Goal: Information Seeking & Learning: Check status

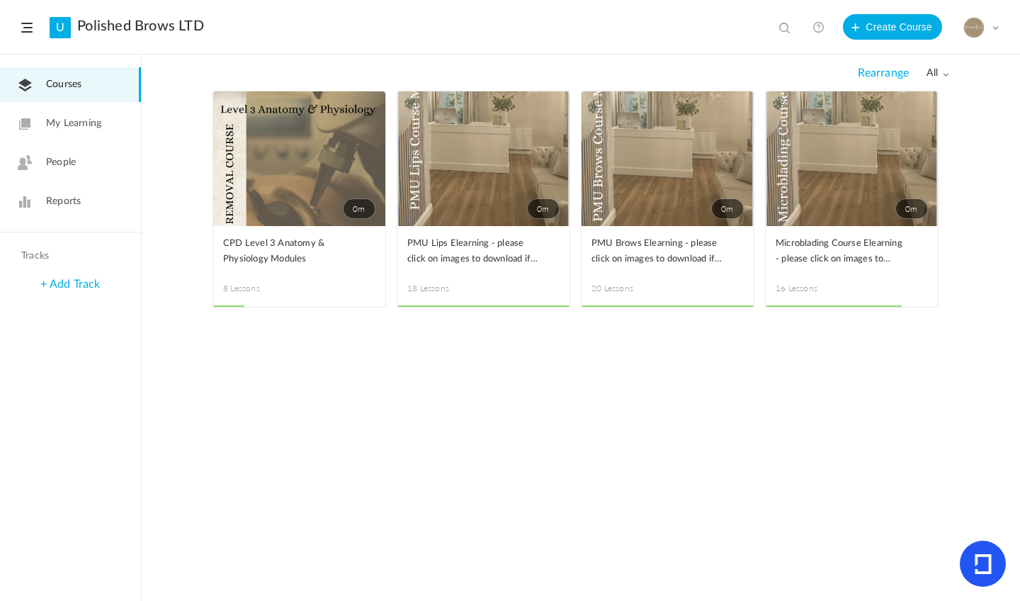
click at [59, 171] on link "People" at bounding box center [70, 162] width 141 height 35
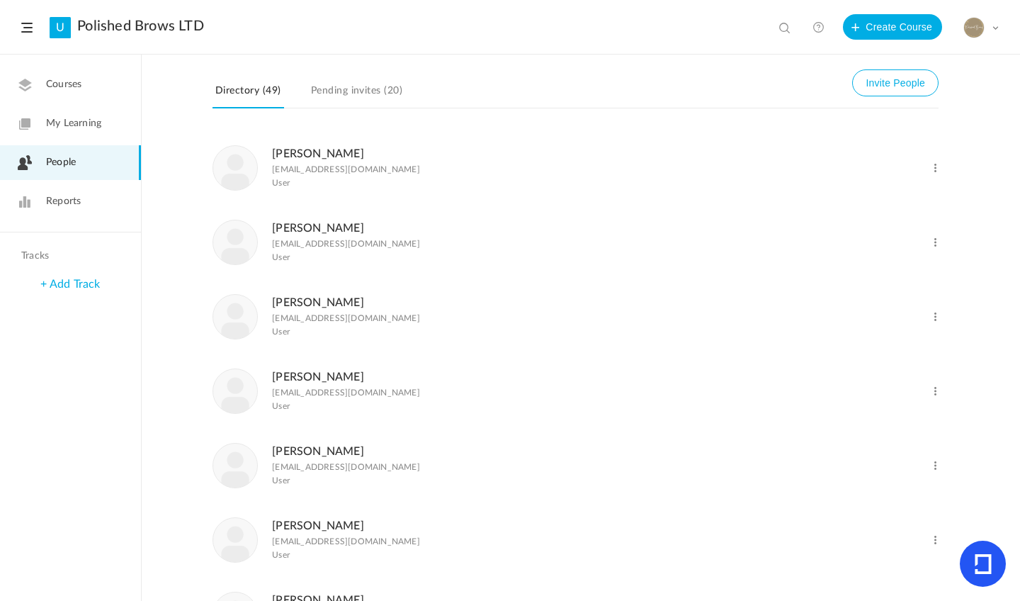
click at [63, 207] on span "Reports" at bounding box center [63, 201] width 35 height 15
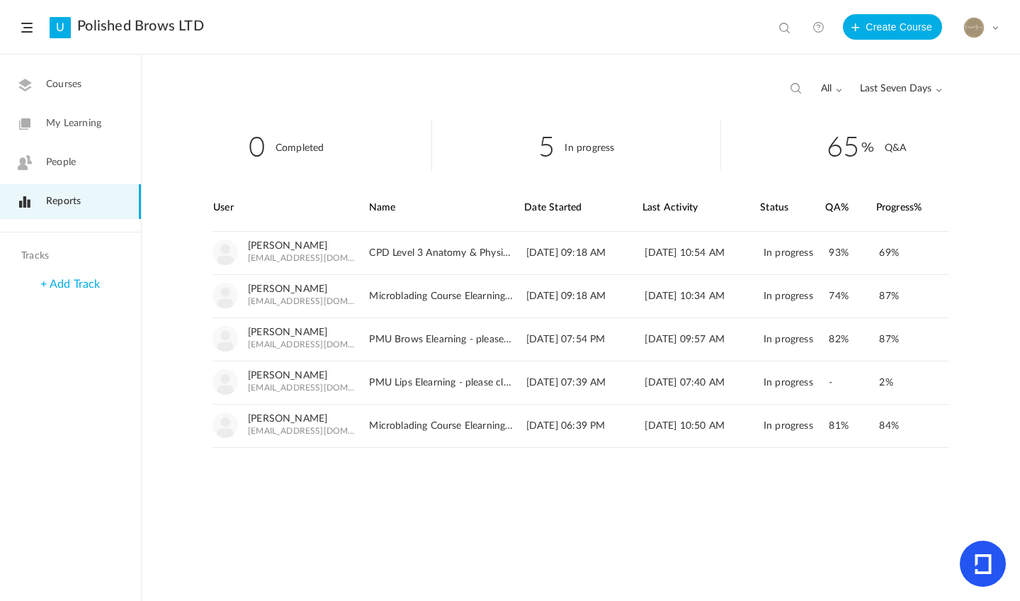
click at [889, 91] on span "Last Seven Days" at bounding box center [901, 89] width 82 height 12
click at [845, 109] on link "All Time" at bounding box center [874, 119] width 133 height 26
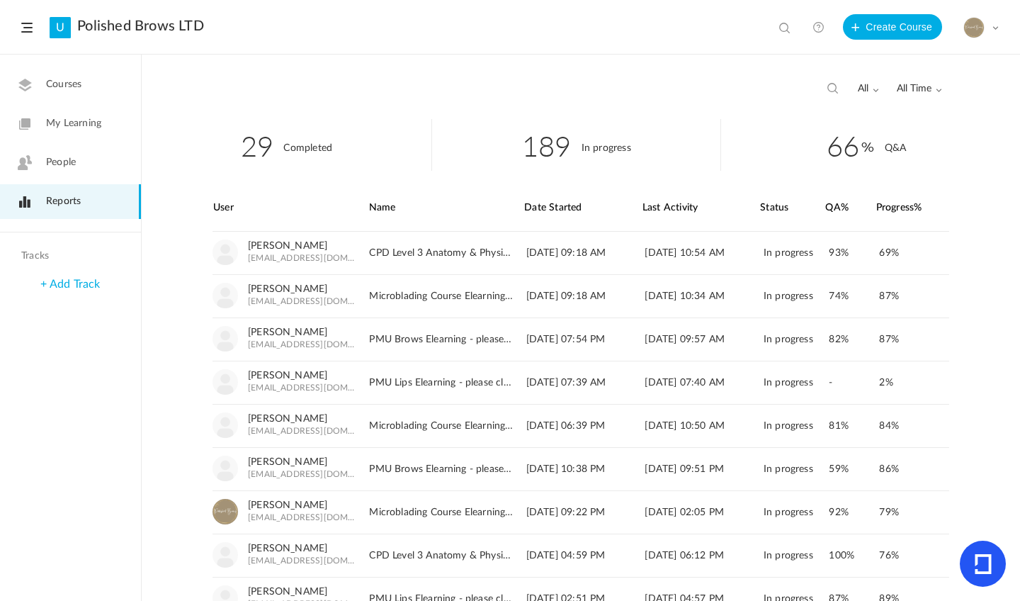
click at [525, 35] on header "U Polished Brows LTD View all No results Create Course My Profile University Se…" at bounding box center [510, 27] width 1020 height 55
click at [964, 276] on div "29 Completed 189 In progress 66 Q&A User Name Date Started Last Activity" at bounding box center [581, 360] width 878 height 482
click at [921, 77] on div "all All Completed In Progress All Time All Time Last Seven Days Custom Range" at bounding box center [883, 89] width 117 height 27
click at [916, 89] on span "All Time" at bounding box center [919, 89] width 45 height 12
click at [842, 109] on link "All Time" at bounding box center [874, 119] width 133 height 26
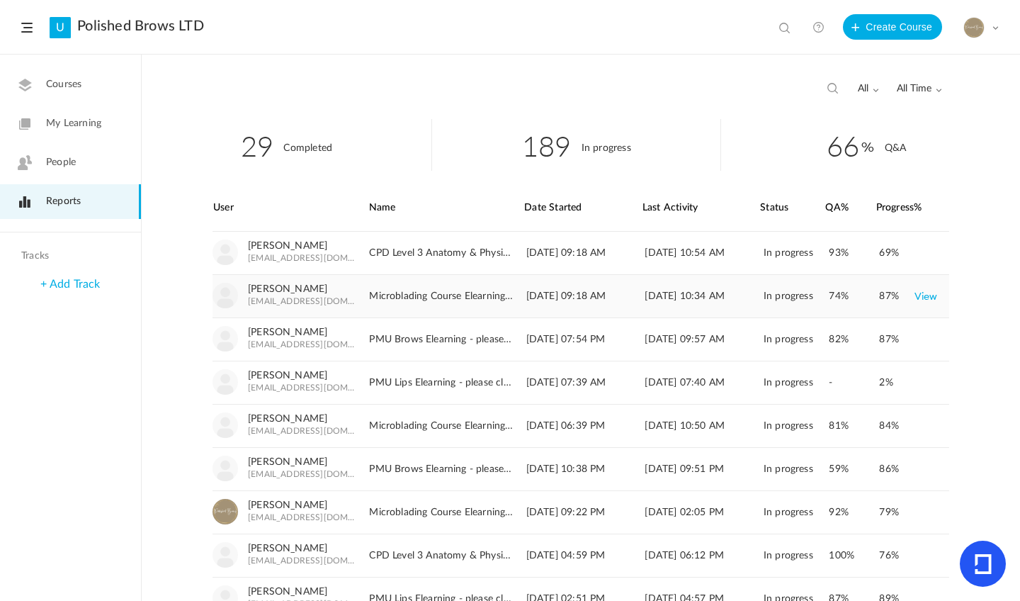
click at [918, 296] on link "View" at bounding box center [925, 295] width 23 height 25
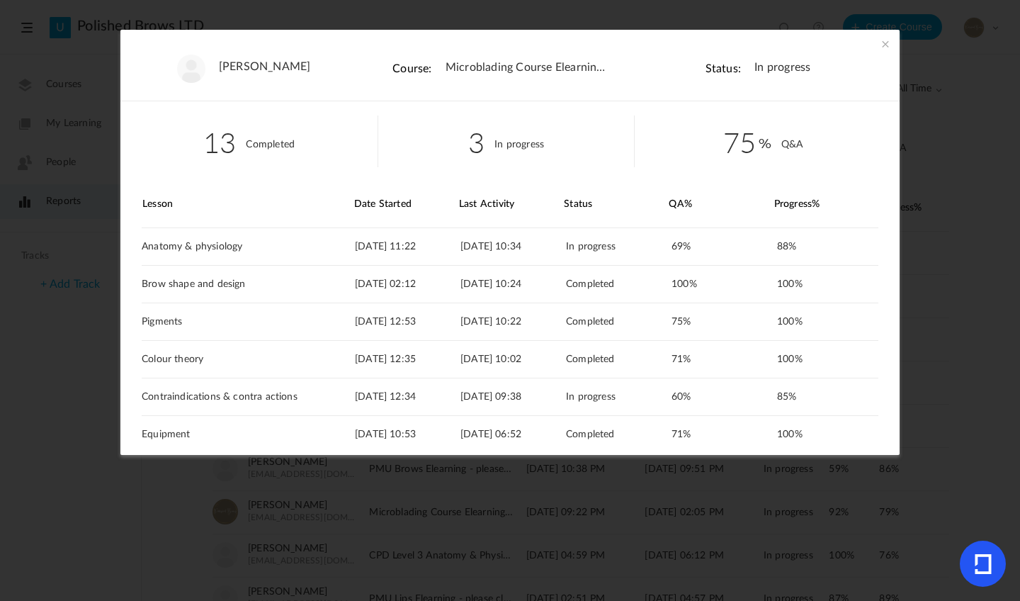
click at [887, 43] on span at bounding box center [885, 44] width 14 height 14
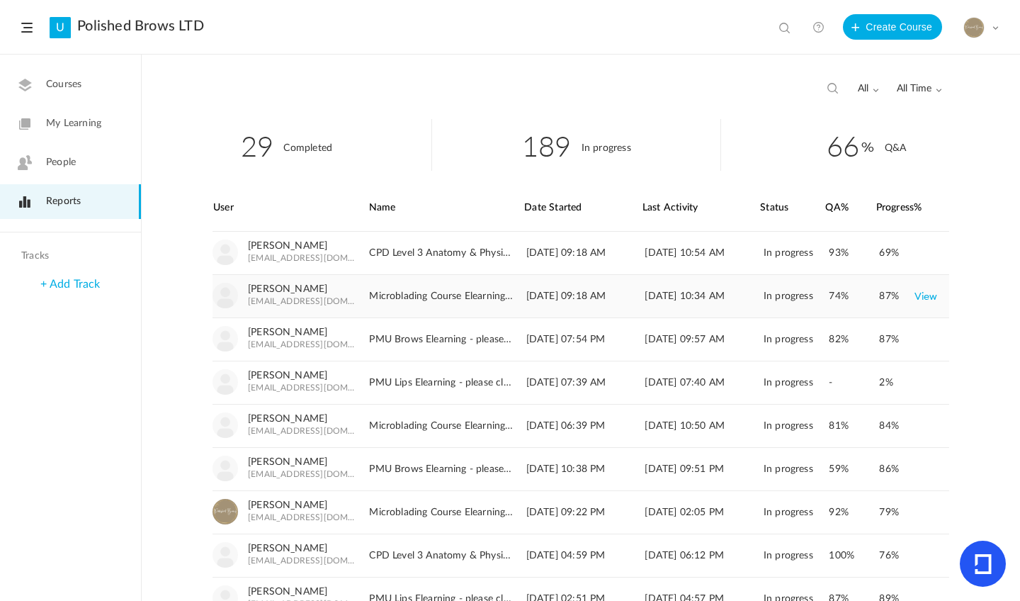
click at [933, 299] on link "View" at bounding box center [925, 295] width 23 height 25
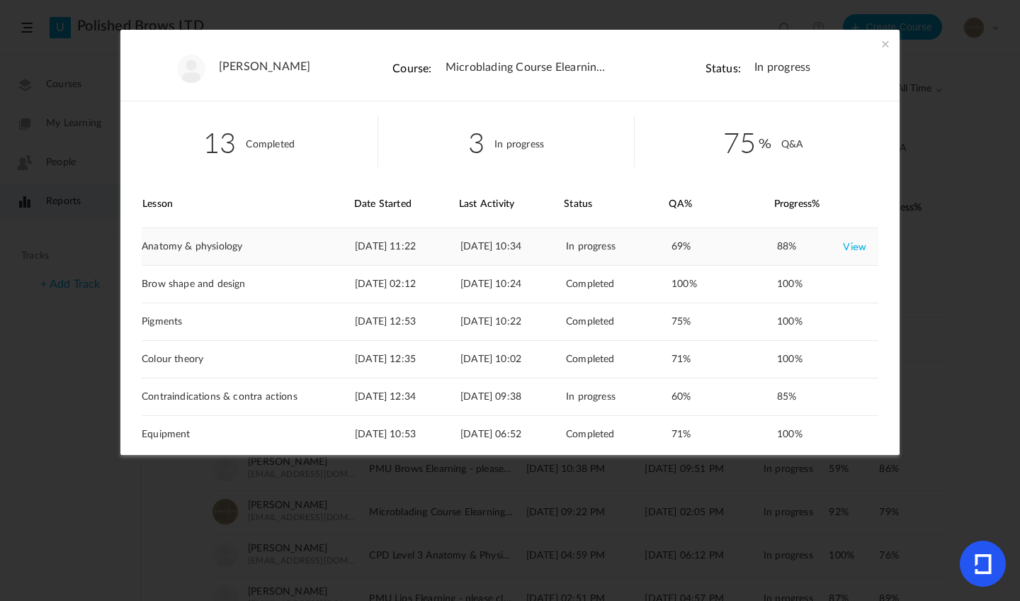
click at [856, 248] on link "View" at bounding box center [854, 246] width 23 height 25
click at [883, 45] on span at bounding box center [885, 44] width 14 height 14
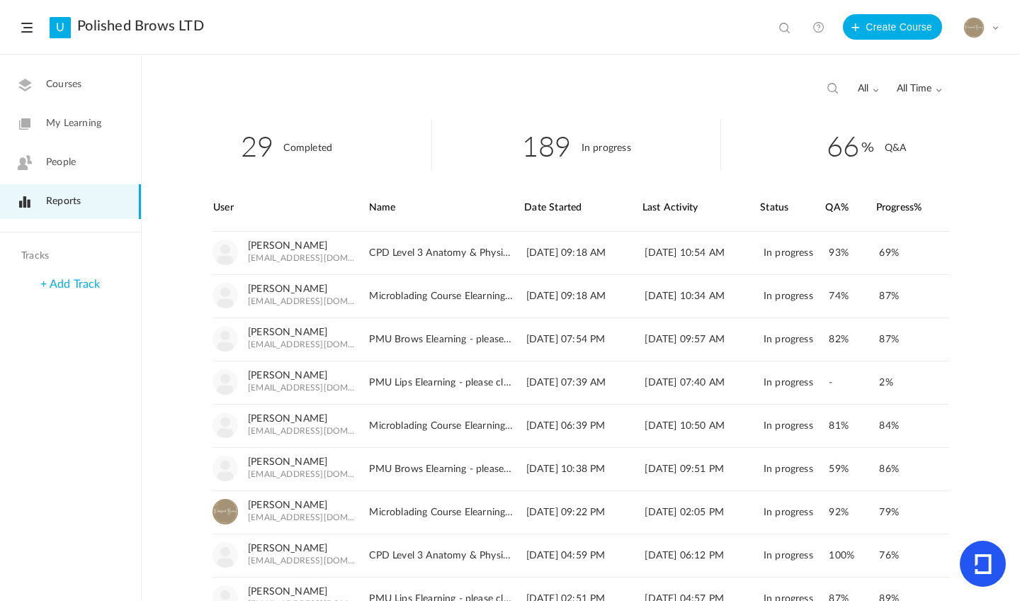
click at [69, 89] on span "Courses" at bounding box center [63, 84] width 35 height 15
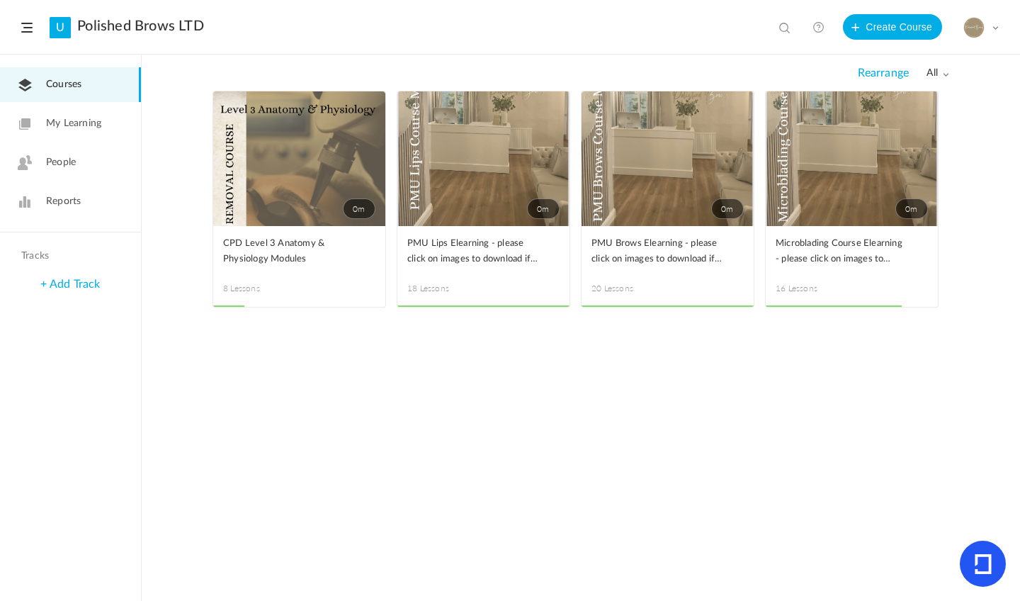
click at [0, 0] on span at bounding box center [0, 0] width 0 height 0
click at [0, 0] on div "Edit Delete Move to draft Remove Progress" at bounding box center [0, 0] width 0 height 0
click at [0, 0] on span at bounding box center [0, 0] width 0 height 0
click at [0, 0] on link "Edit" at bounding box center [0, 0] width 0 height 0
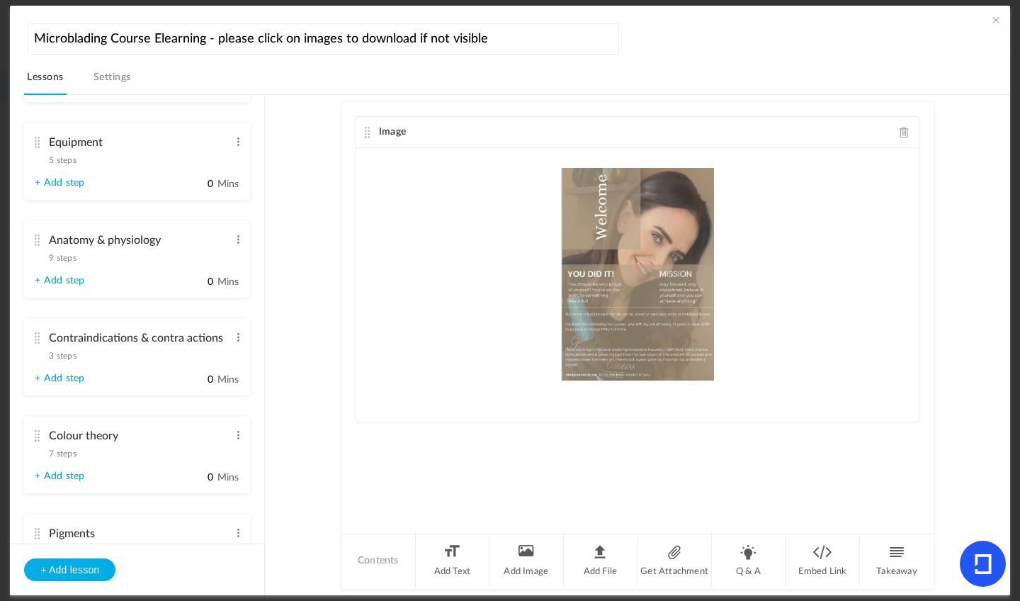
scroll to position [358, 0]
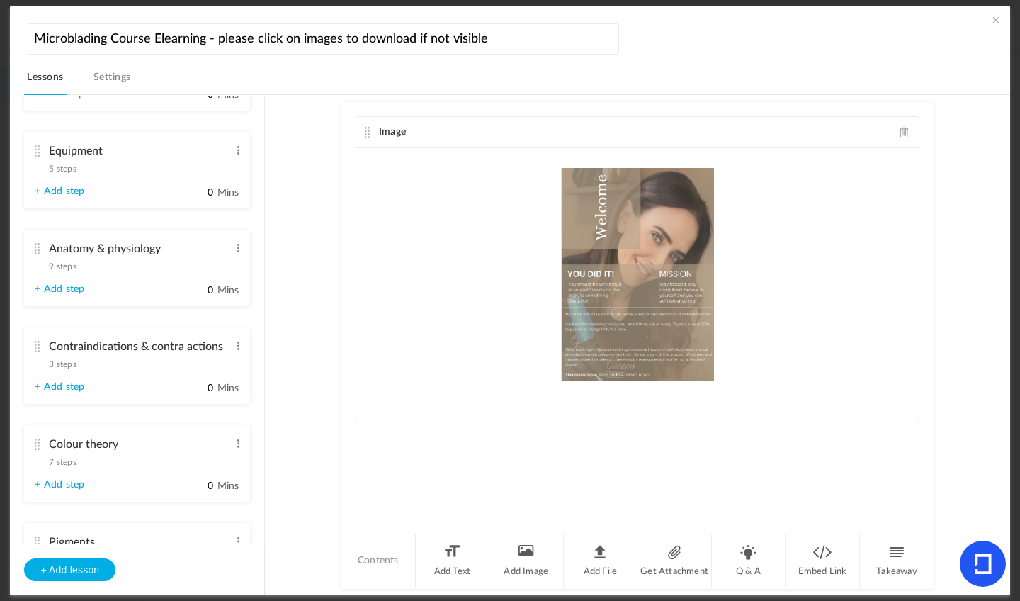
click at [76, 271] on span "9 steps" at bounding box center [62, 266] width 27 height 8
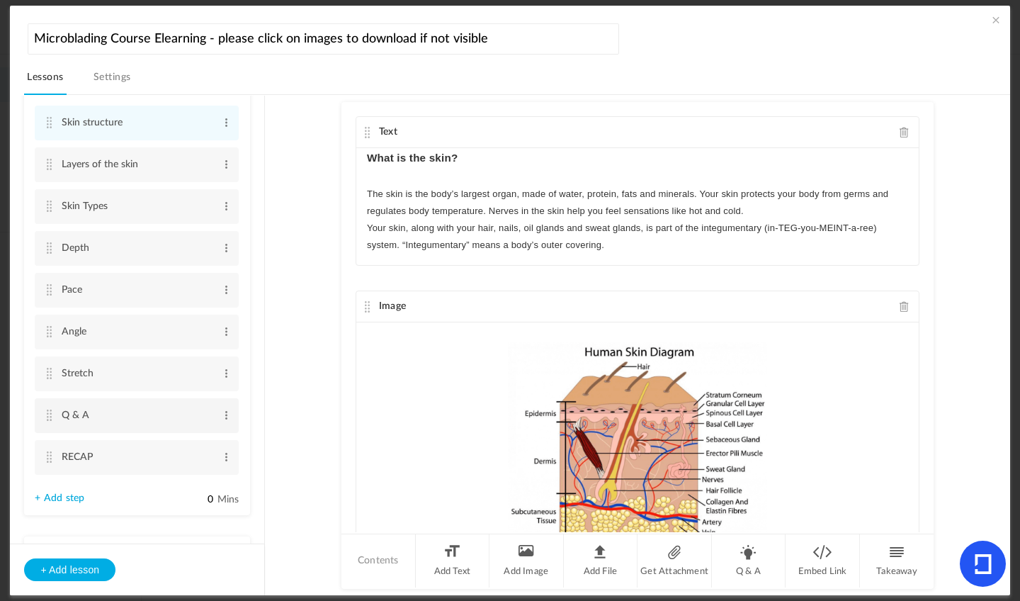
click at [71, 416] on input "Q & A" at bounding box center [138, 415] width 152 height 26
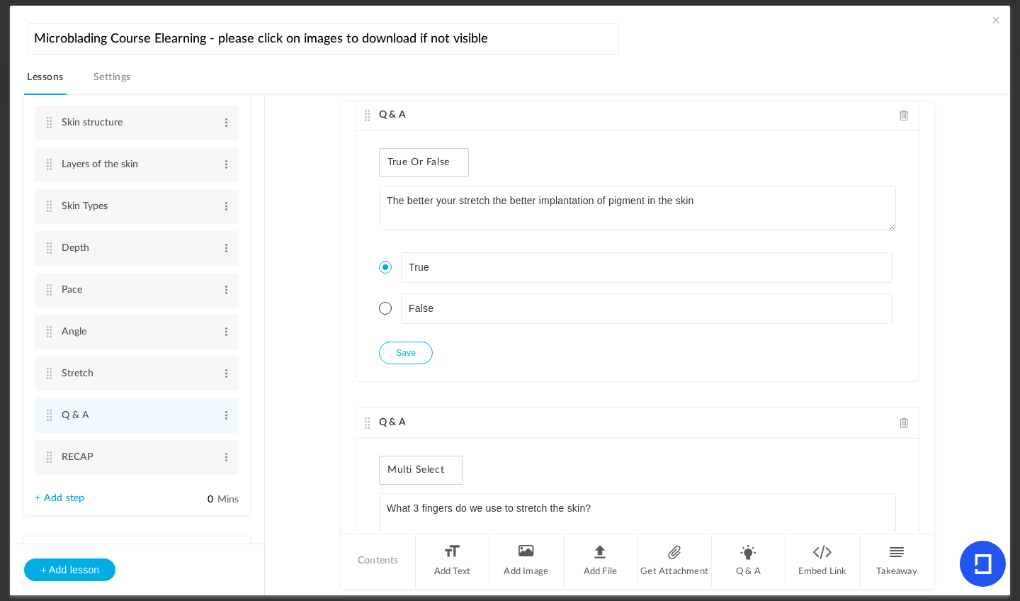
scroll to position [3932, 0]
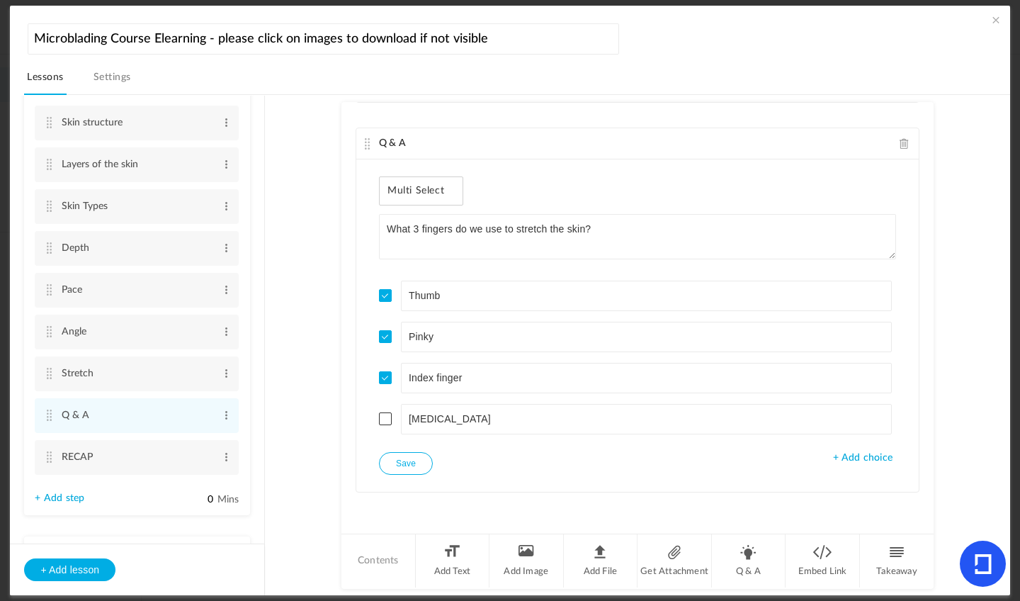
click at [899, 138] on span at bounding box center [904, 143] width 10 height 11
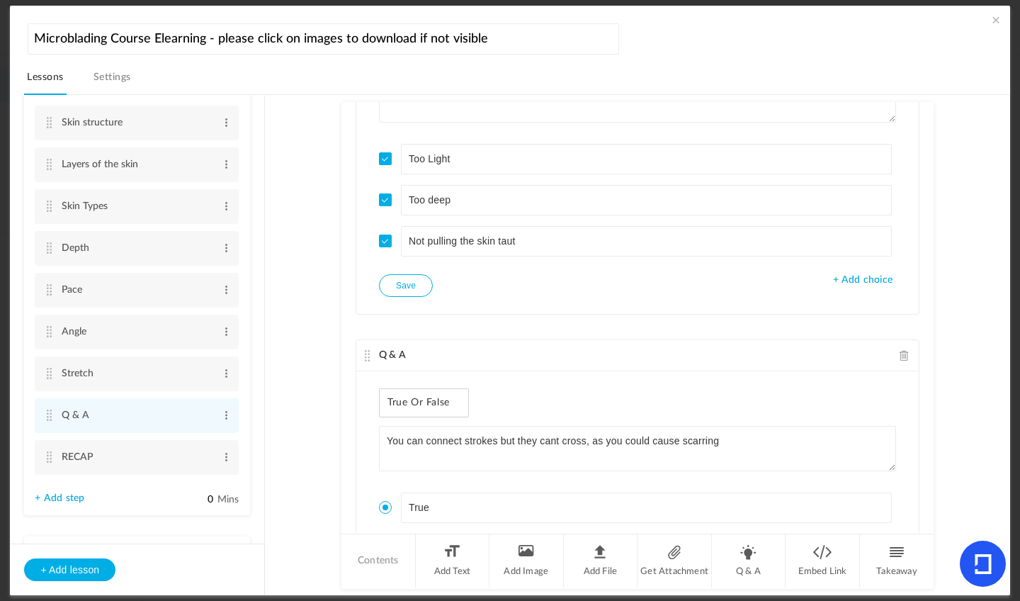
scroll to position [1820, 0]
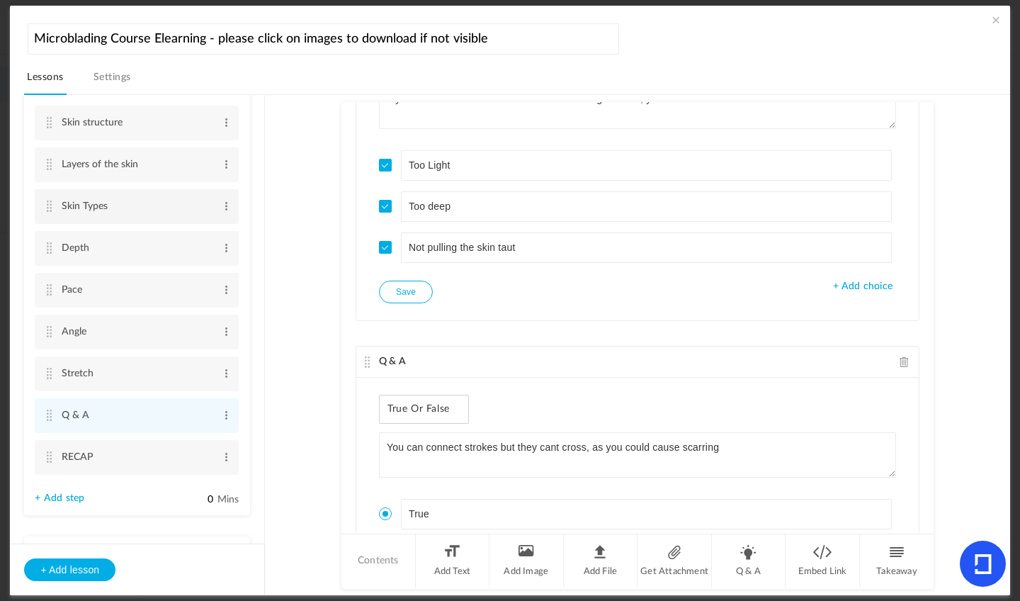
click at [149, 205] on input "Skin Types" at bounding box center [138, 206] width 152 height 26
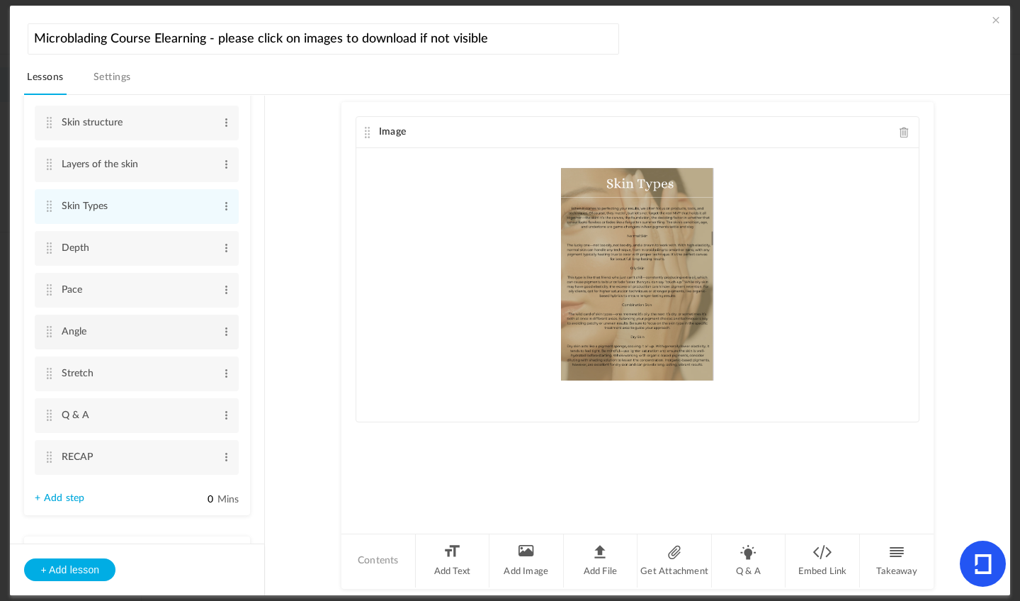
click at [82, 349] on li "Angle Edit Delete" at bounding box center [137, 331] width 204 height 35
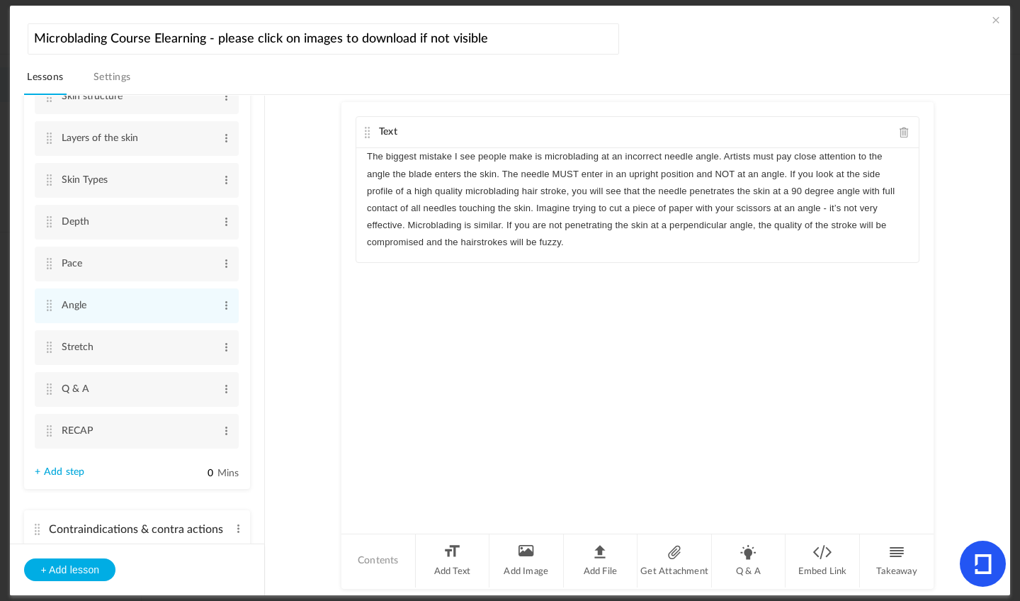
scroll to position [390, 0]
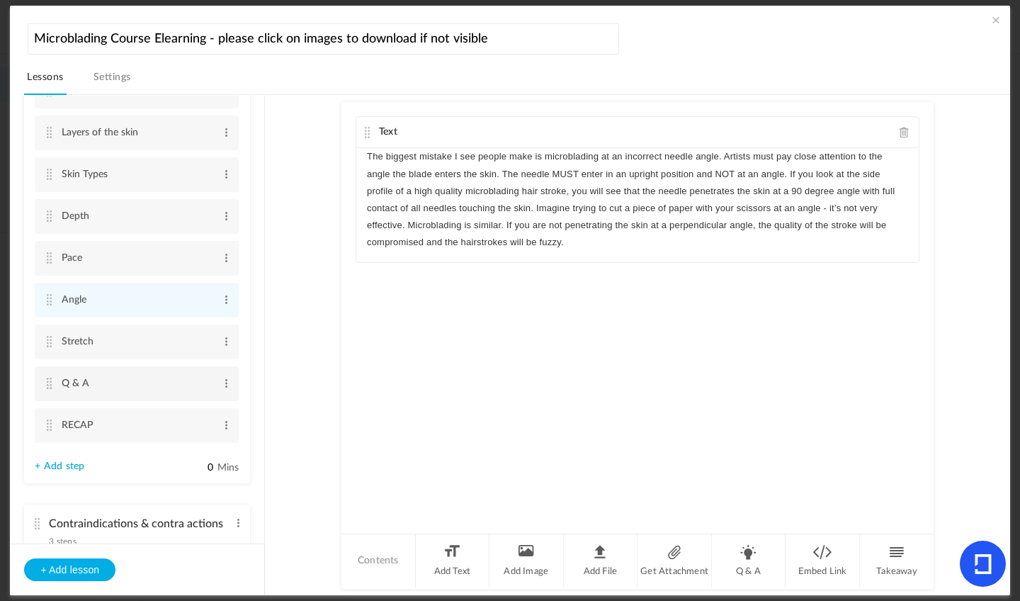
click at [78, 385] on input "Q & A" at bounding box center [138, 383] width 152 height 26
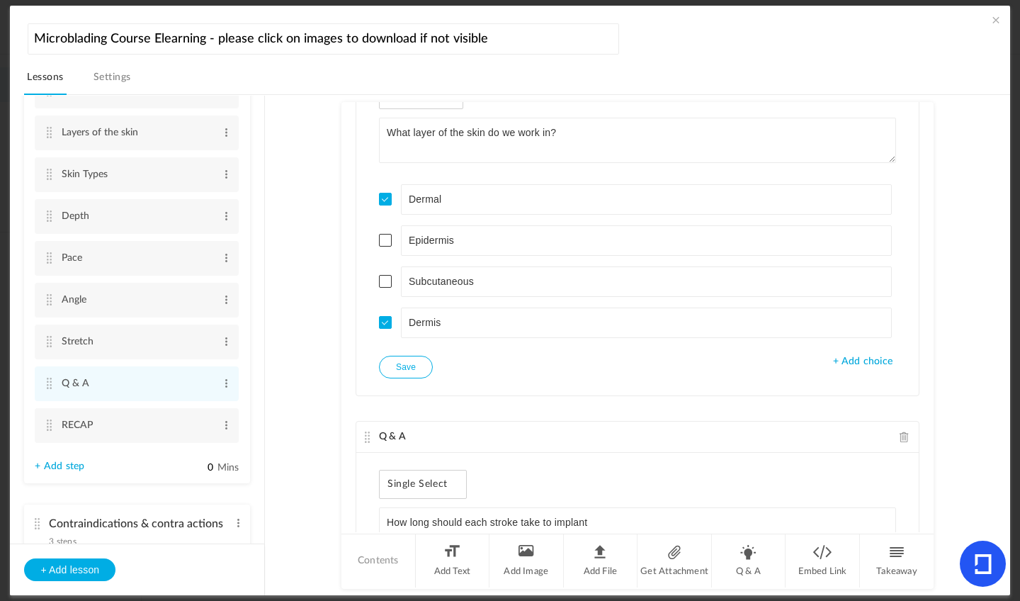
scroll to position [72, 0]
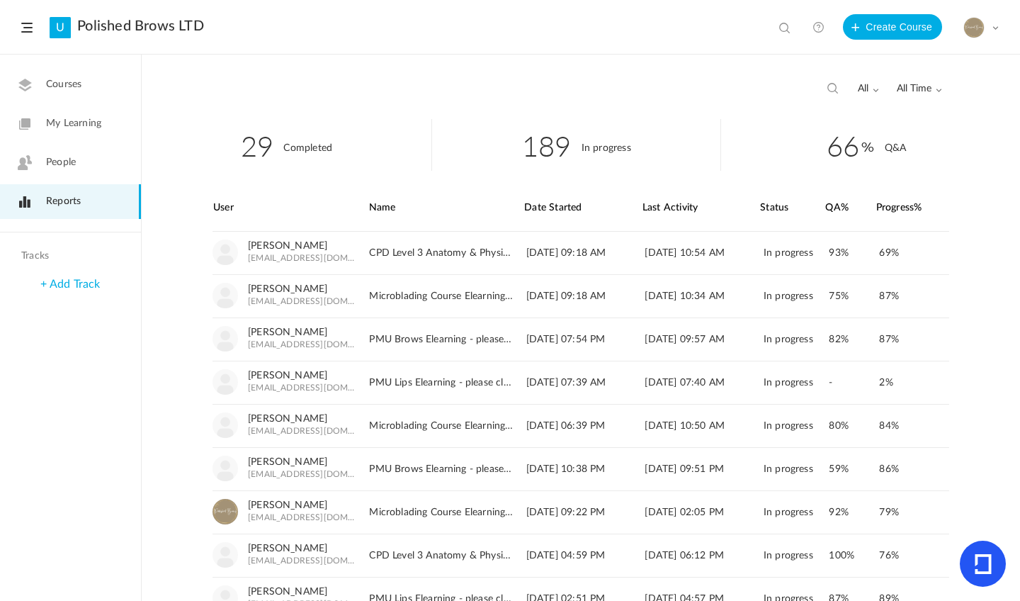
click at [59, 80] on span "Courses" at bounding box center [63, 84] width 35 height 15
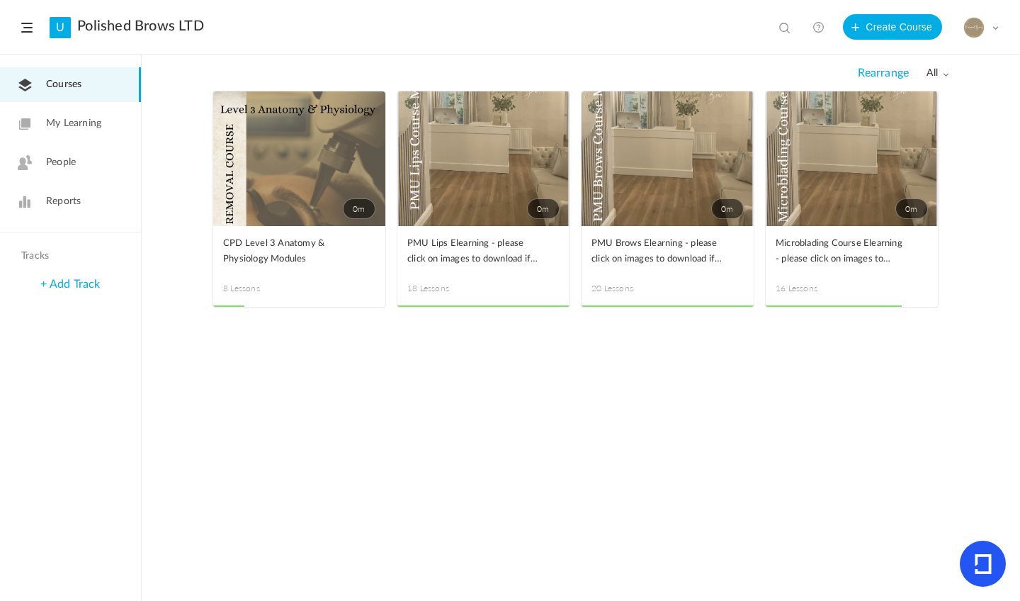
click at [666, 169] on link "0m" at bounding box center [667, 158] width 172 height 135
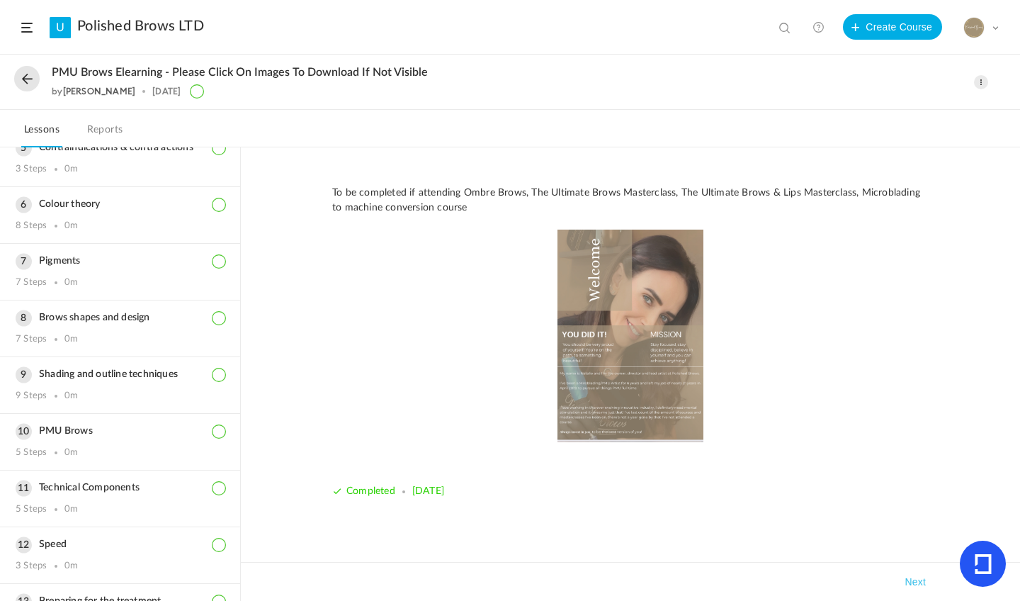
scroll to position [347, 0]
click at [117, 377] on div "Shading and outline techniques 9 Steps 0m" at bounding box center [120, 383] width 240 height 56
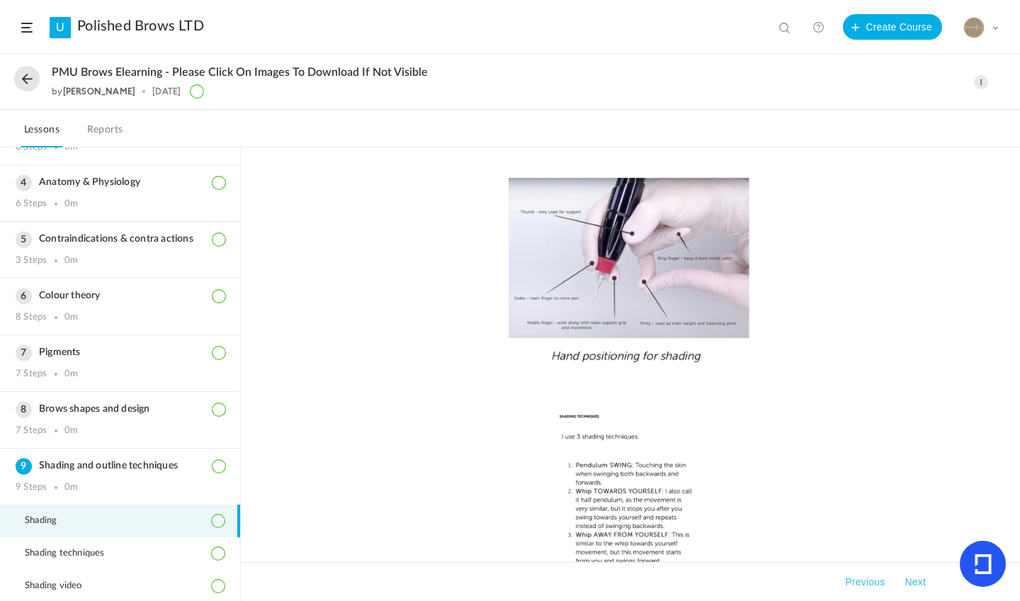
scroll to position [72, 0]
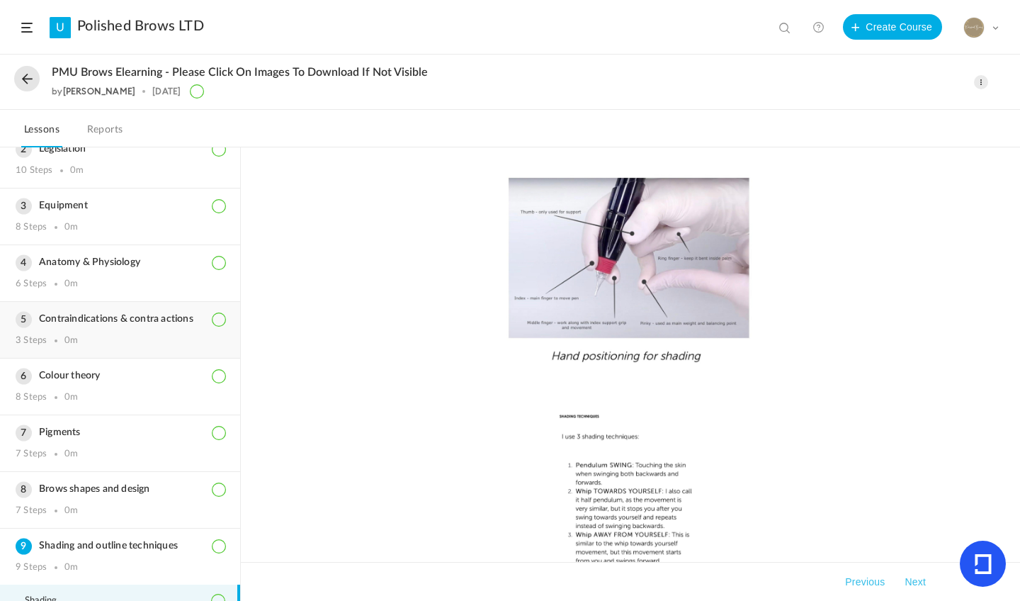
click at [135, 319] on h3 "Contraindications & contra actions" at bounding box center [120, 319] width 209 height 12
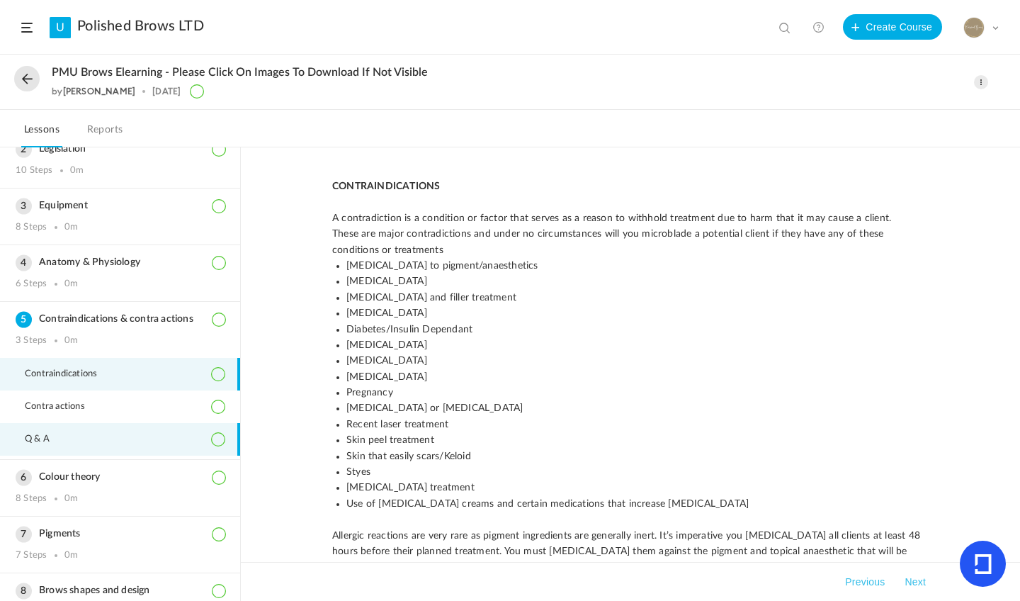
click at [84, 440] on li "Q & A" at bounding box center [120, 439] width 240 height 33
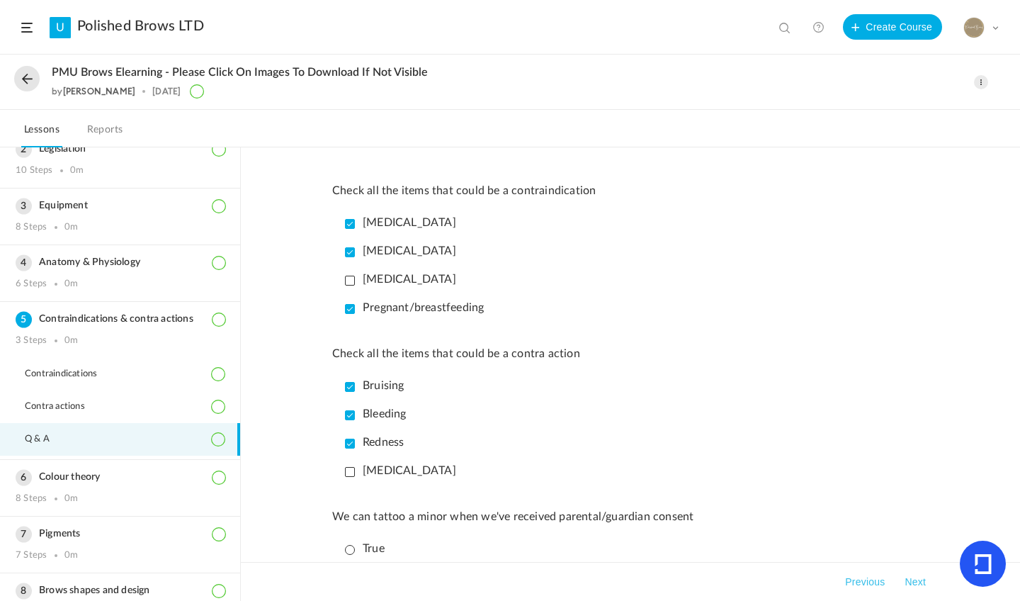
click at [21, 79] on button at bounding box center [26, 78] width 25 height 25
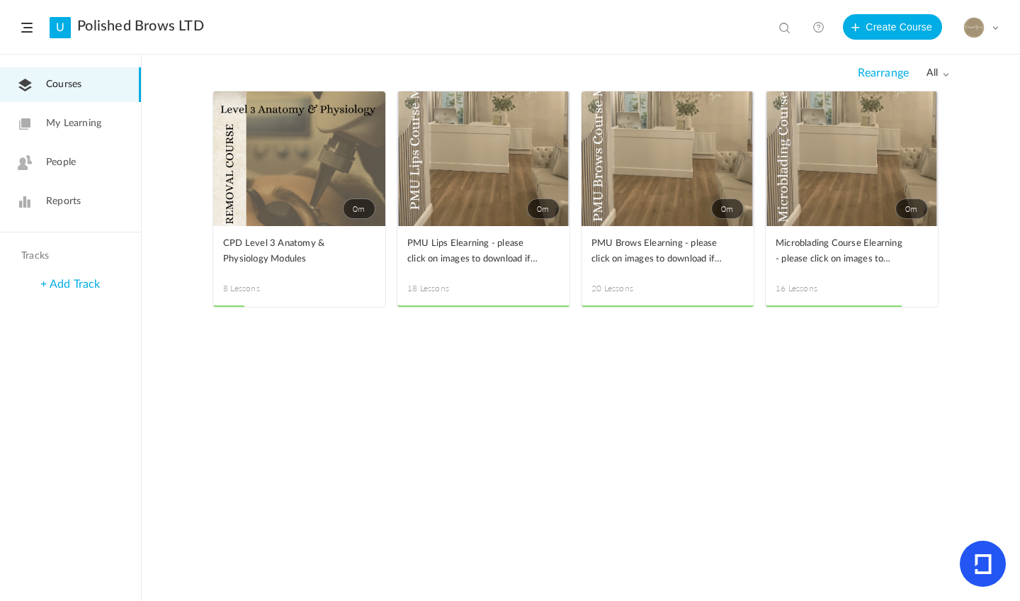
click at [0, 0] on span at bounding box center [0, 0] width 0 height 0
click at [0, 0] on link "Edit" at bounding box center [0, 0] width 0 height 0
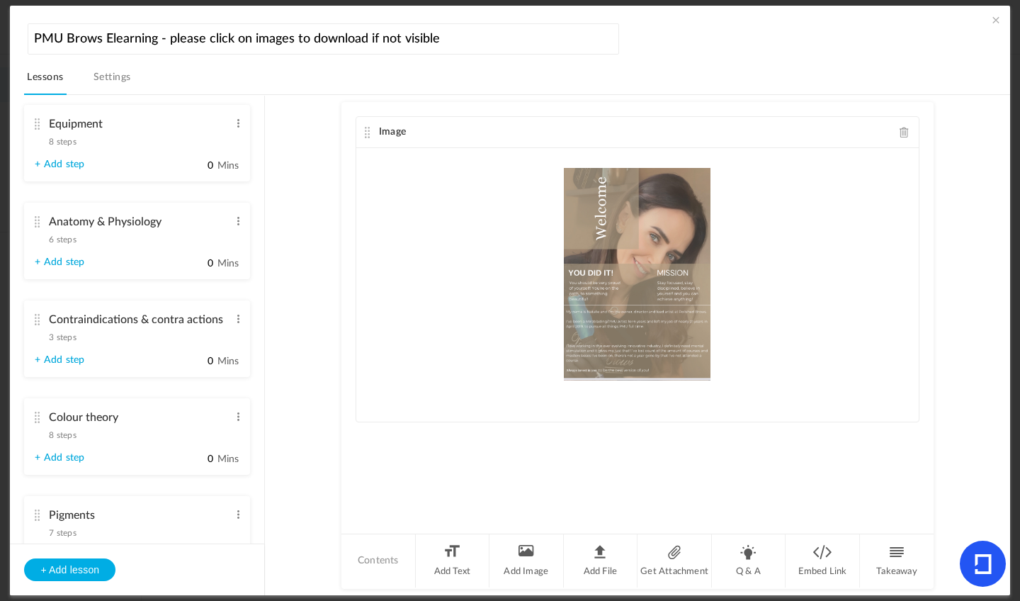
scroll to position [350, 0]
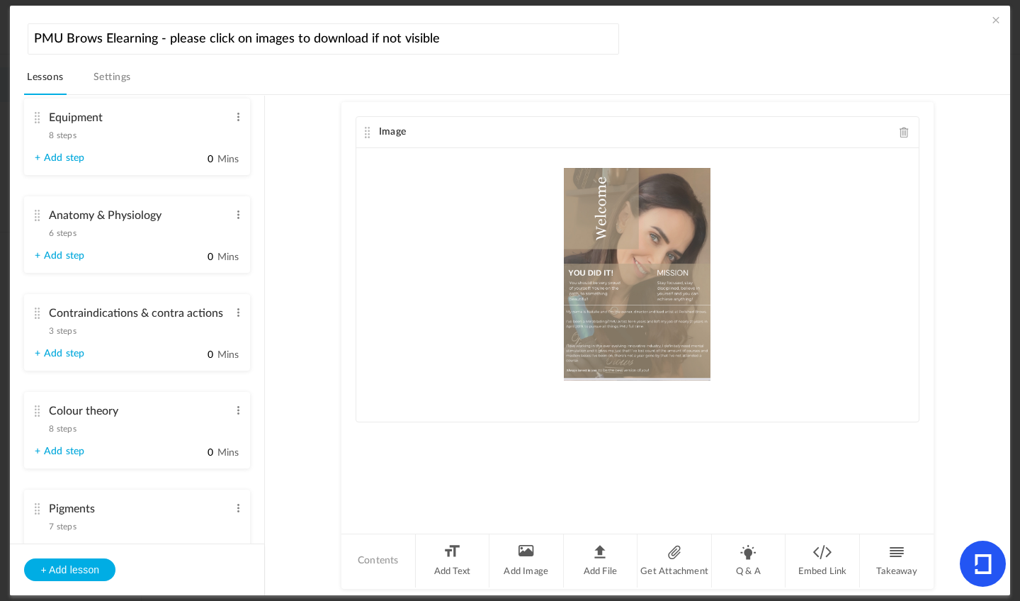
click at [64, 335] on span "3 steps" at bounding box center [62, 330] width 27 height 8
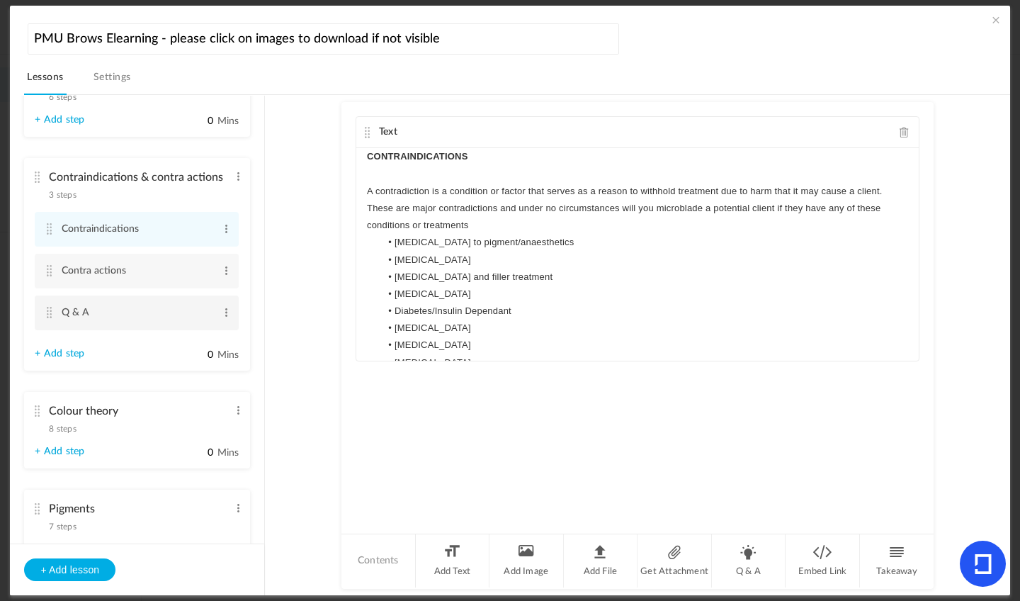
click at [79, 317] on input "Q & A" at bounding box center [138, 313] width 152 height 26
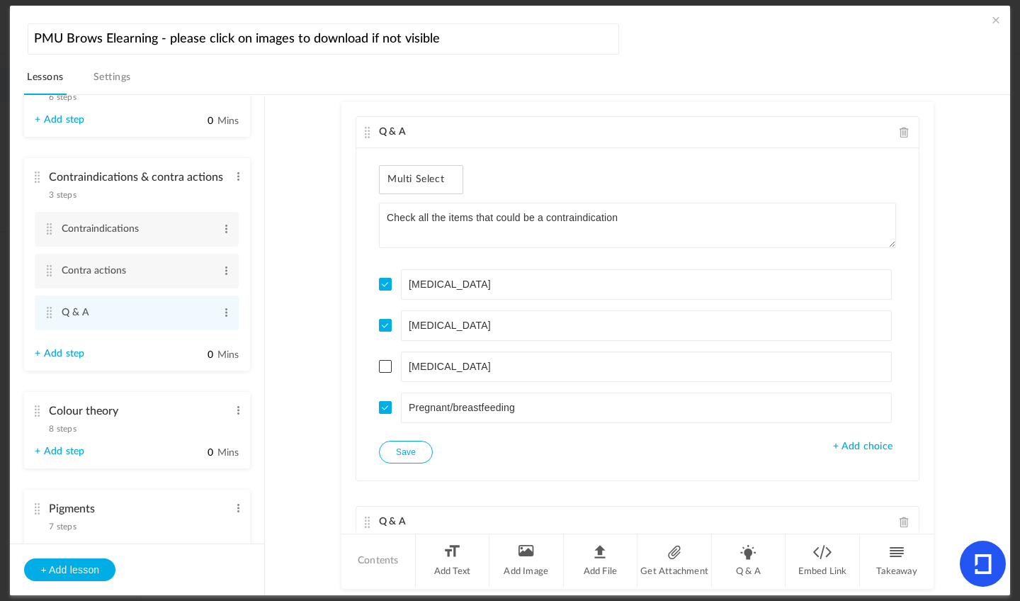
click at [450, 183] on span "Multi Select" at bounding box center [420, 180] width 67 height 12
click at [411, 188] on div "Multi Select" at bounding box center [421, 179] width 84 height 29
click at [383, 411] on span at bounding box center [385, 407] width 13 height 13
click at [385, 368] on span at bounding box center [385, 366] width 13 height 13
click at [383, 416] on li "Pregnant/breastfeeding" at bounding box center [637, 407] width 517 height 30
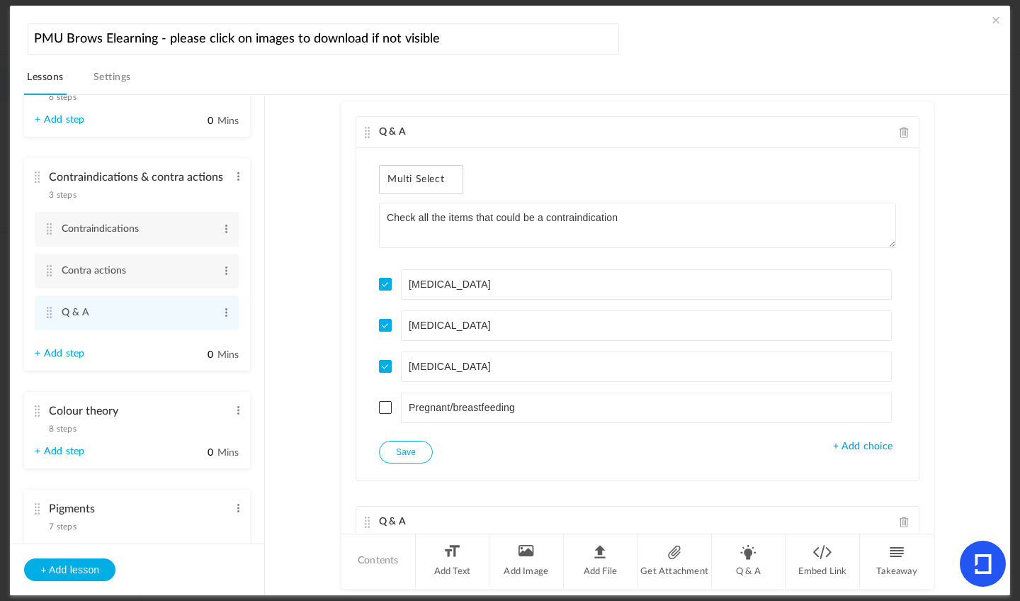
click at [383, 411] on span at bounding box center [385, 407] width 13 height 13
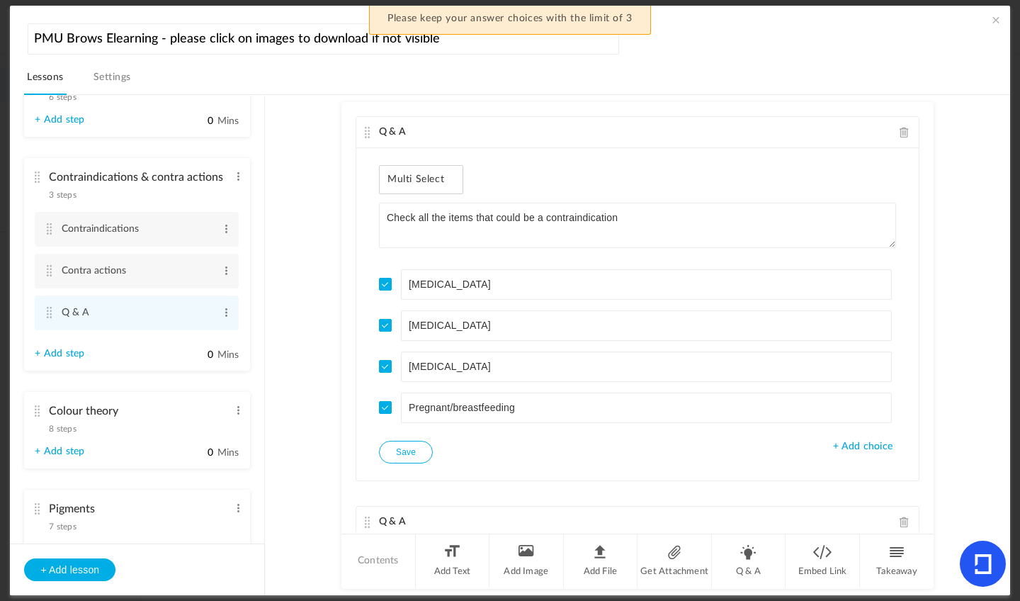
click at [384, 367] on span at bounding box center [385, 366] width 13 height 13
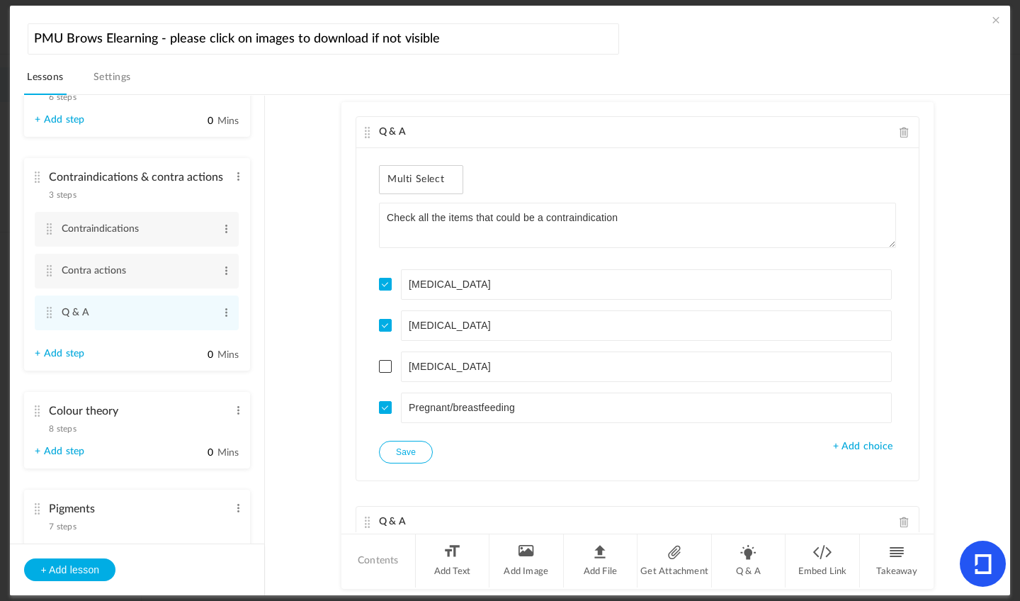
click at [410, 453] on button "Save" at bounding box center [406, 451] width 54 height 23
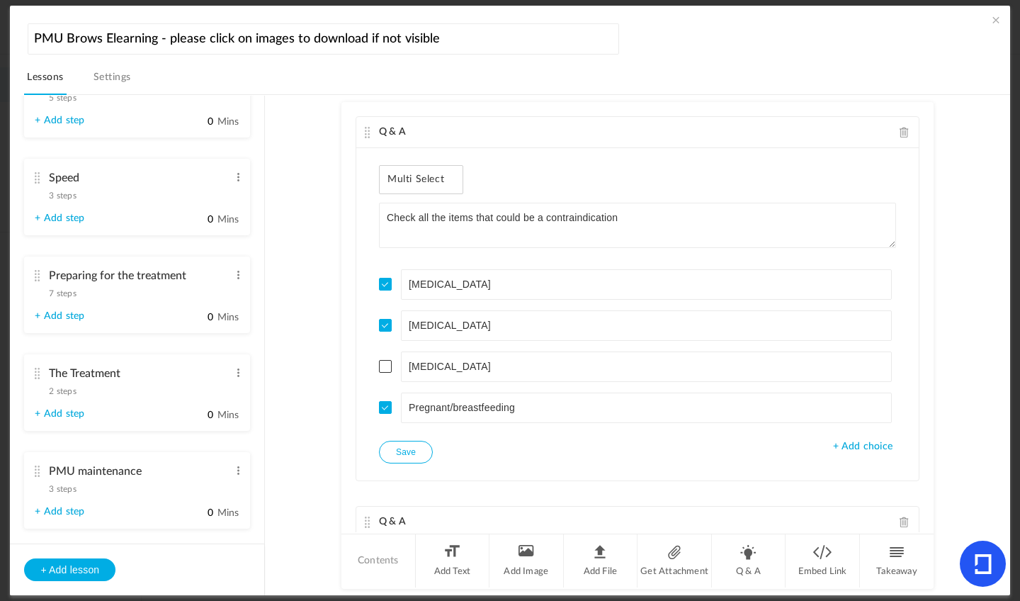
scroll to position [1159, 0]
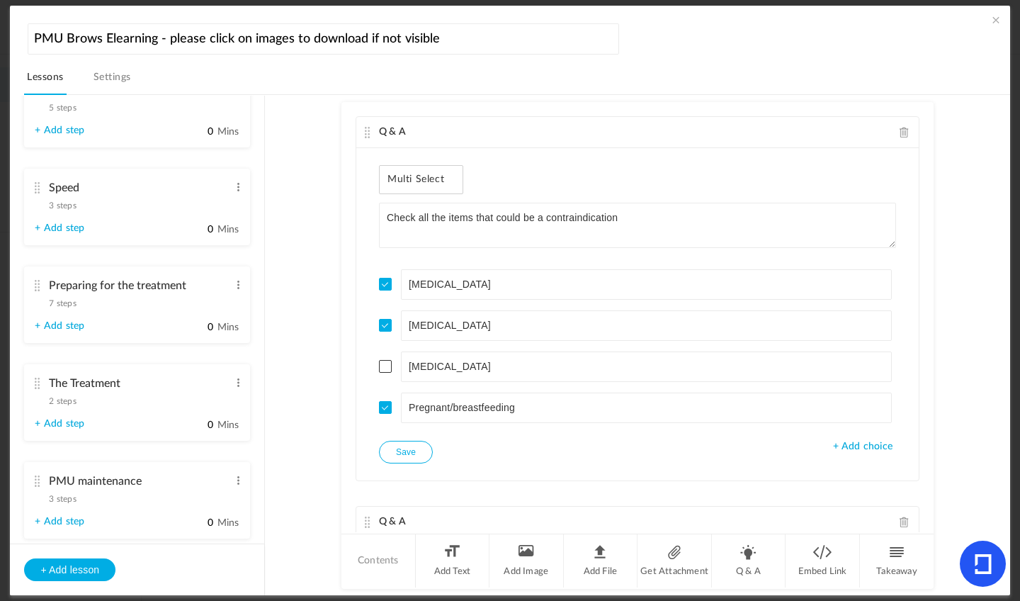
click at [69, 307] on span "7 steps" at bounding box center [62, 303] width 27 height 8
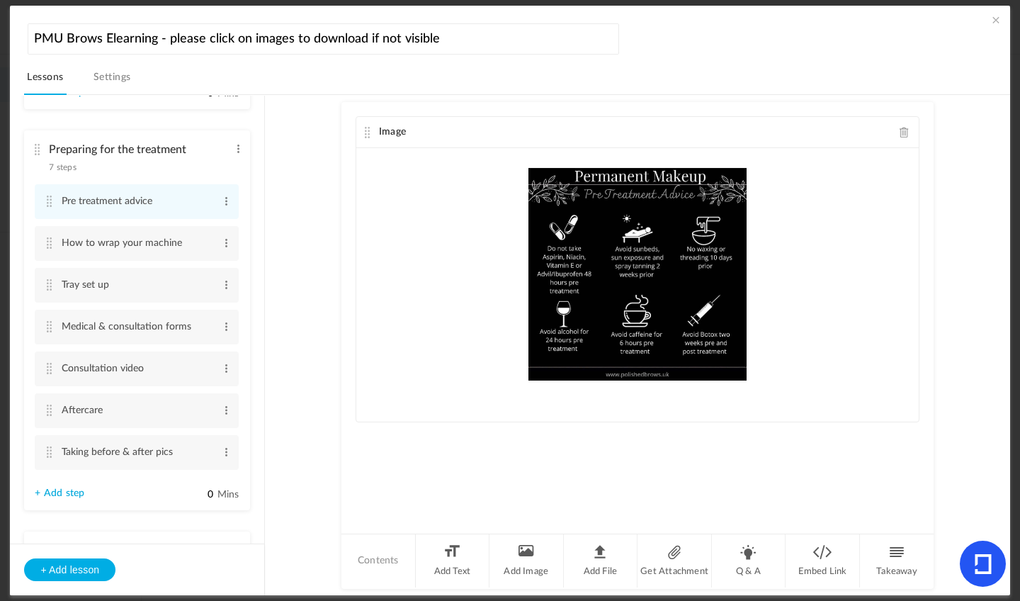
drag, startPoint x: 264, startPoint y: 364, endPoint x: 280, endPoint y: 188, distance: 177.1
click at [280, 188] on section "Introduction 3 steps Edit Delete Meet Natalie Edit Delete Edit Edit" at bounding box center [516, 345] width 951 height 500
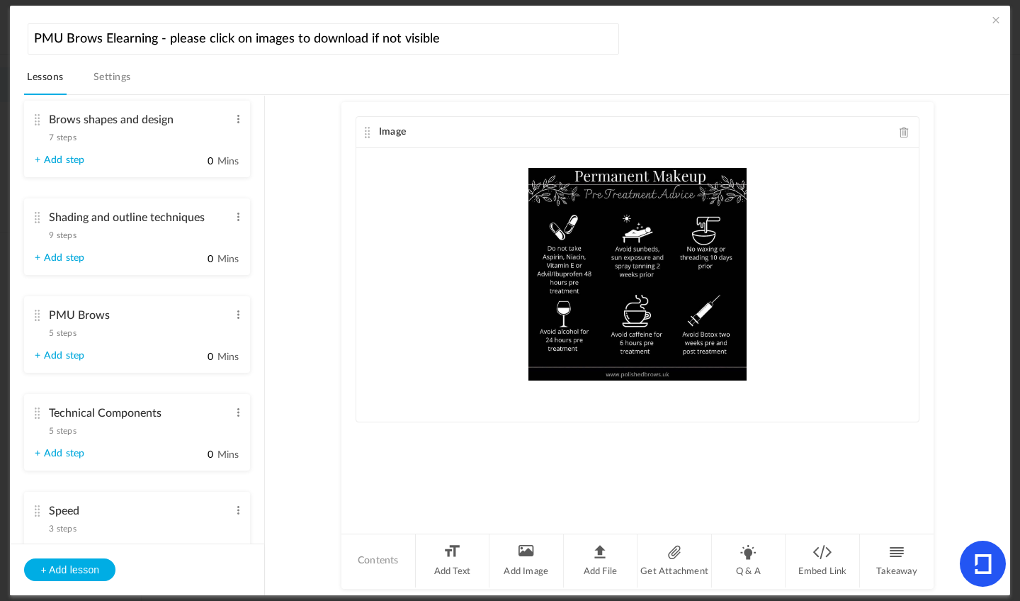
scroll to position [0, 0]
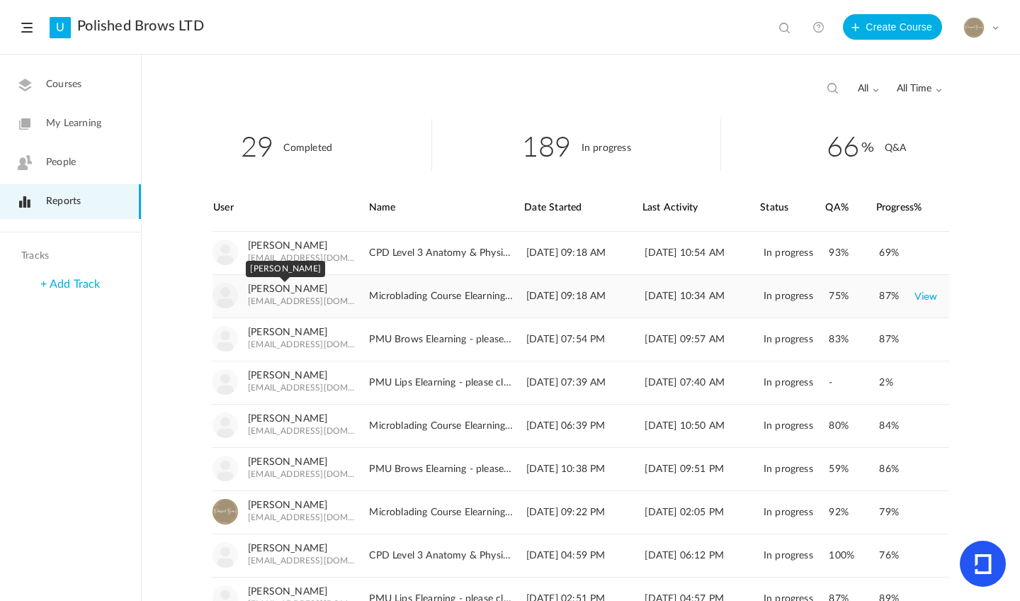
click at [300, 288] on link "Chantelle Malone" at bounding box center [287, 289] width 79 height 12
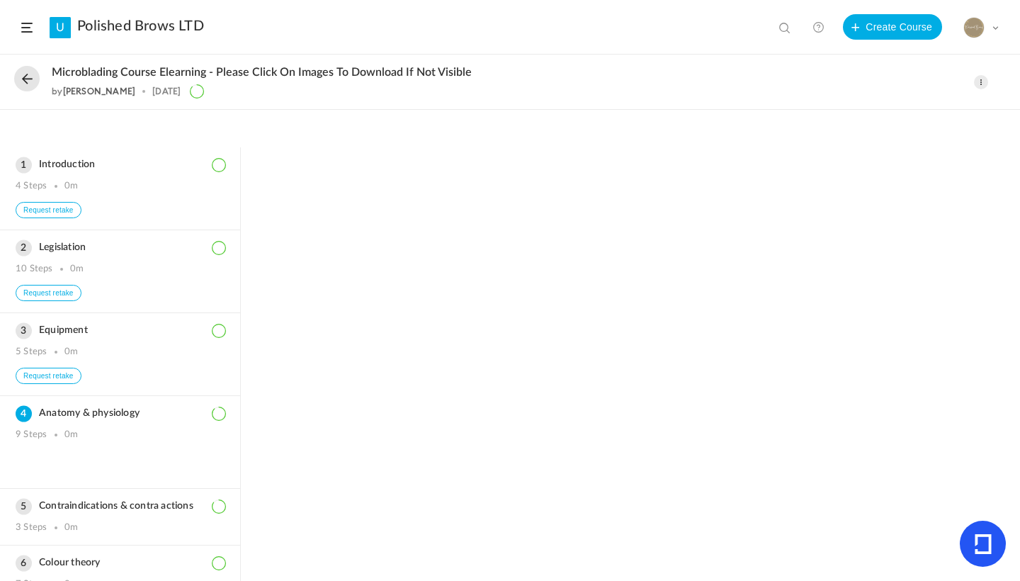
scroll to position [255, 0]
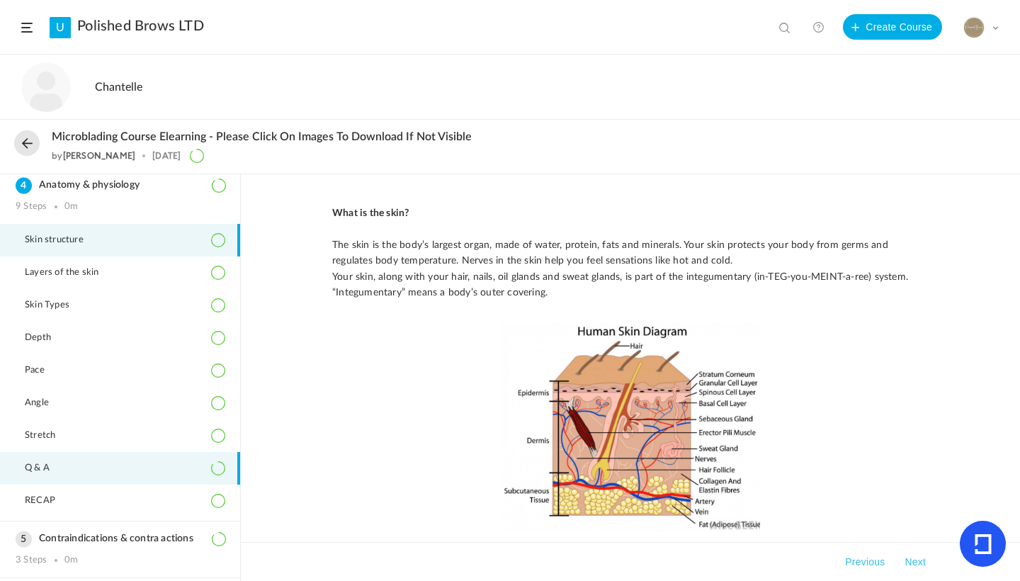
click at [159, 482] on li "Q & A" at bounding box center [120, 468] width 240 height 33
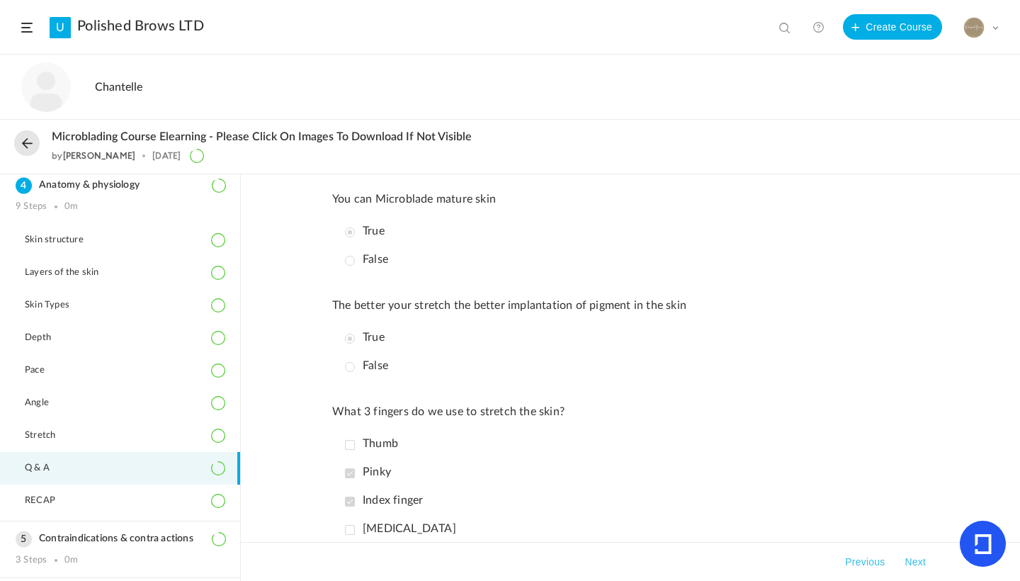
scroll to position [1271, 0]
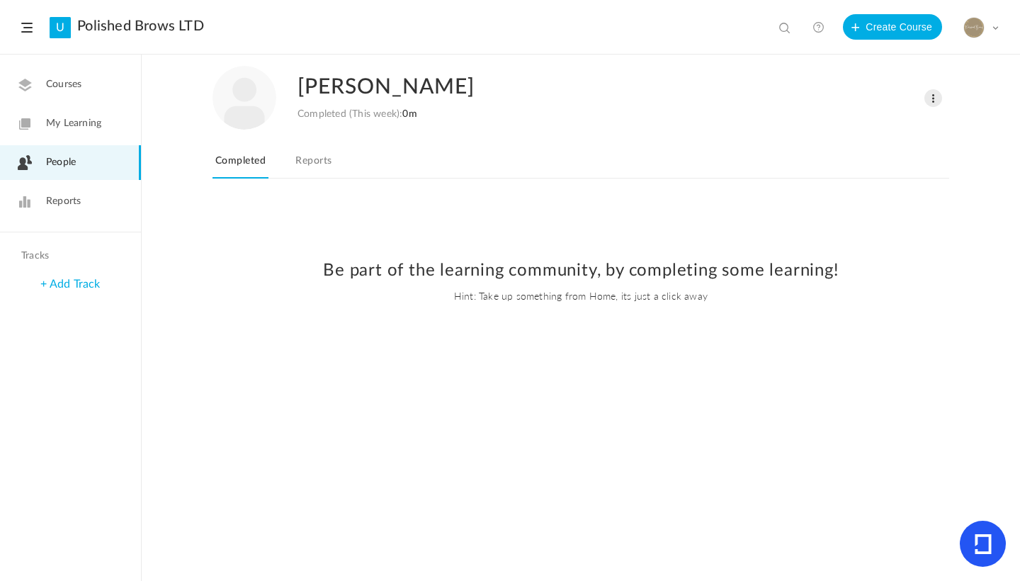
click at [334, 167] on link "Reports" at bounding box center [313, 165] width 42 height 27
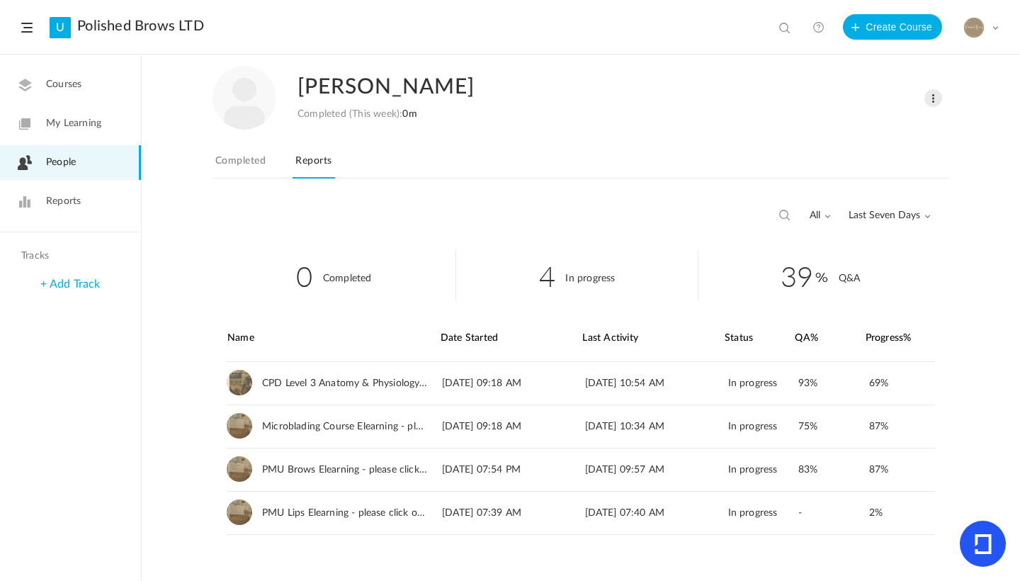
click at [885, 220] on span "Last Seven Days" at bounding box center [889, 216] width 82 height 12
click at [832, 240] on link "All Time" at bounding box center [863, 246] width 133 height 26
click at [908, 424] on link "View" at bounding box center [911, 426] width 23 height 25
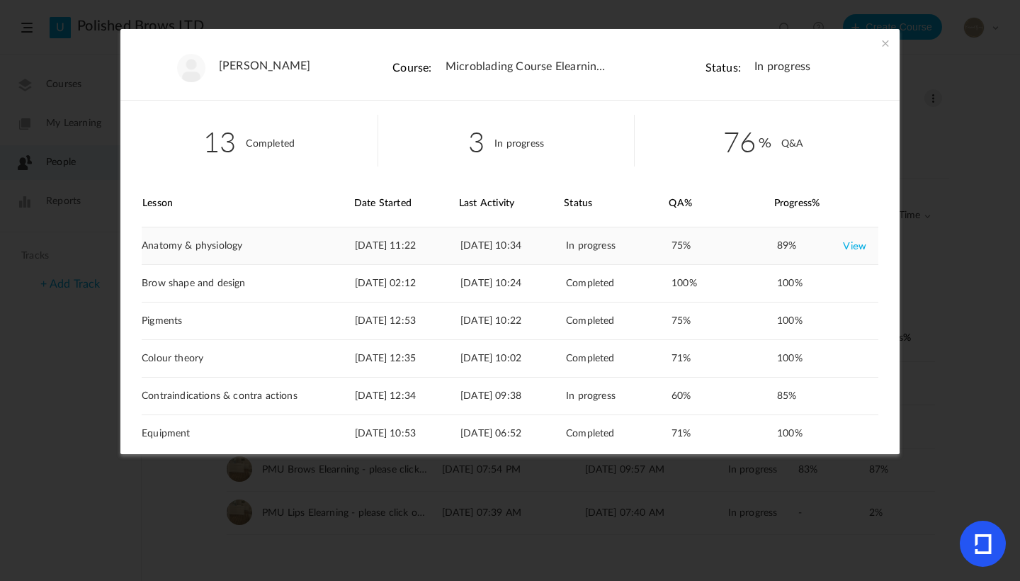
click at [846, 249] on link "View" at bounding box center [854, 245] width 23 height 25
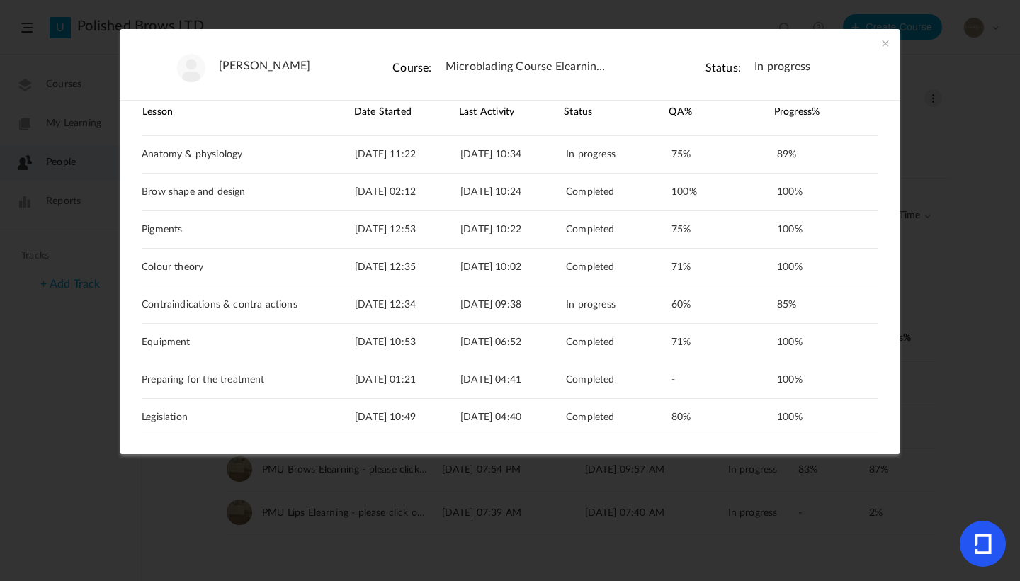
scroll to position [84, 0]
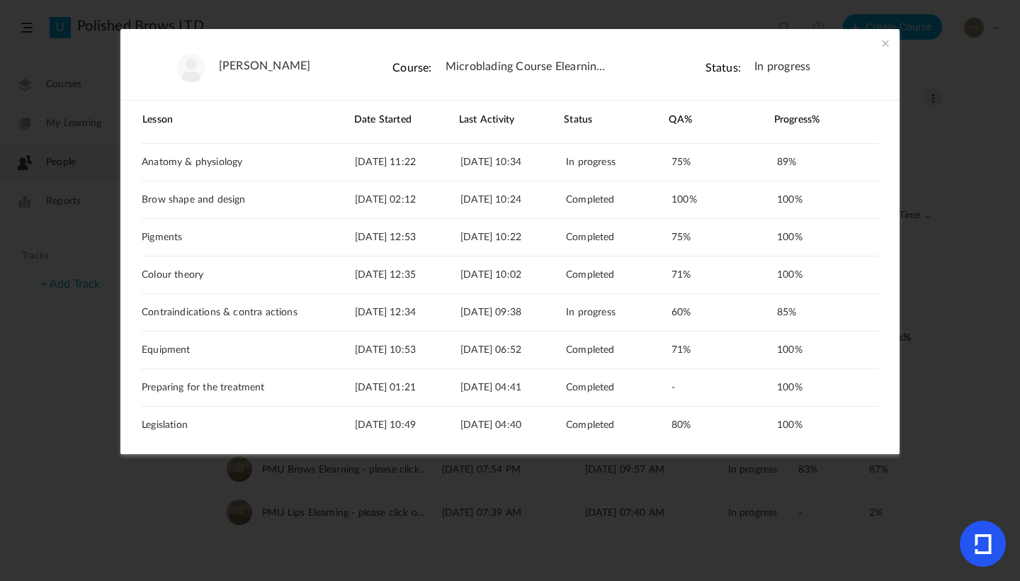
click at [882, 45] on span at bounding box center [885, 43] width 14 height 14
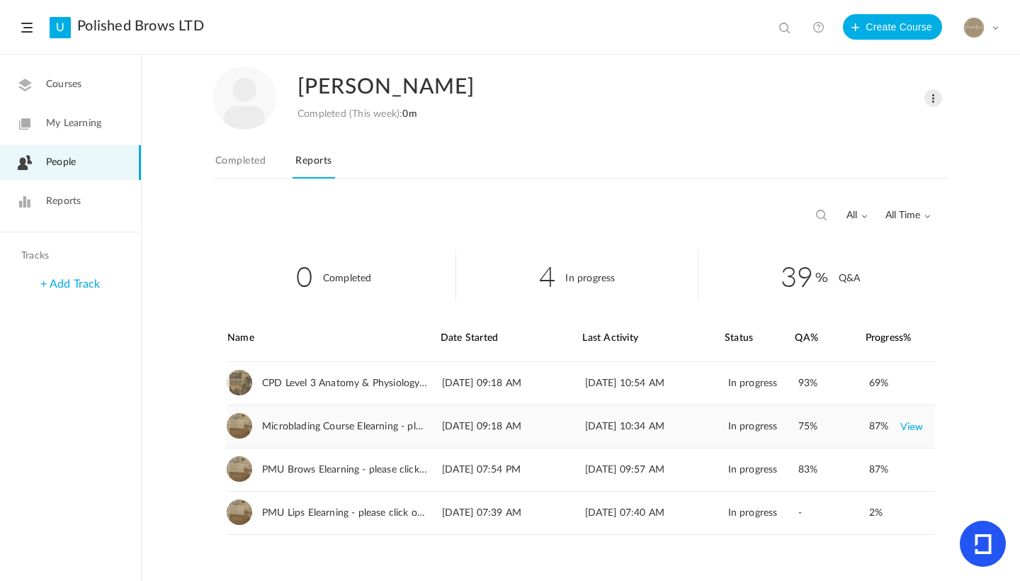
click at [917, 425] on link "View" at bounding box center [911, 426] width 23 height 25
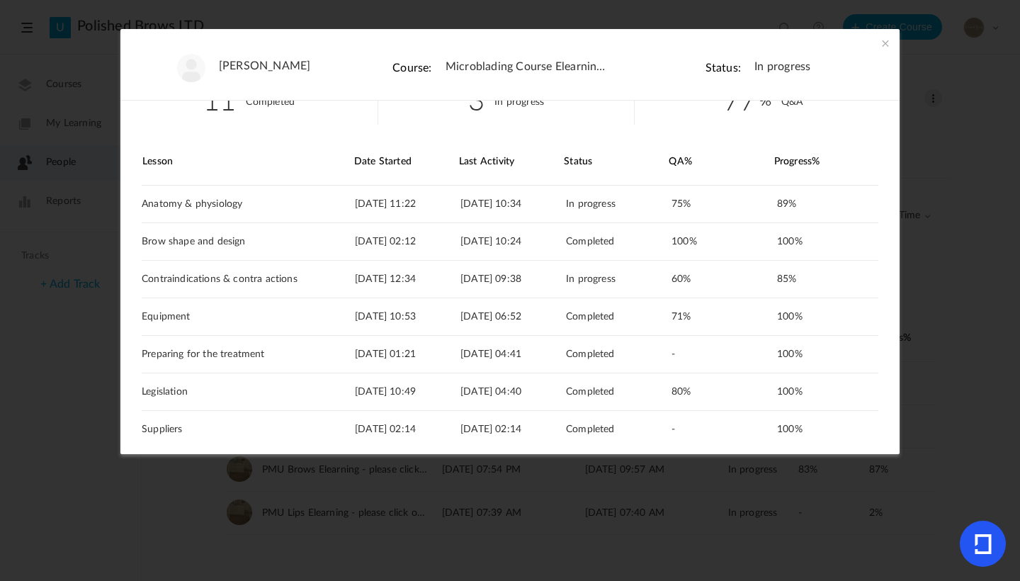
scroll to position [44, 0]
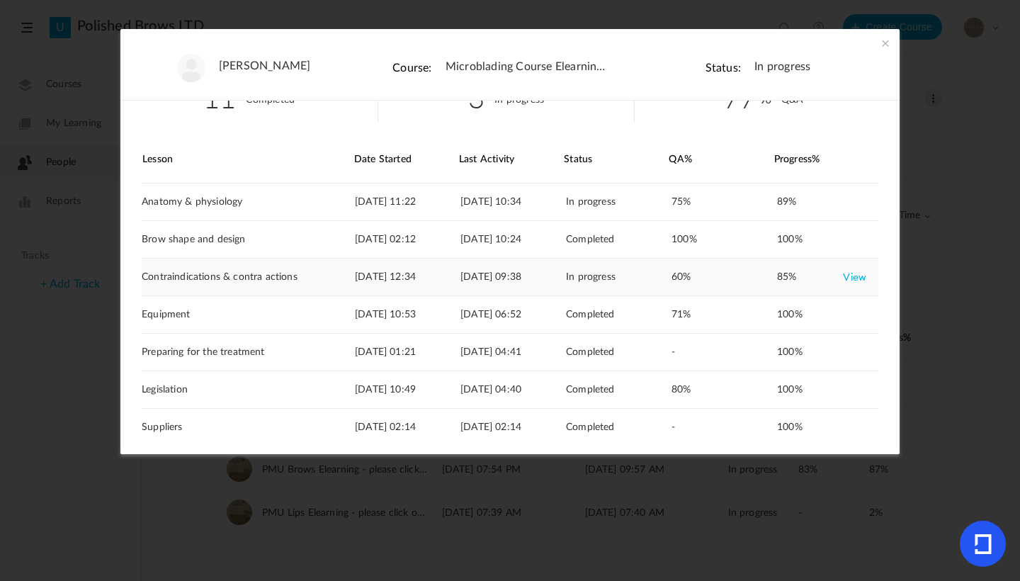
click at [846, 279] on link "View" at bounding box center [854, 276] width 23 height 25
click at [887, 41] on span at bounding box center [885, 43] width 14 height 14
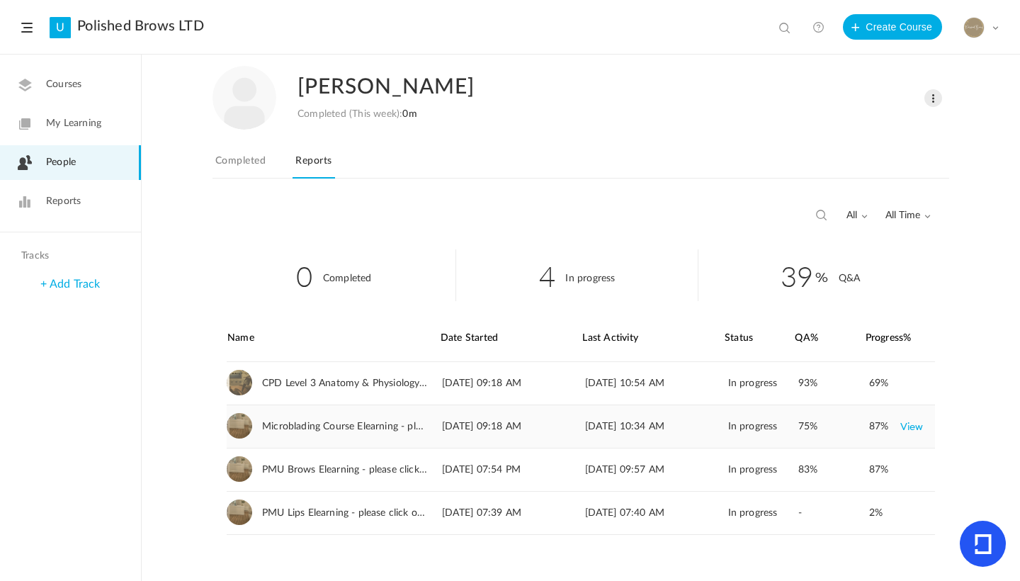
click at [912, 428] on link "View" at bounding box center [911, 426] width 23 height 25
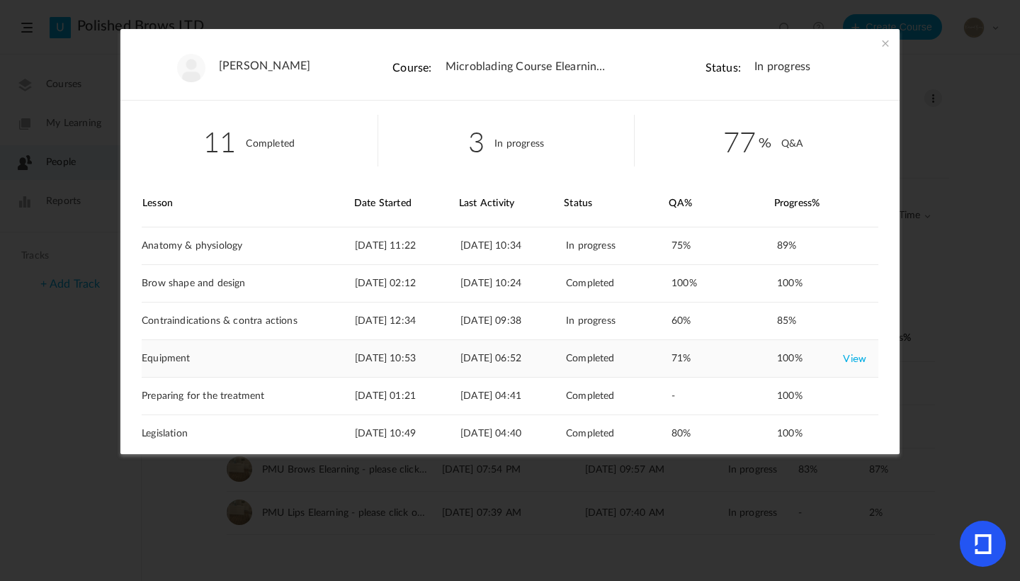
click at [843, 359] on link "View" at bounding box center [854, 358] width 23 height 25
click at [888, 42] on span at bounding box center [885, 43] width 14 height 14
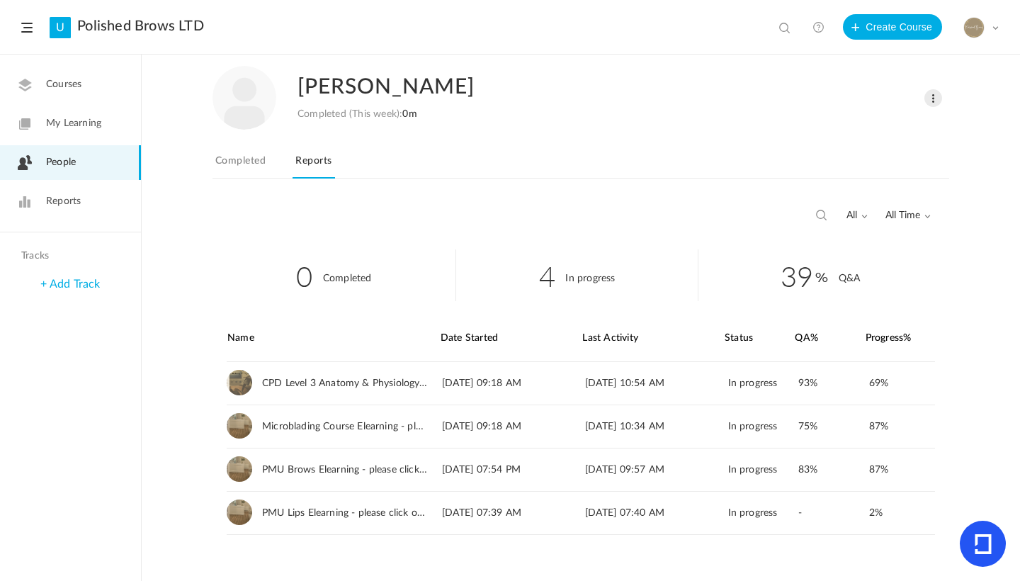
click at [84, 73] on link "Courses" at bounding box center [70, 84] width 141 height 35
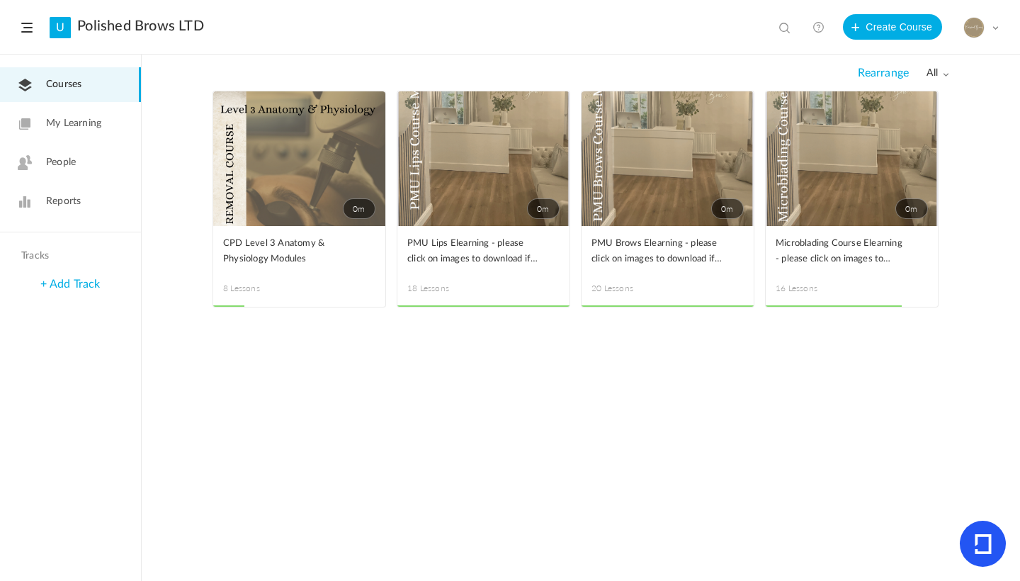
click at [79, 167] on link "People" at bounding box center [70, 162] width 141 height 35
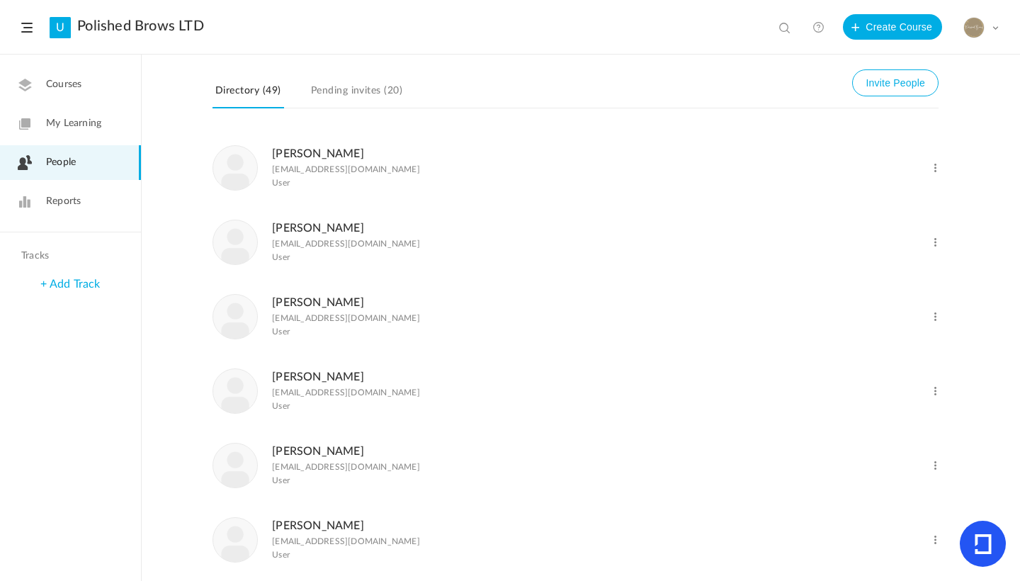
click at [89, 203] on link "Reports" at bounding box center [70, 201] width 141 height 35
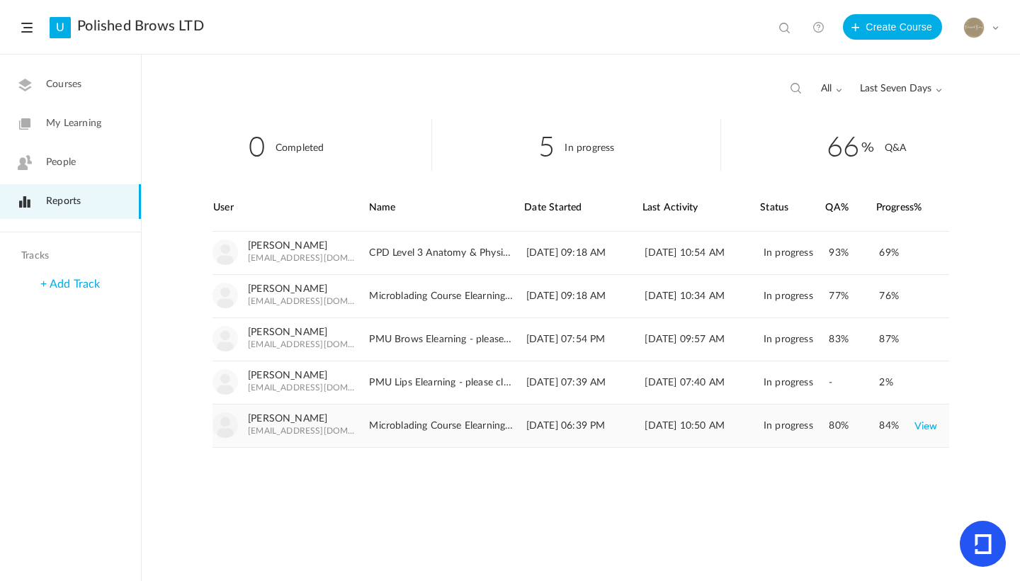
click at [929, 424] on link "View" at bounding box center [925, 425] width 23 height 25
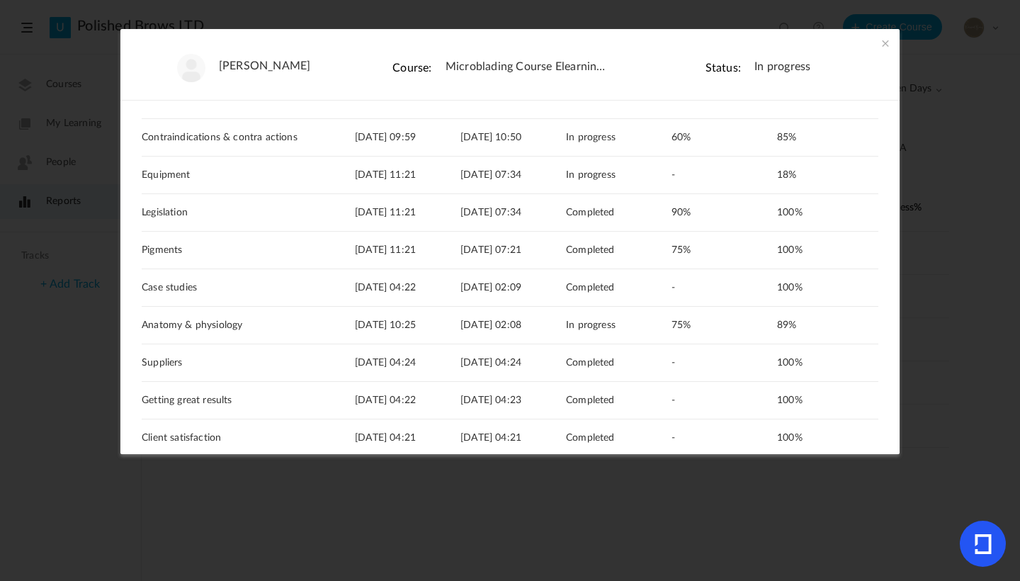
scroll to position [118, 0]
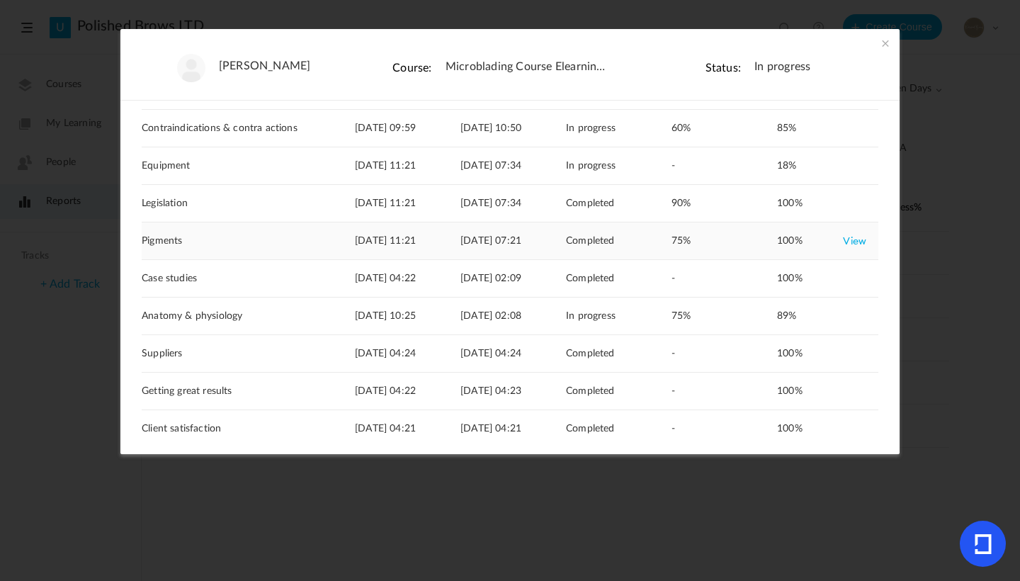
click at [846, 241] on link "View" at bounding box center [854, 240] width 23 height 25
click at [890, 45] on ul "Megan Cody Course: Microblading Course Elearning - please click on images to do…" at bounding box center [509, 65] width 779 height 72
click at [887, 42] on span at bounding box center [885, 43] width 14 height 14
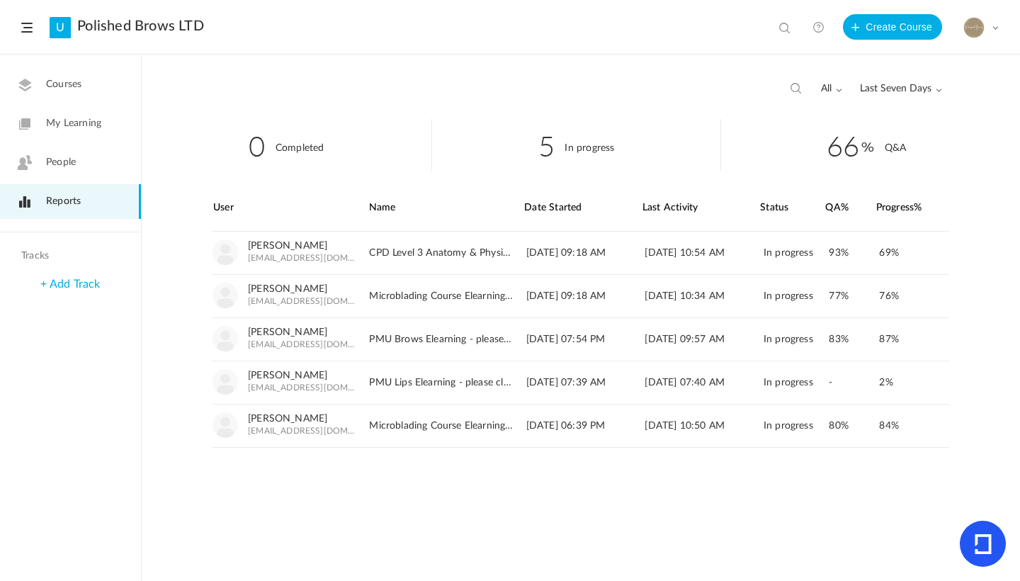
click at [911, 92] on span "Last Seven Days" at bounding box center [901, 89] width 82 height 12
click at [854, 116] on link "All Time" at bounding box center [874, 119] width 133 height 26
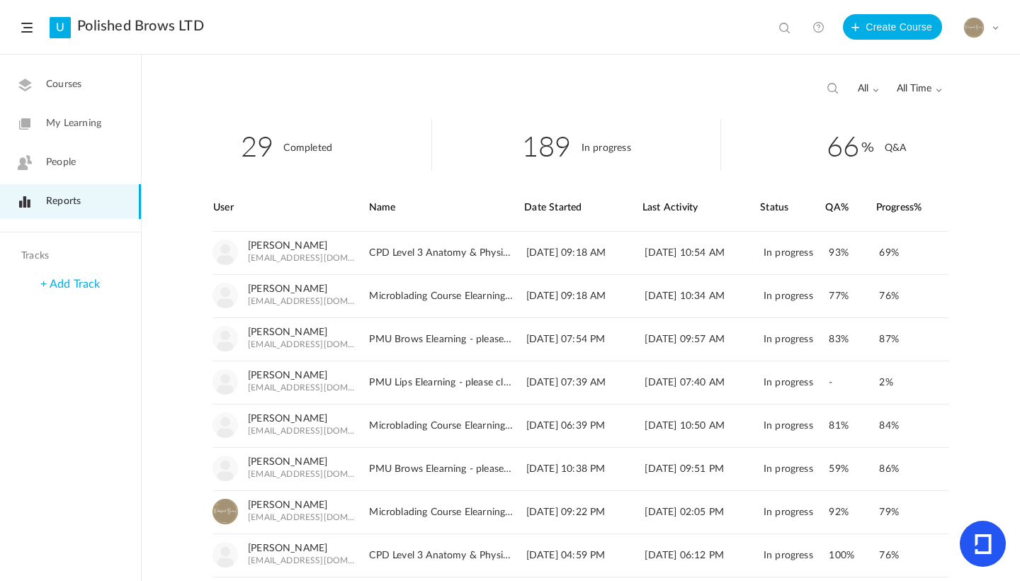
click at [686, 86] on div "all All Completed In Progress All Time All Time Last Seven Days Custom Range" at bounding box center [581, 87] width 878 height 64
drag, startPoint x: 1019, startPoint y: 96, endPoint x: 1017, endPoint y: 123, distance: 26.3
click at [1017, 123] on div "all All Completed In Progress All Time All Time Last Seven Days Custom Range 29…" at bounding box center [581, 317] width 878 height 525
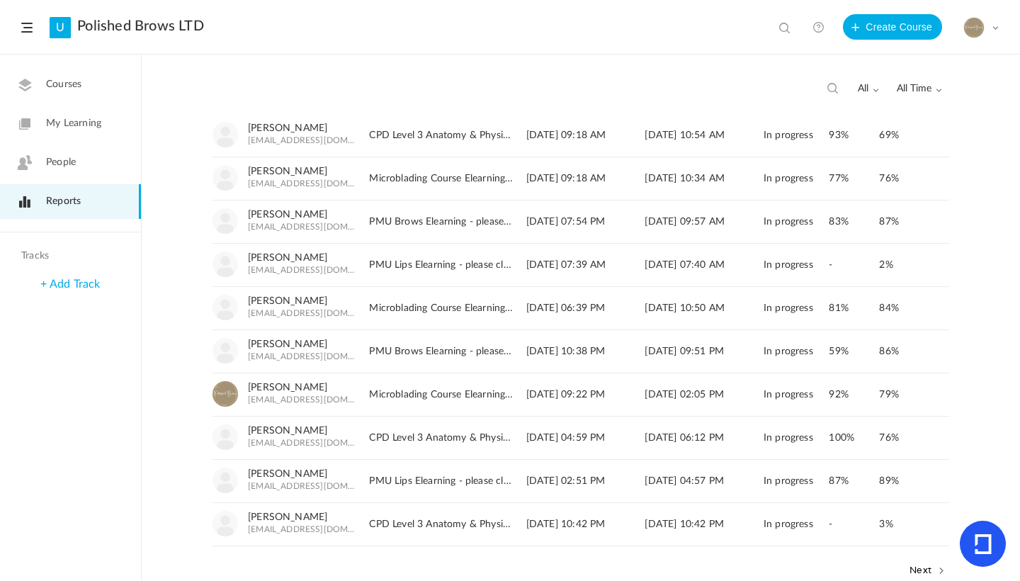
scroll to position [127, 0]
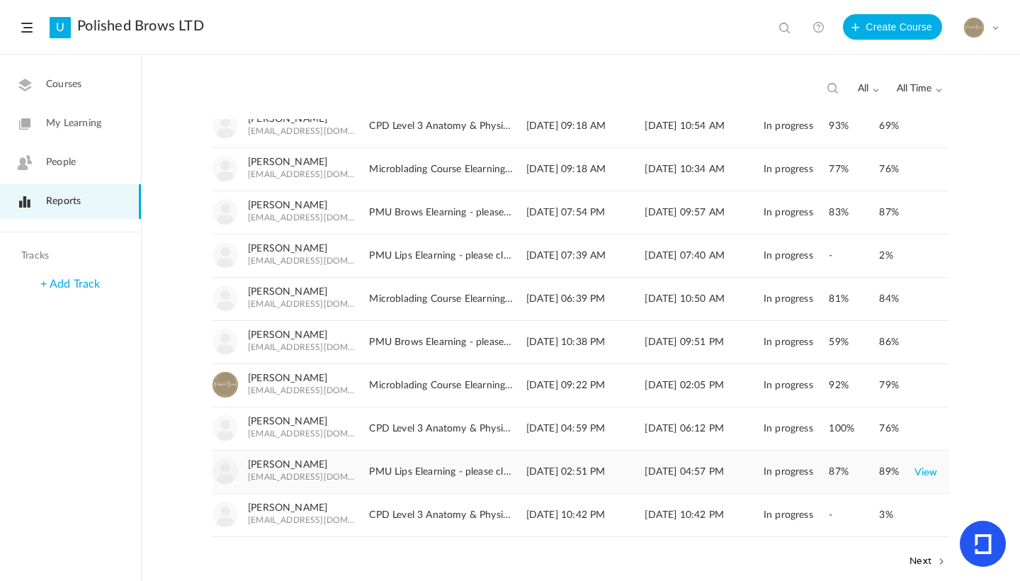
click at [927, 470] on link "View" at bounding box center [925, 471] width 23 height 25
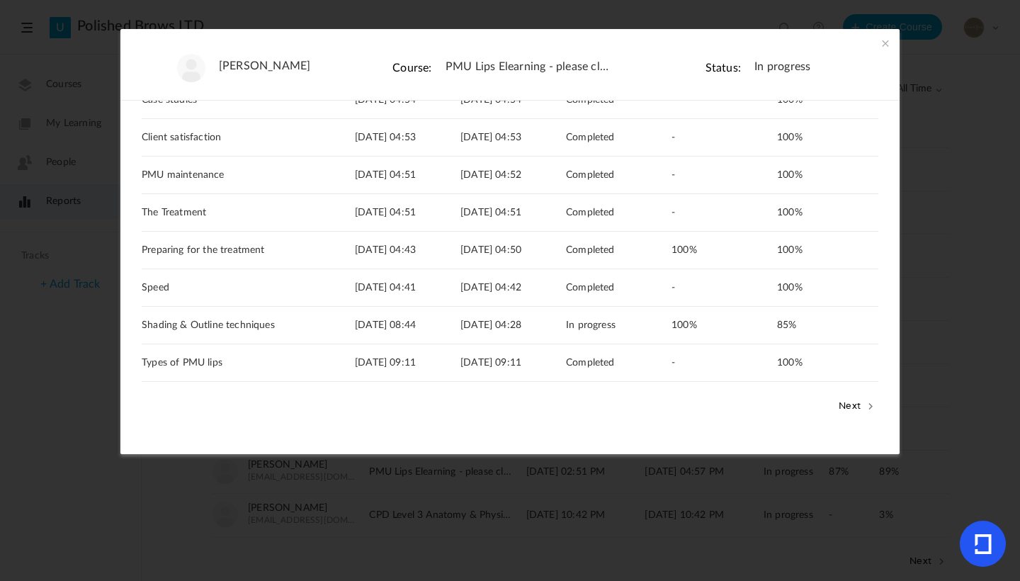
scroll to position [227, 0]
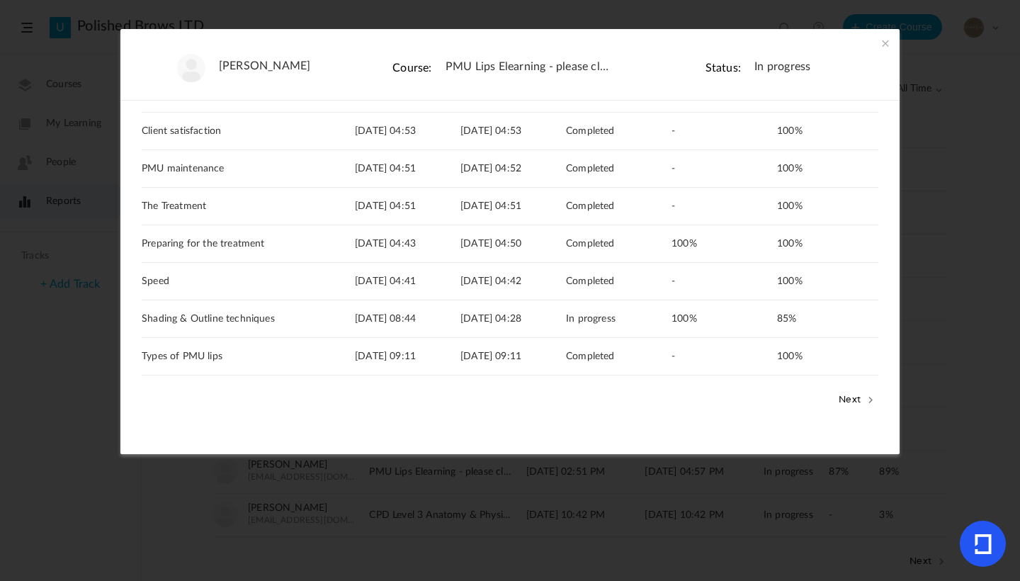
click at [853, 399] on button "Next" at bounding box center [856, 398] width 43 height 18
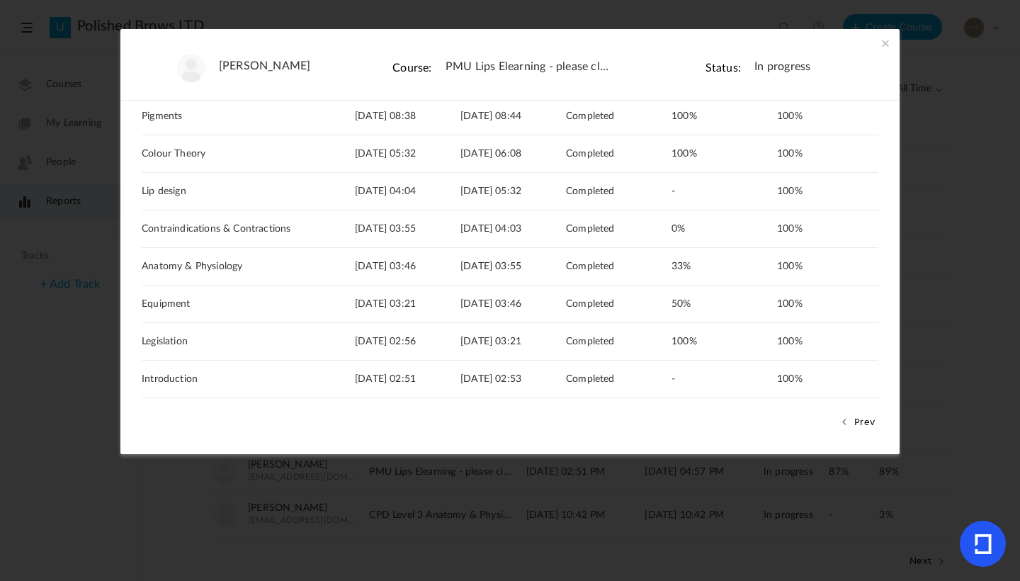
scroll to position [125, 0]
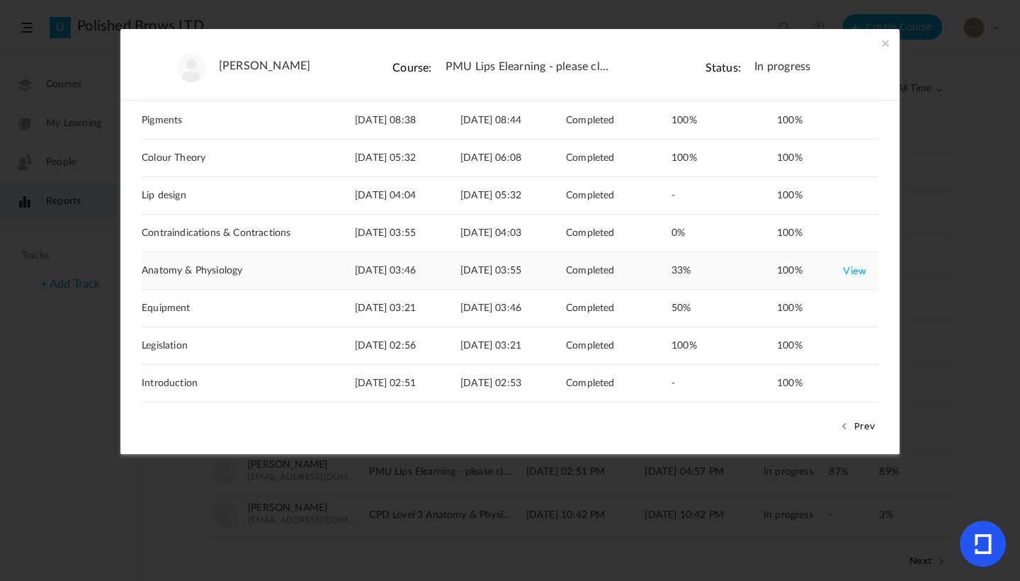
click at [843, 269] on link "View" at bounding box center [854, 270] width 23 height 25
click at [882, 42] on span at bounding box center [885, 43] width 14 height 14
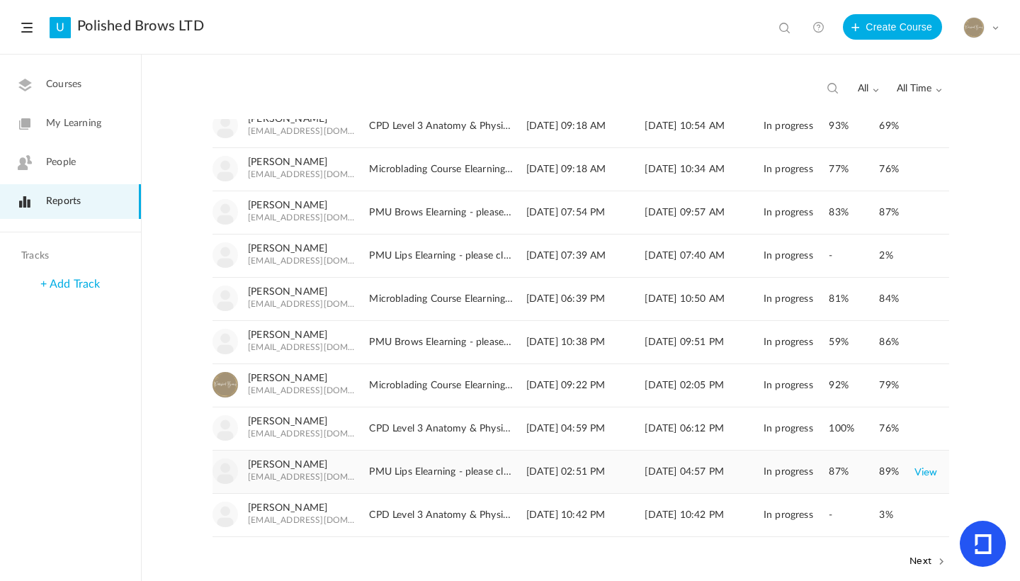
click at [934, 474] on link "View" at bounding box center [925, 471] width 23 height 25
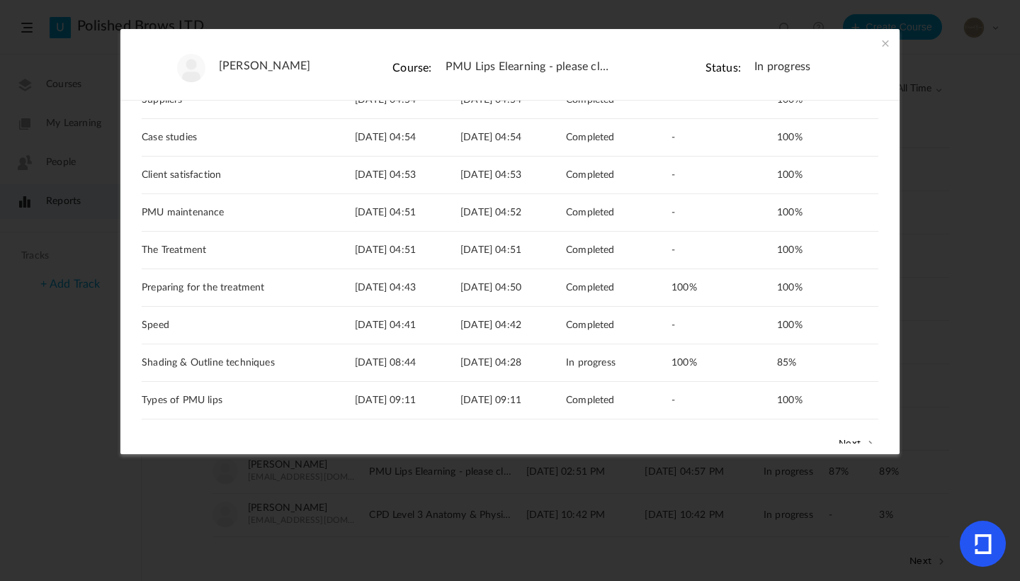
scroll to position [227, 0]
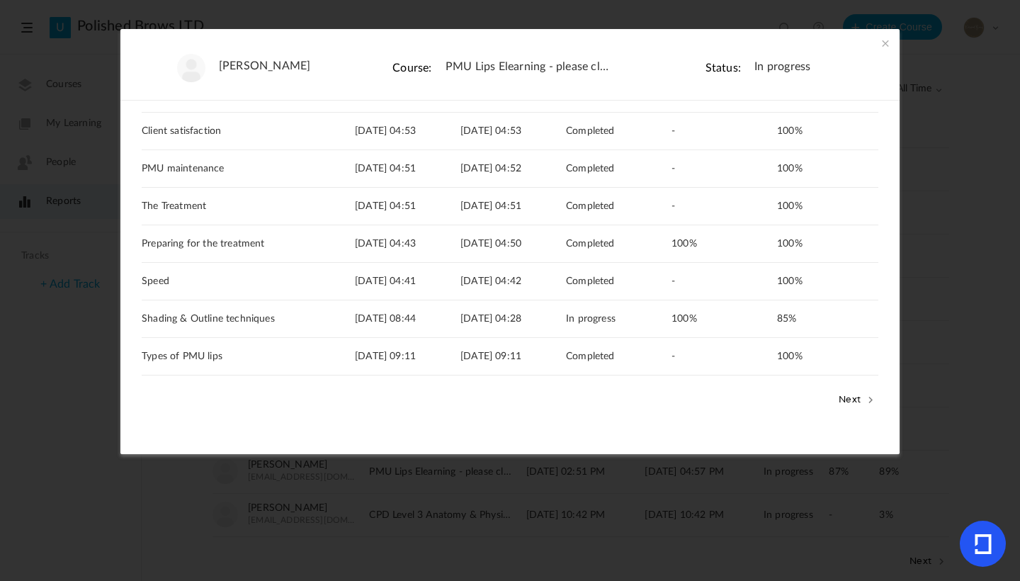
click at [850, 400] on button "Next" at bounding box center [856, 398] width 43 height 18
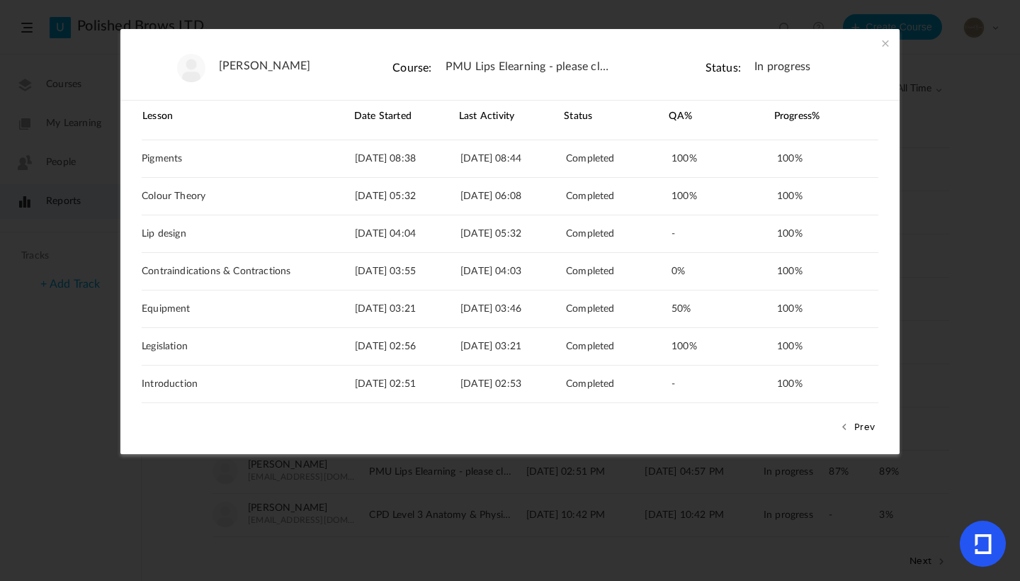
scroll to position [83, 0]
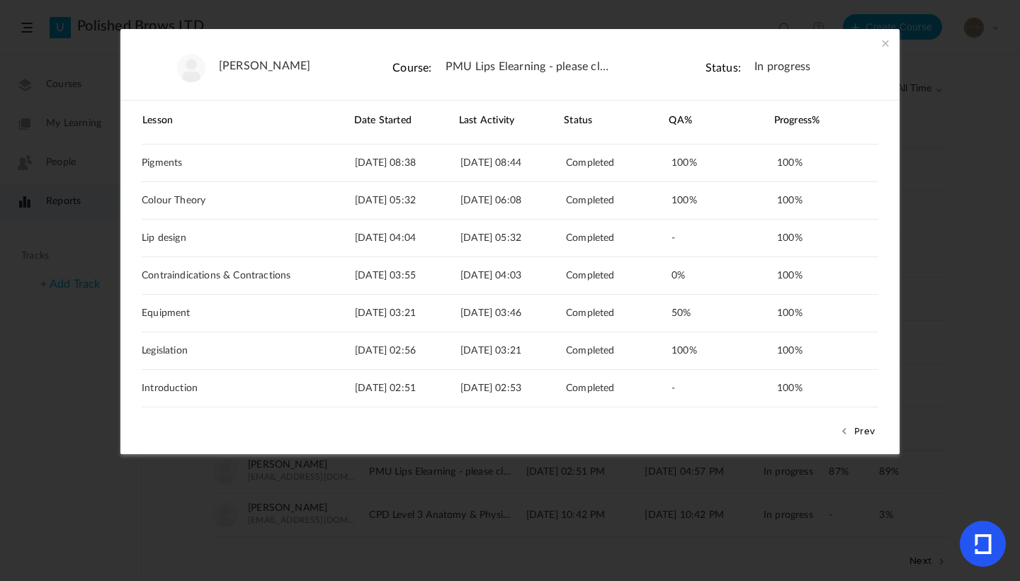
click at [868, 429] on button "Prev" at bounding box center [857, 430] width 42 height 18
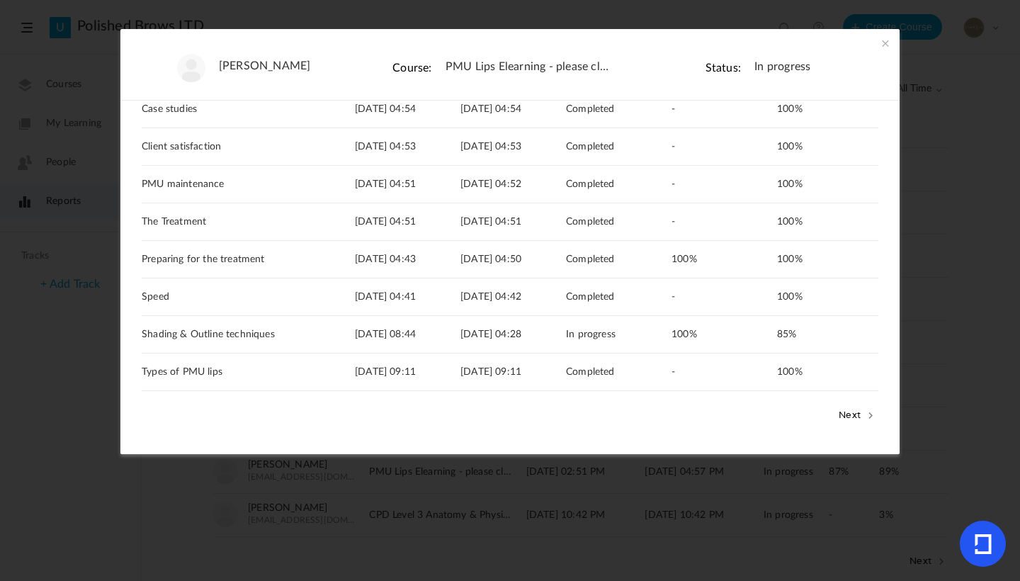
scroll to position [227, 0]
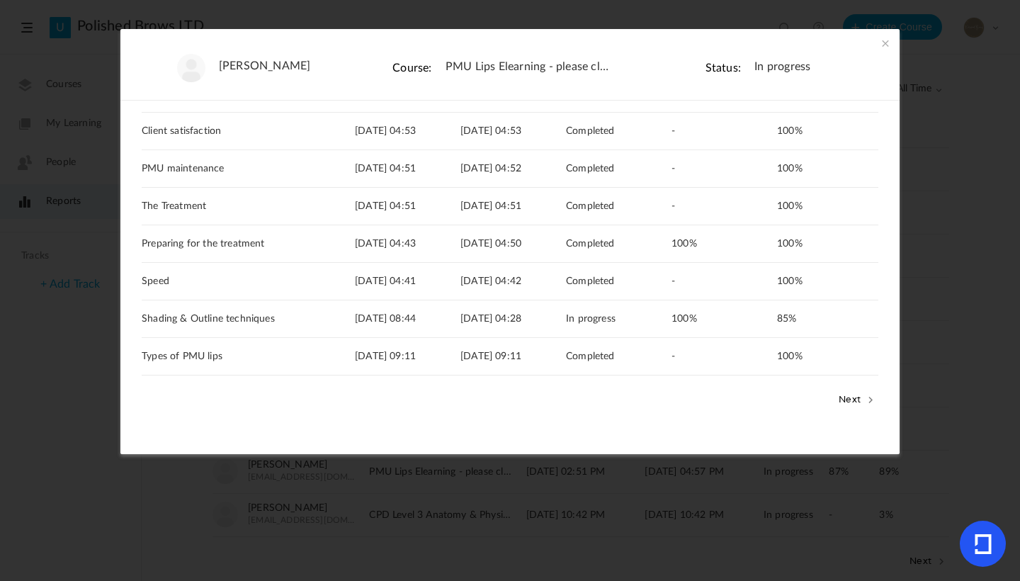
click at [885, 41] on span at bounding box center [885, 43] width 14 height 14
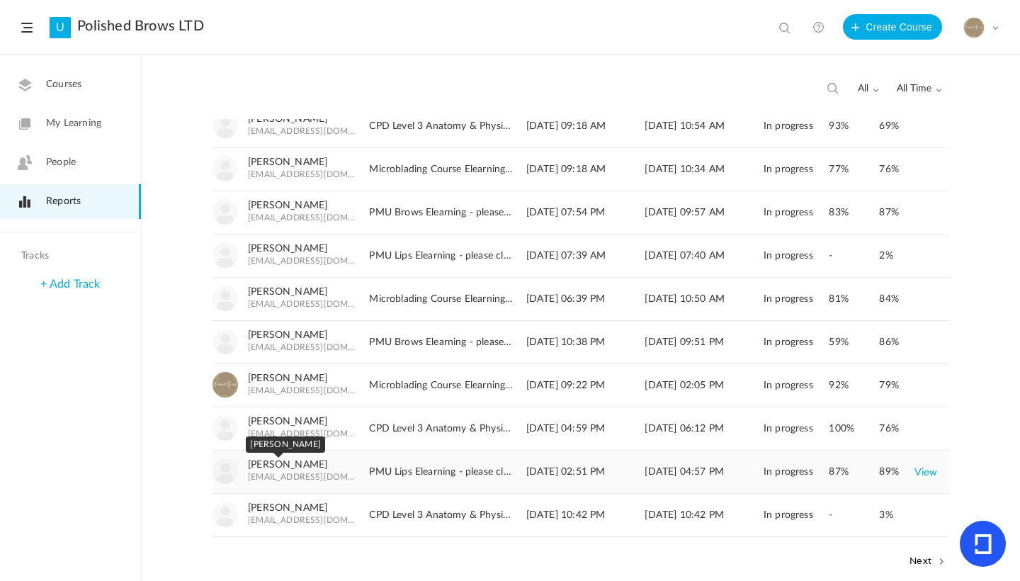
click at [279, 461] on link "[PERSON_NAME]" at bounding box center [287, 465] width 79 height 12
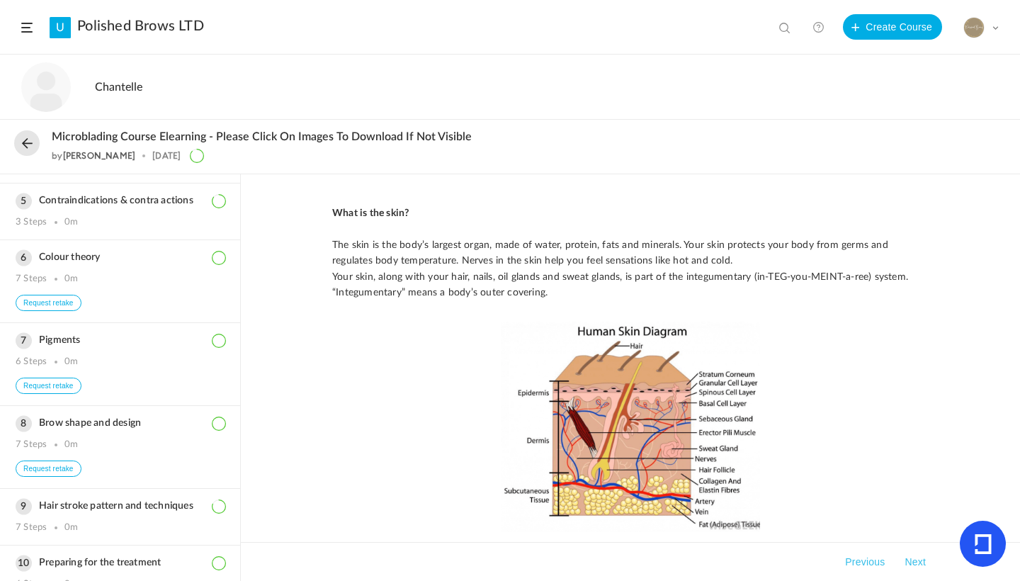
scroll to position [622, 0]
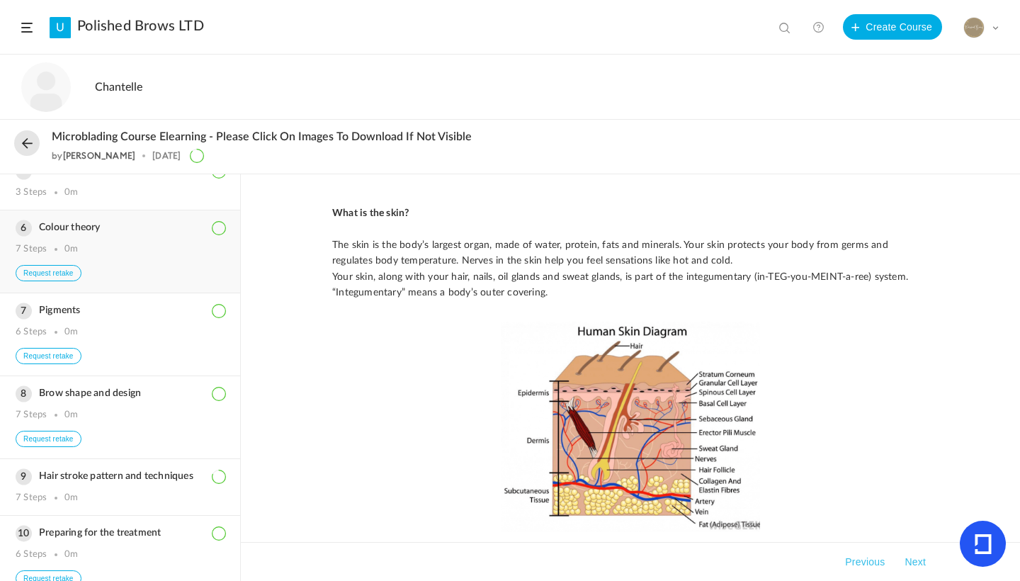
click at [74, 281] on button "Request retake" at bounding box center [49, 273] width 66 height 16
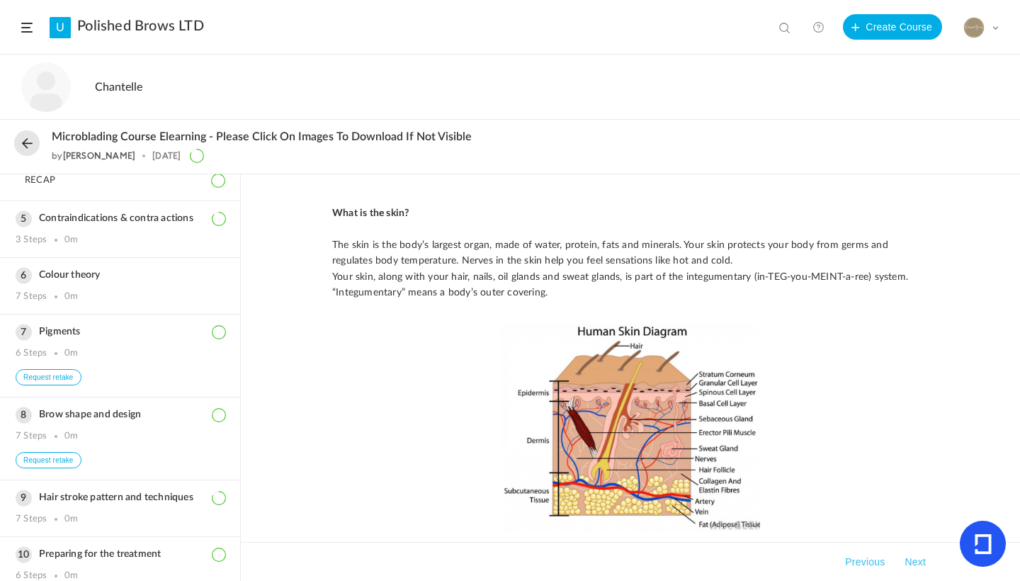
scroll to position [569, 0]
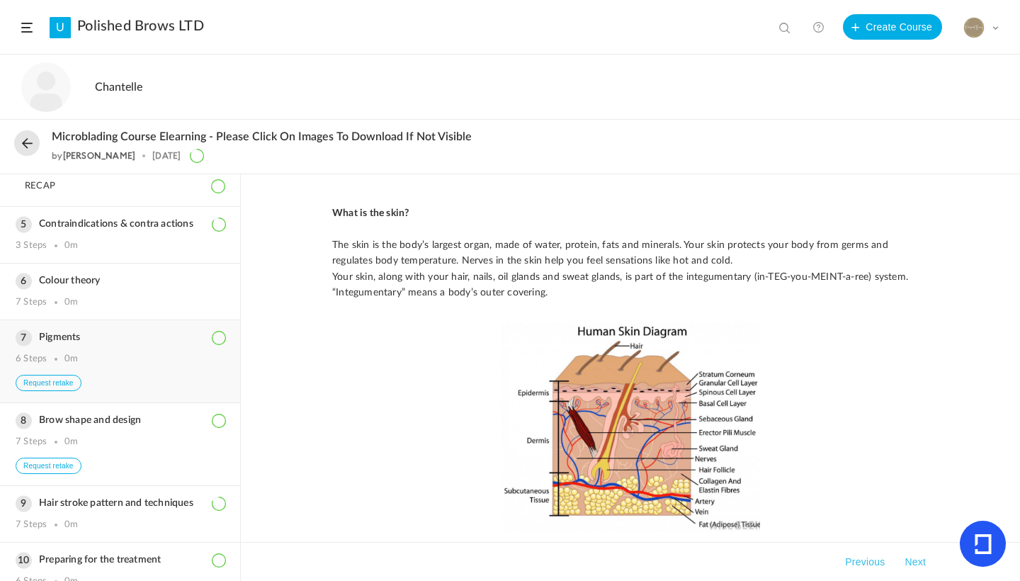
click at [76, 389] on button "Request retake" at bounding box center [49, 383] width 66 height 16
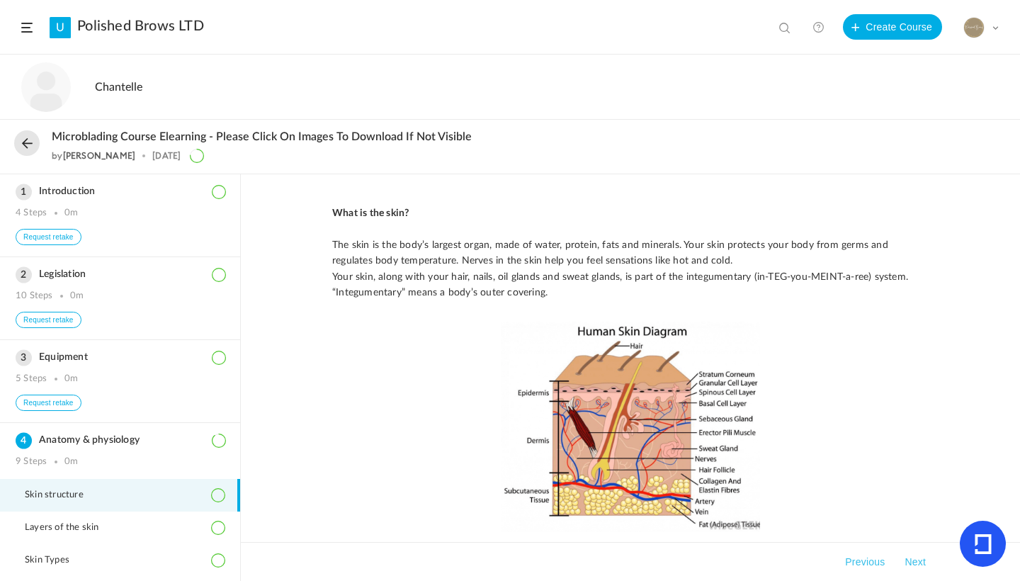
scroll to position [255, 0]
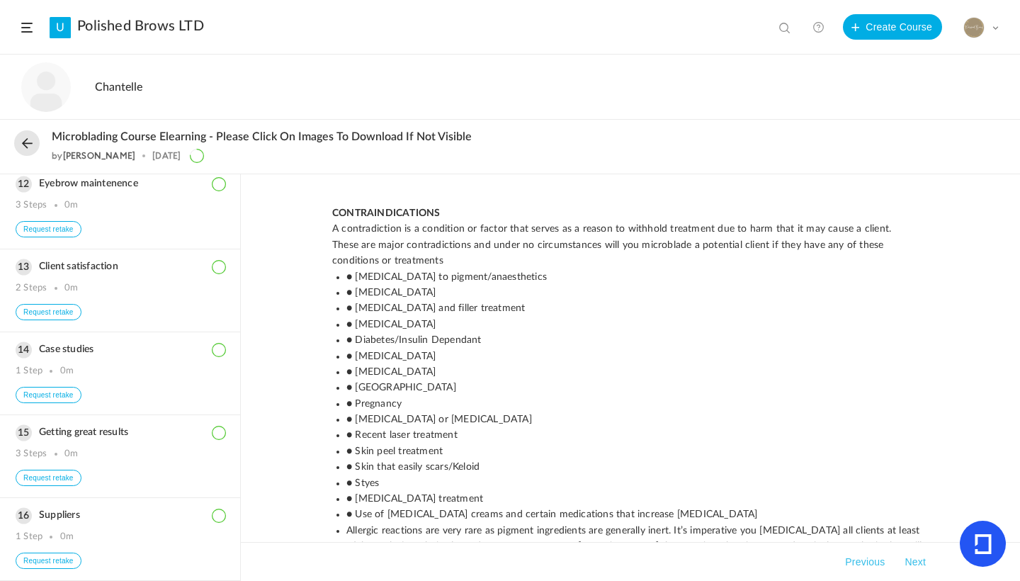
scroll to position [920, 0]
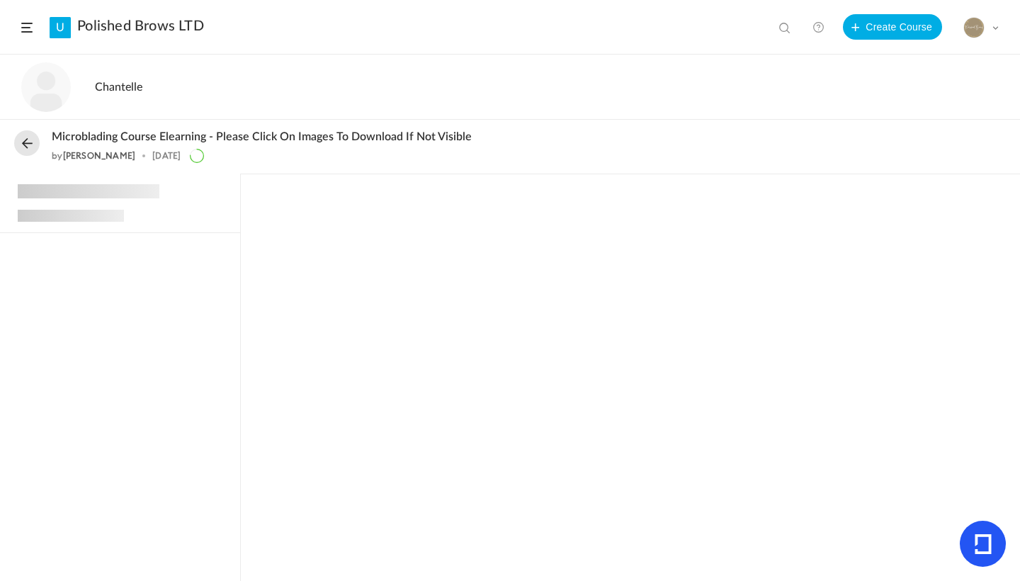
scroll to position [170, 0]
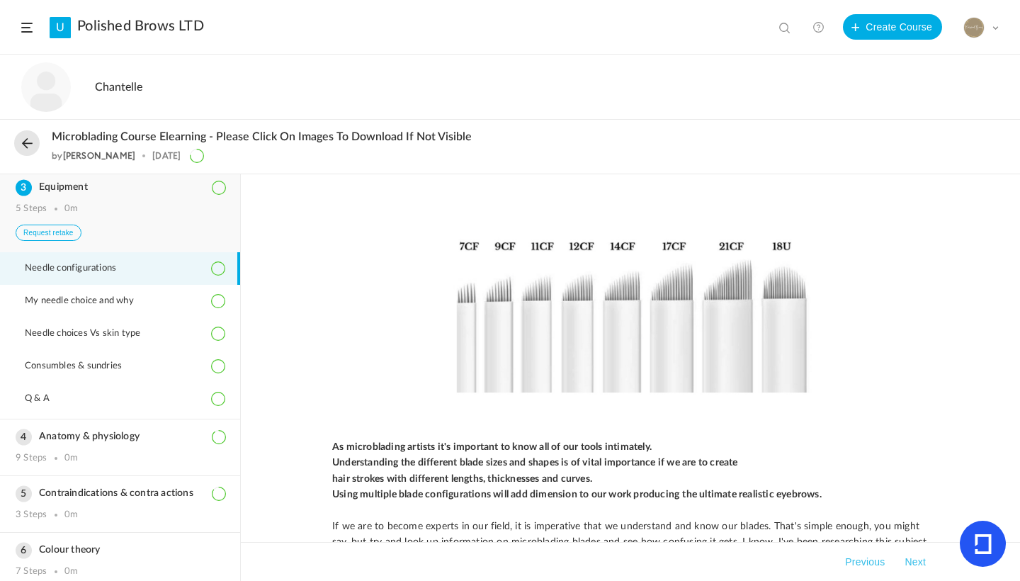
click at [69, 232] on button "Request retake" at bounding box center [49, 232] width 66 height 16
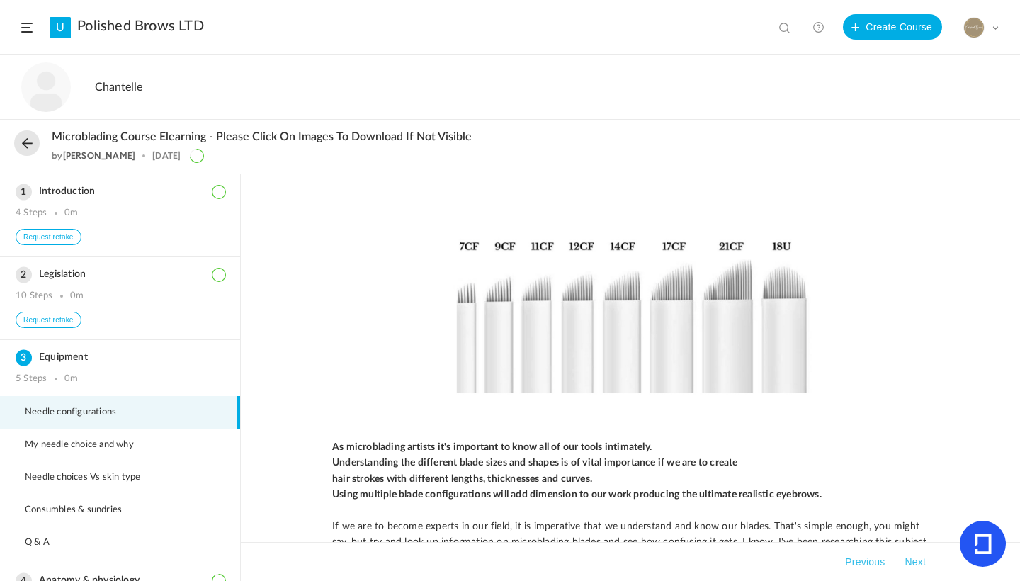
scroll to position [170, 0]
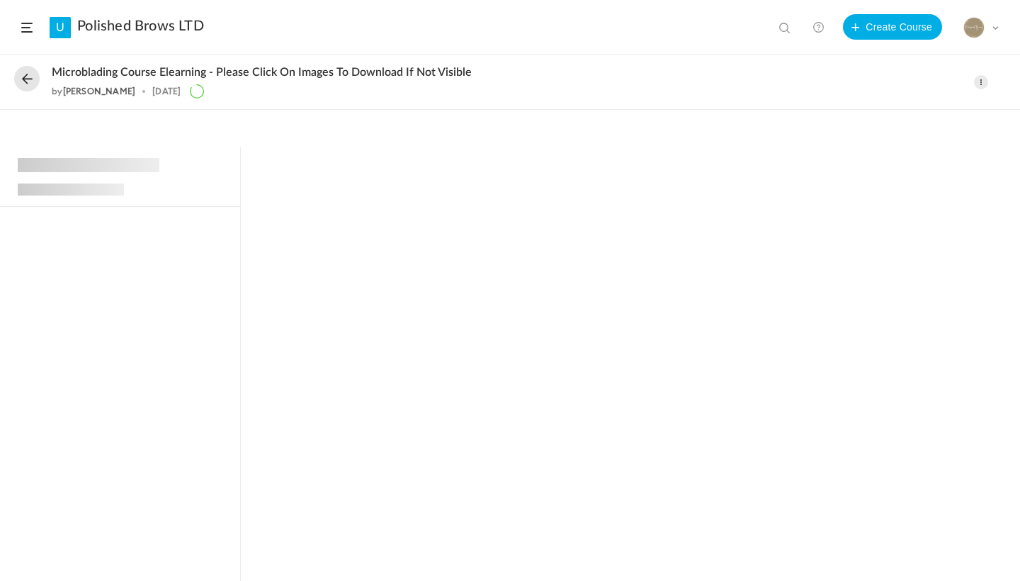
scroll to position [429, 0]
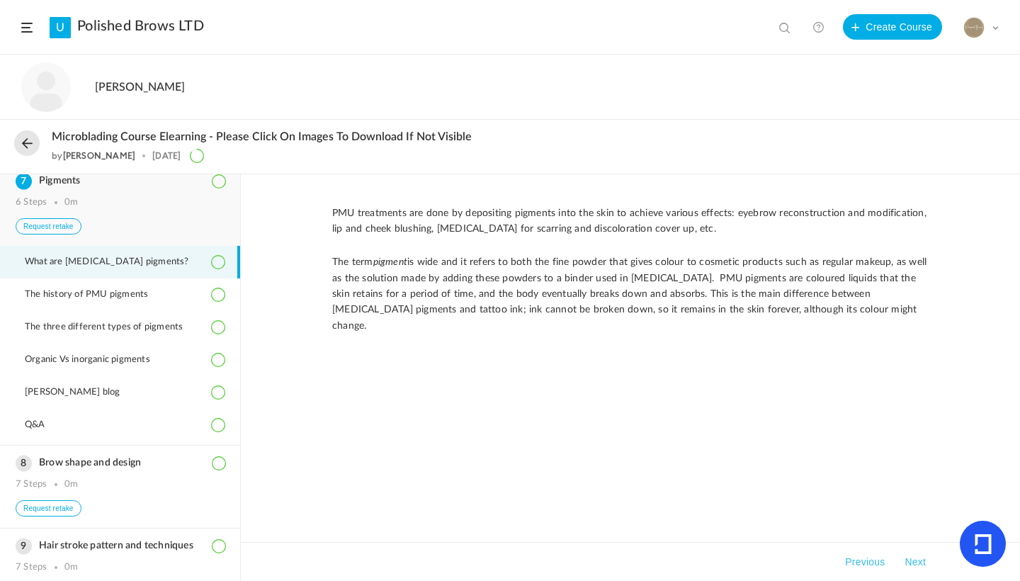
click at [64, 234] on button "Request retake" at bounding box center [49, 226] width 66 height 16
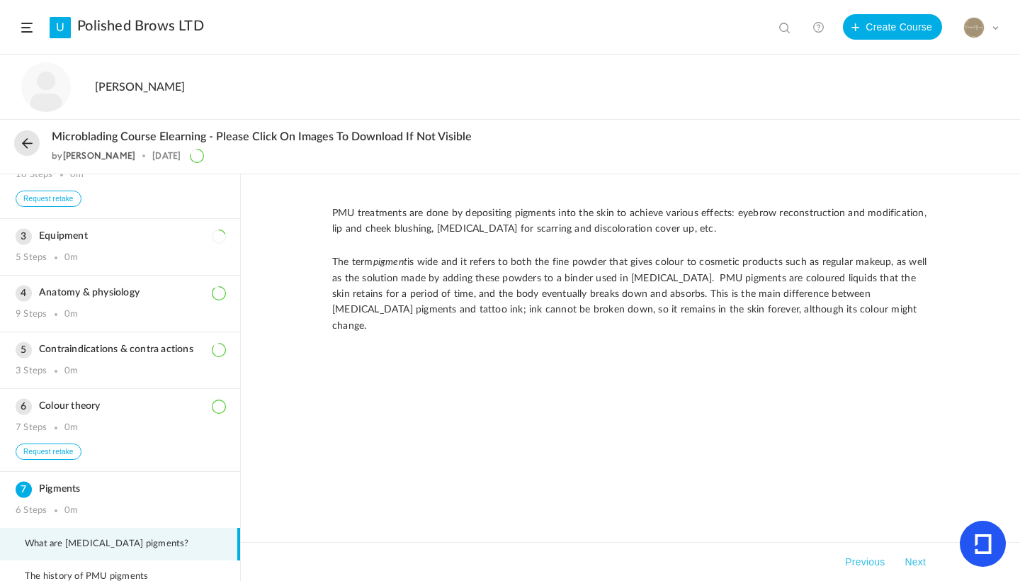
scroll to position [103, 0]
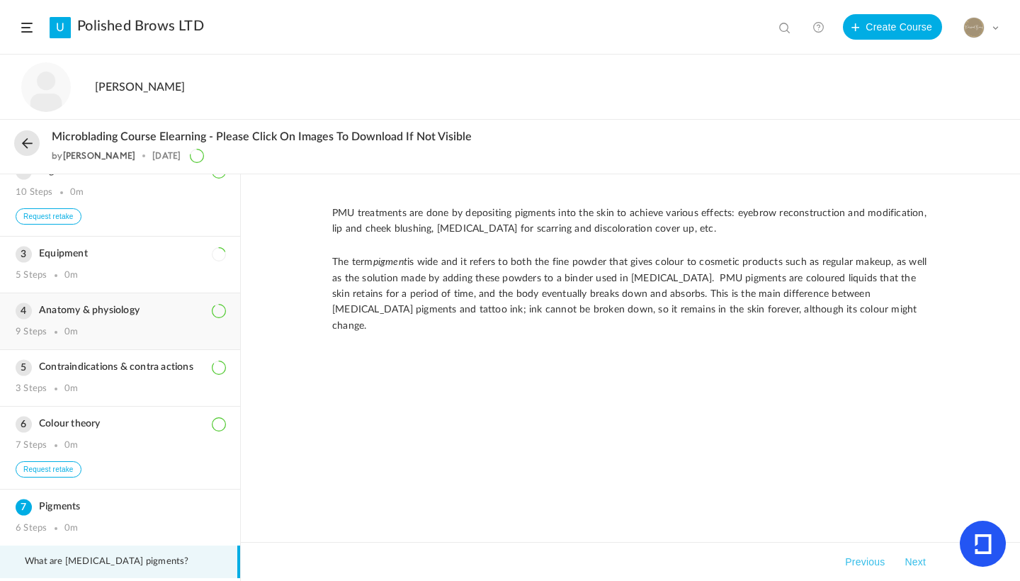
click at [111, 315] on h3 "Anatomy & physiology" at bounding box center [120, 311] width 209 height 12
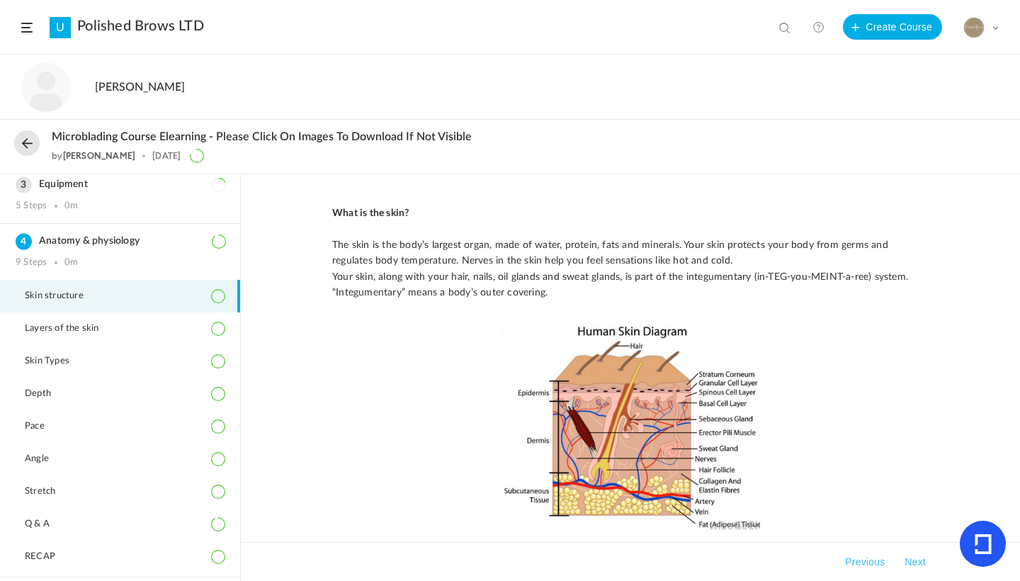
scroll to position [78, 0]
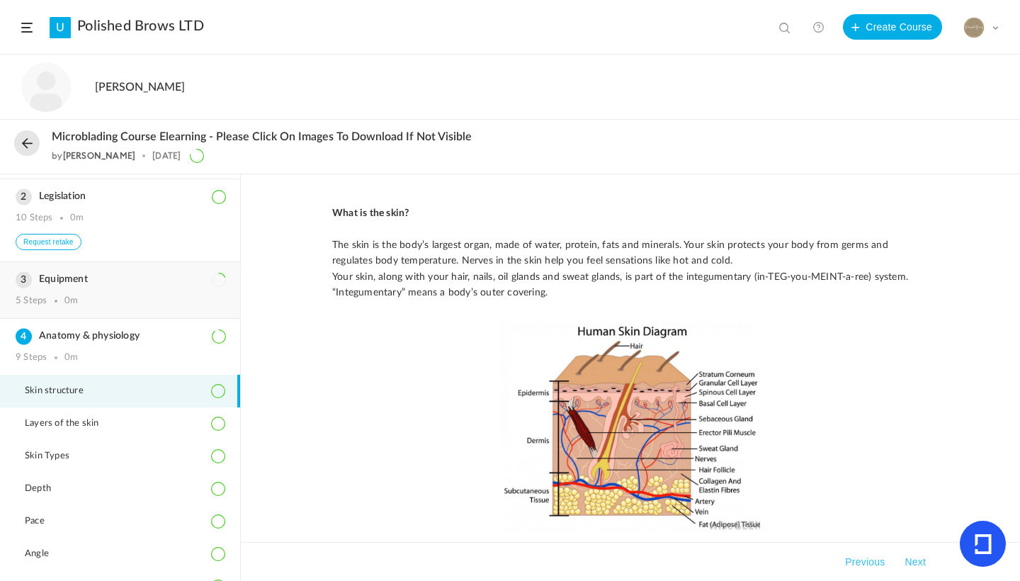
click at [90, 283] on h3 "Equipment" at bounding box center [120, 279] width 209 height 12
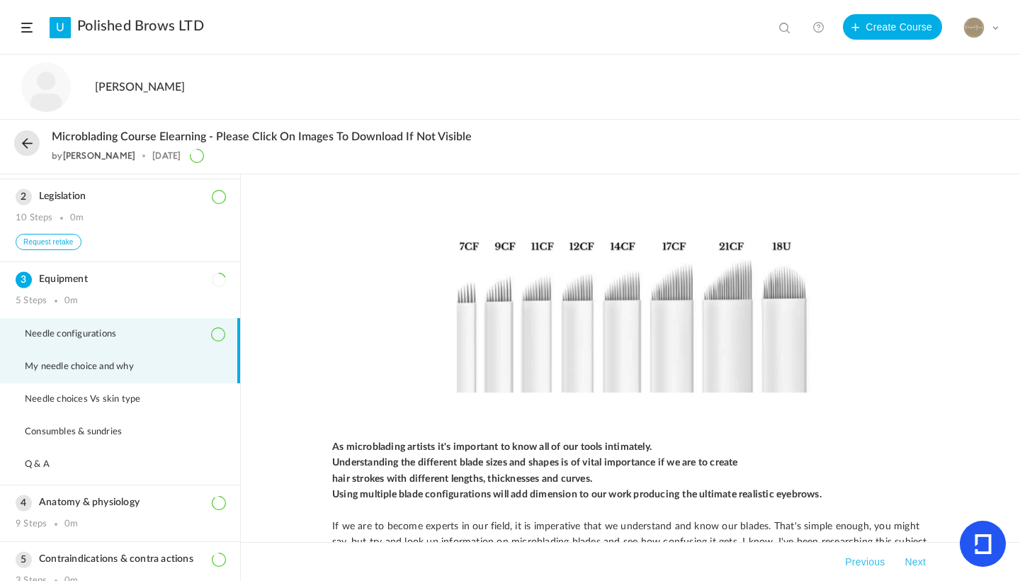
click at [140, 363] on li "My needle choice and why" at bounding box center [120, 367] width 240 height 33
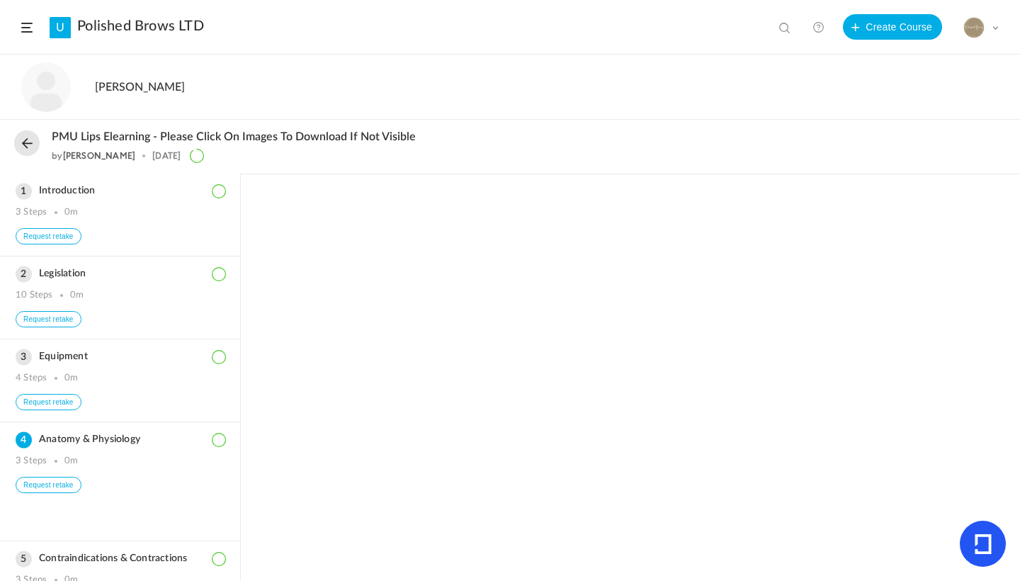
scroll to position [255, 0]
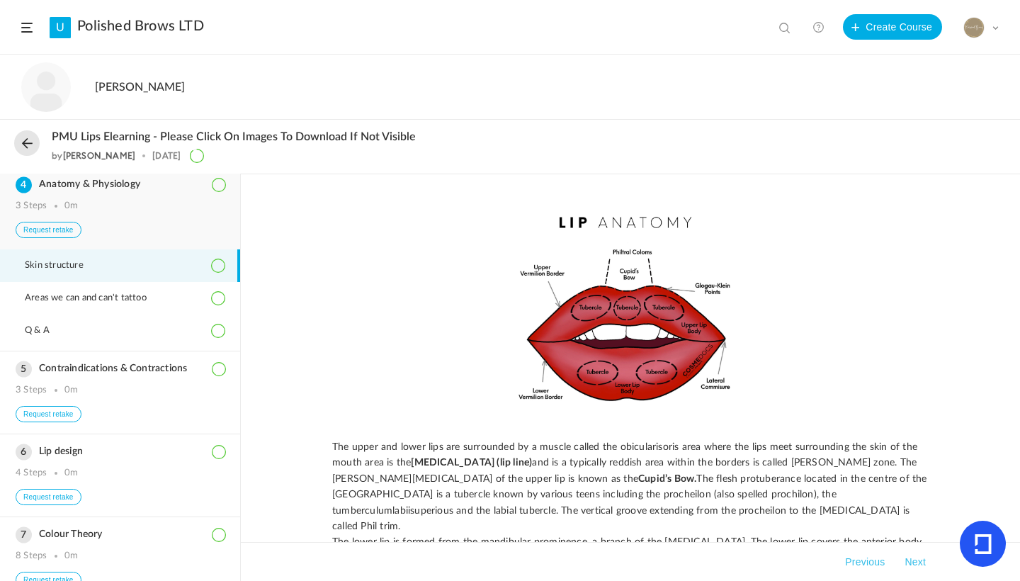
click at [69, 235] on button "Request retake" at bounding box center [49, 230] width 66 height 16
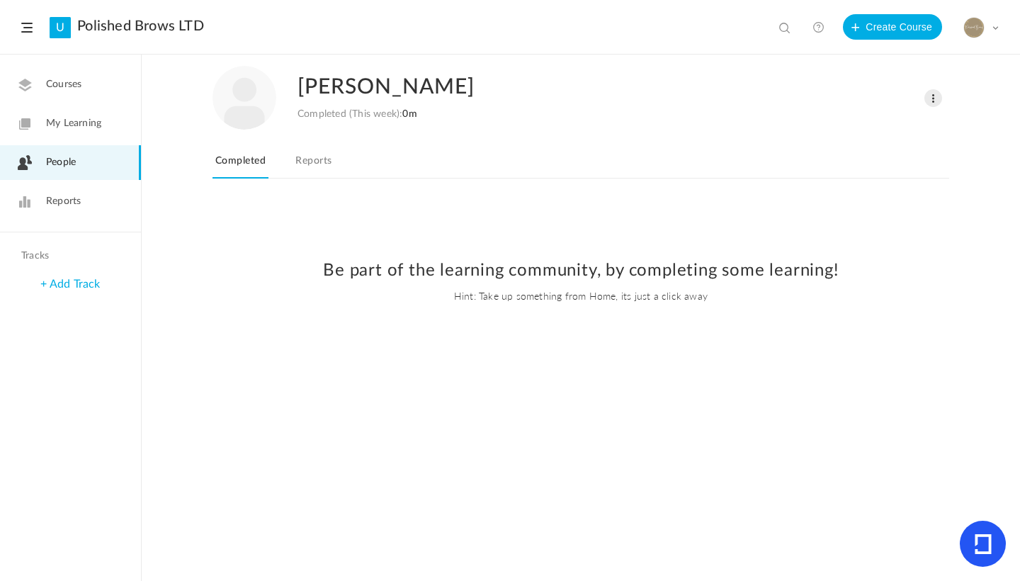
click at [333, 159] on link "Reports" at bounding box center [313, 165] width 42 height 27
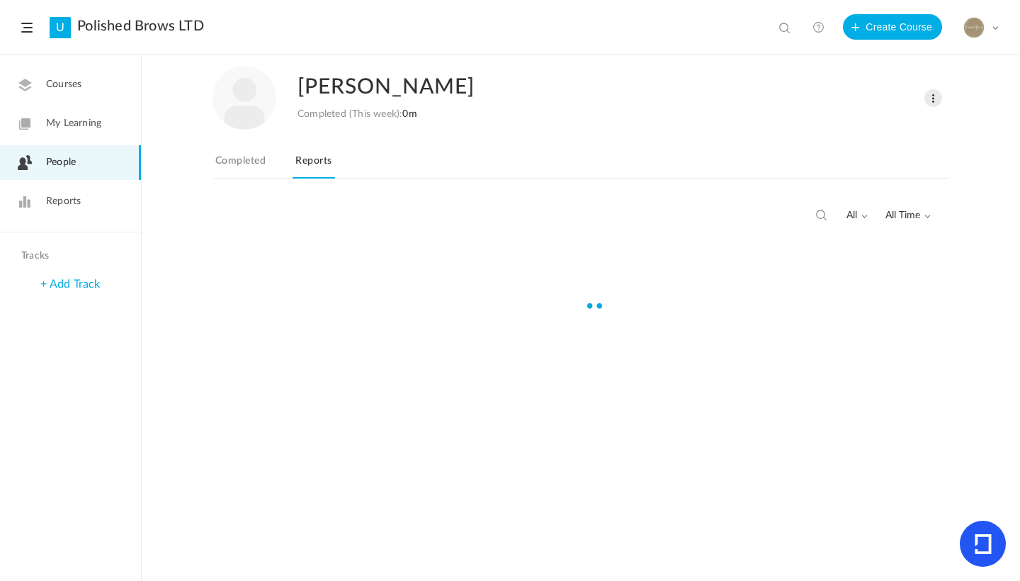
click at [913, 210] on span "All Time" at bounding box center [907, 216] width 45 height 12
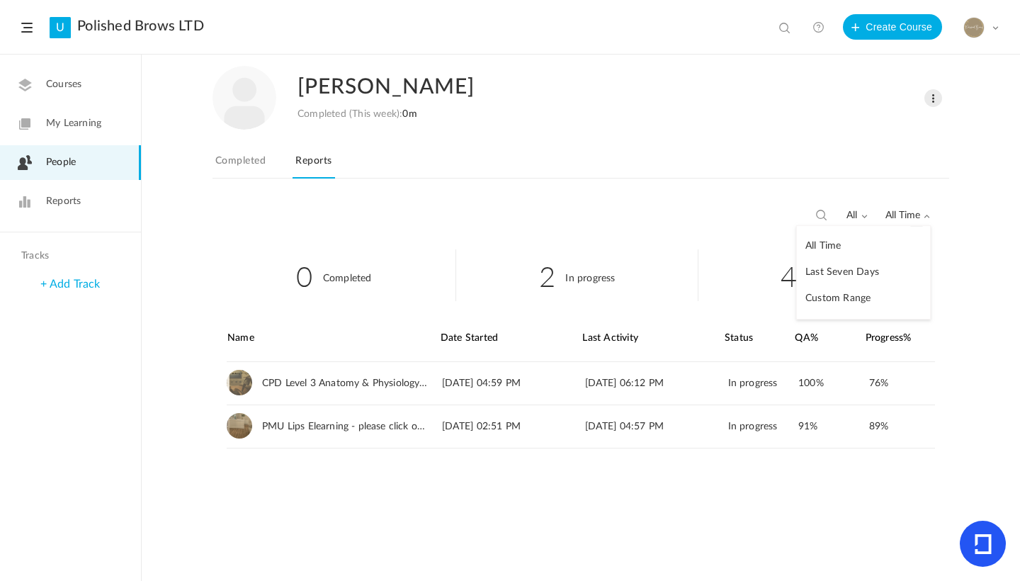
click at [850, 243] on link "All Time" at bounding box center [863, 246] width 133 height 26
click at [906, 212] on span "All Time" at bounding box center [907, 216] width 45 height 12
click at [859, 244] on link "All Time" at bounding box center [863, 246] width 133 height 26
click at [50, 156] on span "People" at bounding box center [61, 162] width 30 height 15
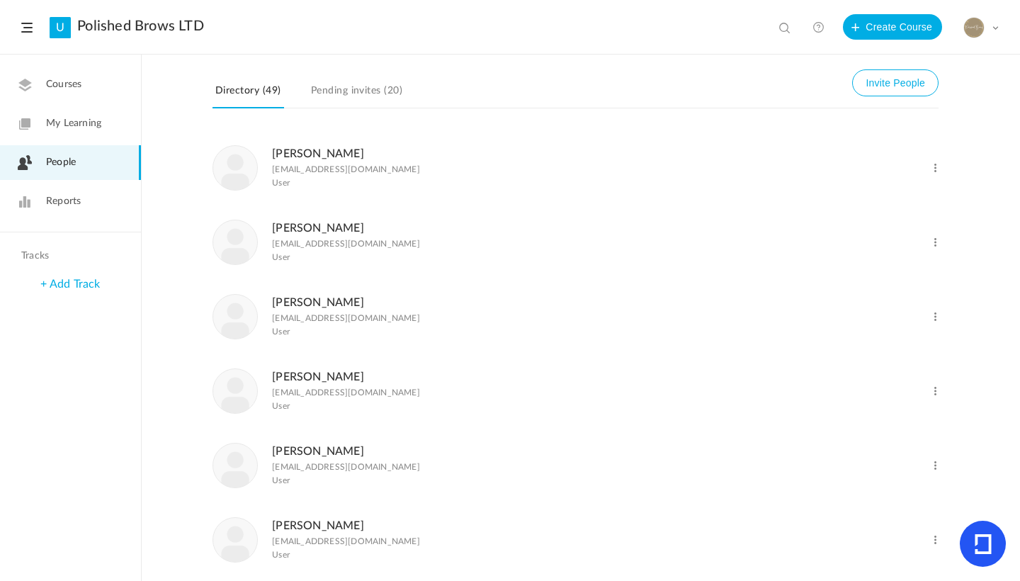
click at [57, 202] on span "Reports" at bounding box center [63, 201] width 35 height 15
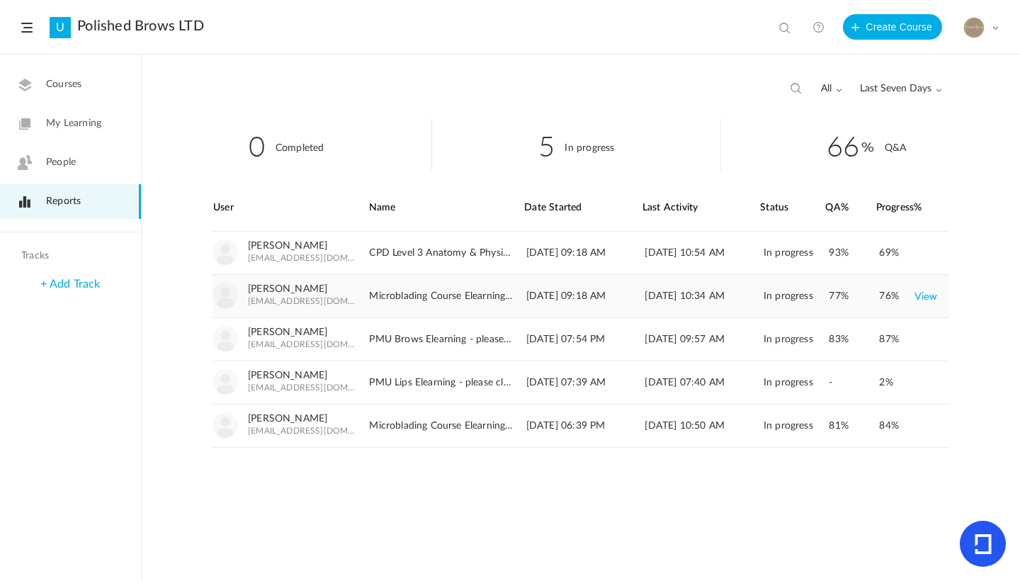
click at [928, 298] on link "View" at bounding box center [925, 295] width 23 height 25
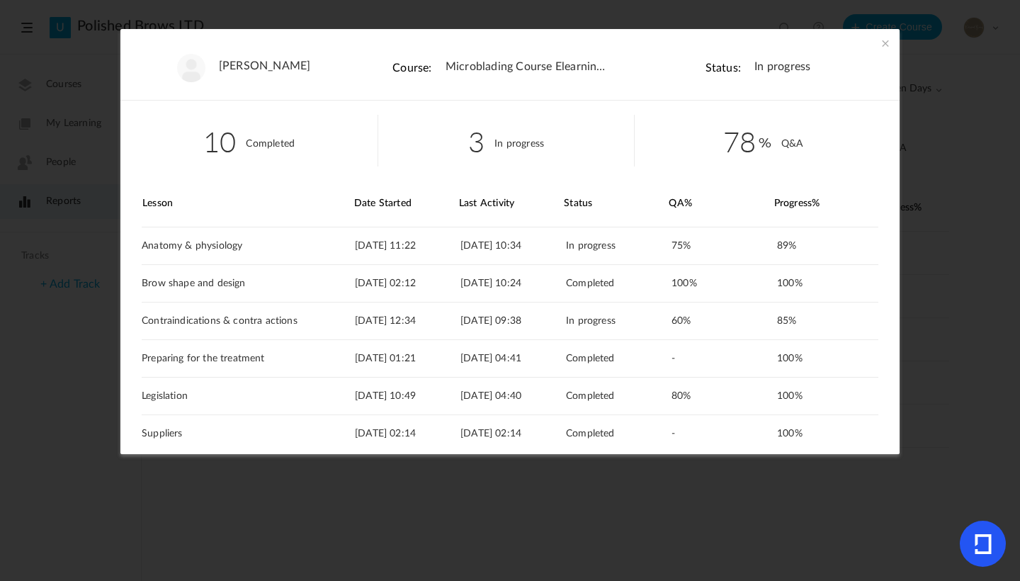
click at [886, 35] on li "Status: In progress" at bounding box center [763, 64] width 257 height 71
click at [885, 42] on span at bounding box center [885, 43] width 14 height 14
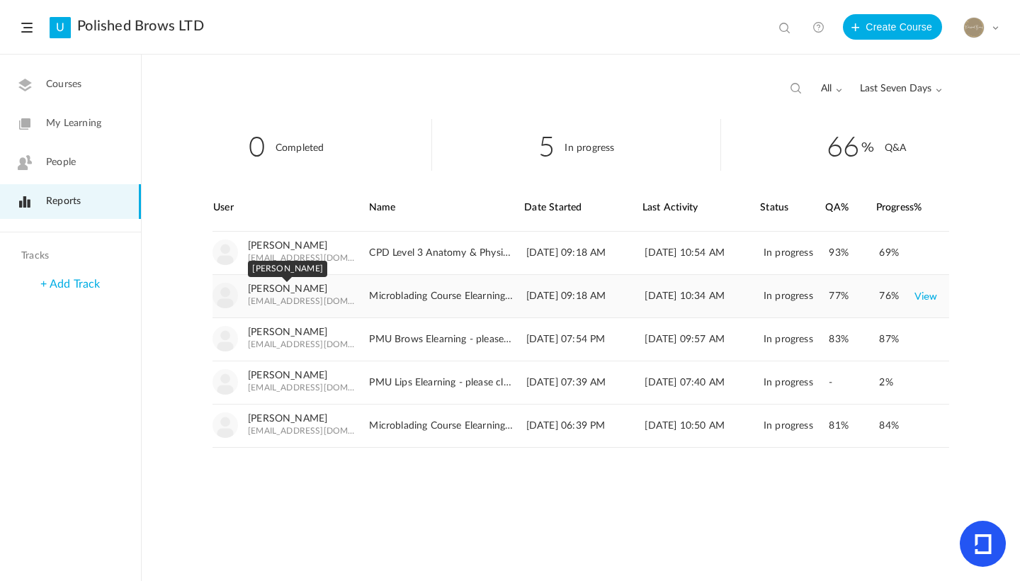
click at [303, 289] on link "[PERSON_NAME]" at bounding box center [287, 289] width 79 height 12
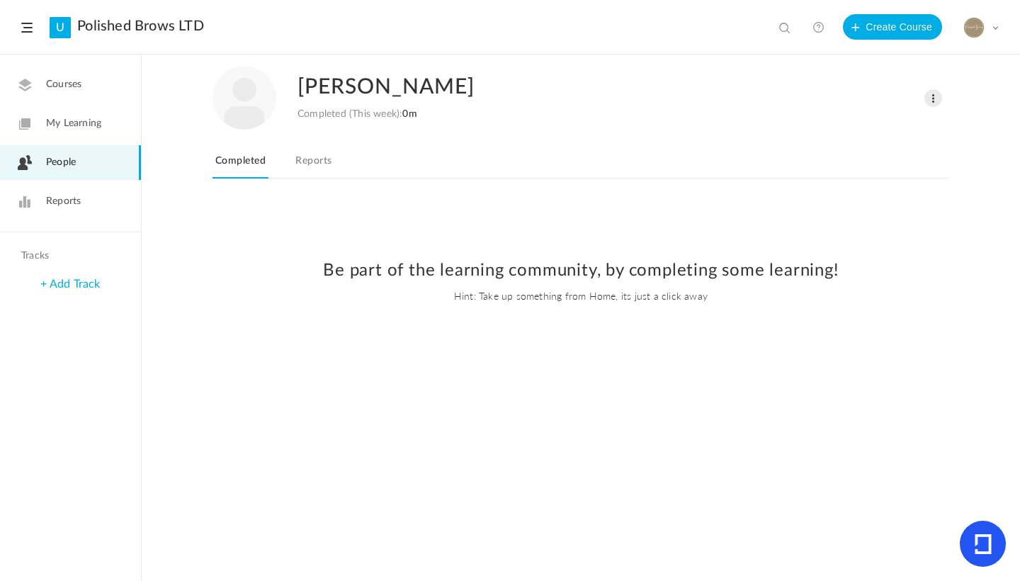
click at [324, 157] on link "Reports" at bounding box center [313, 165] width 42 height 27
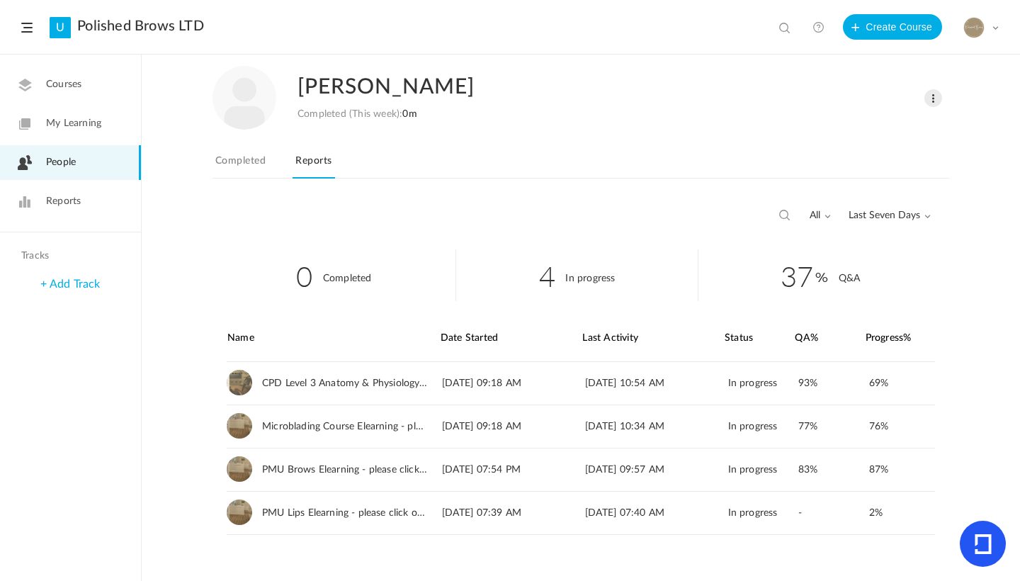
click at [910, 210] on span "Last Seven Days" at bounding box center [889, 216] width 82 height 12
click at [860, 238] on link "All Time" at bounding box center [863, 246] width 133 height 26
click at [911, 425] on link "View" at bounding box center [911, 426] width 23 height 25
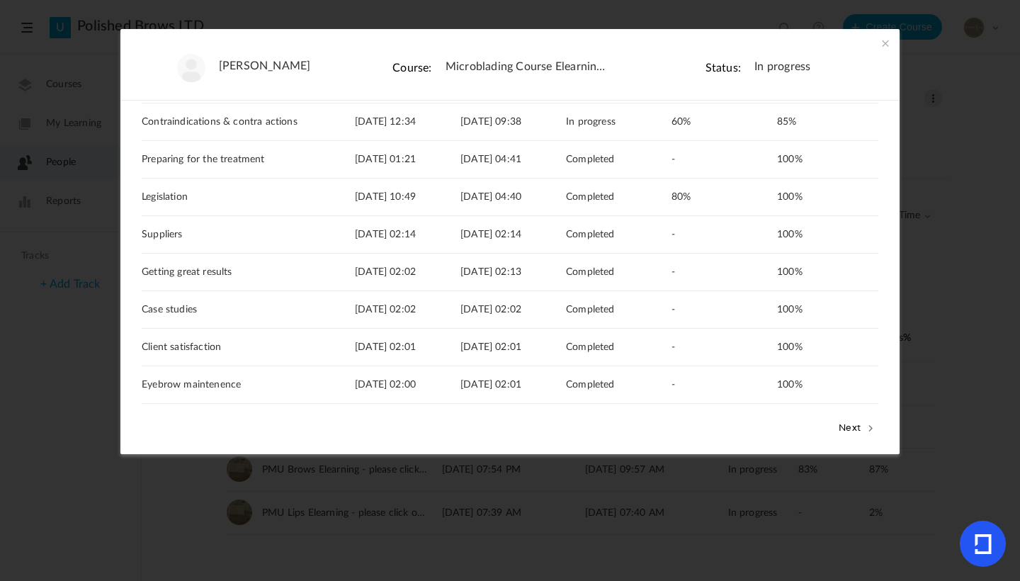
scroll to position [206, 0]
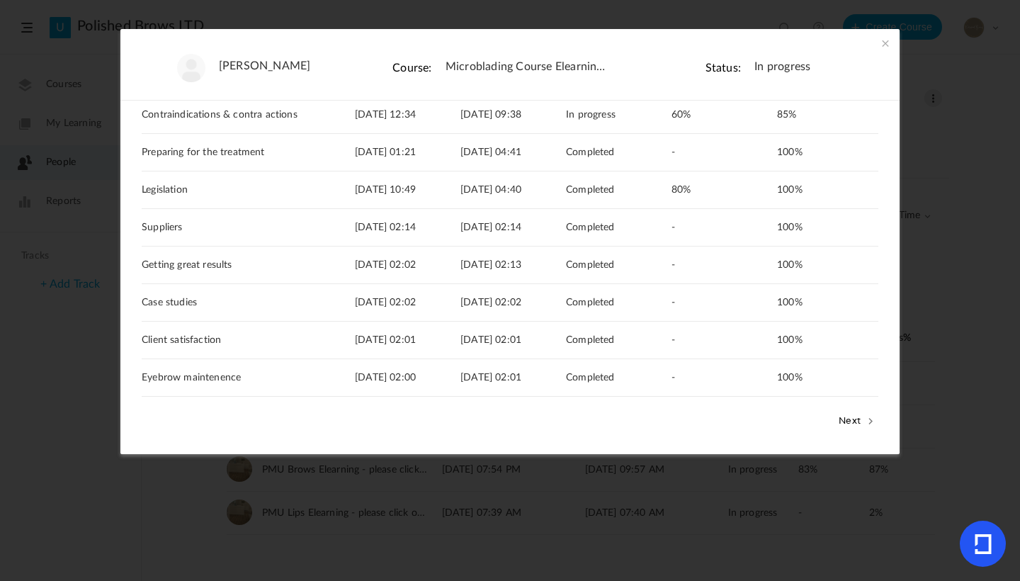
click at [852, 409] on footer "Next" at bounding box center [510, 420] width 736 height 47
click at [851, 419] on button "Next" at bounding box center [856, 420] width 43 height 18
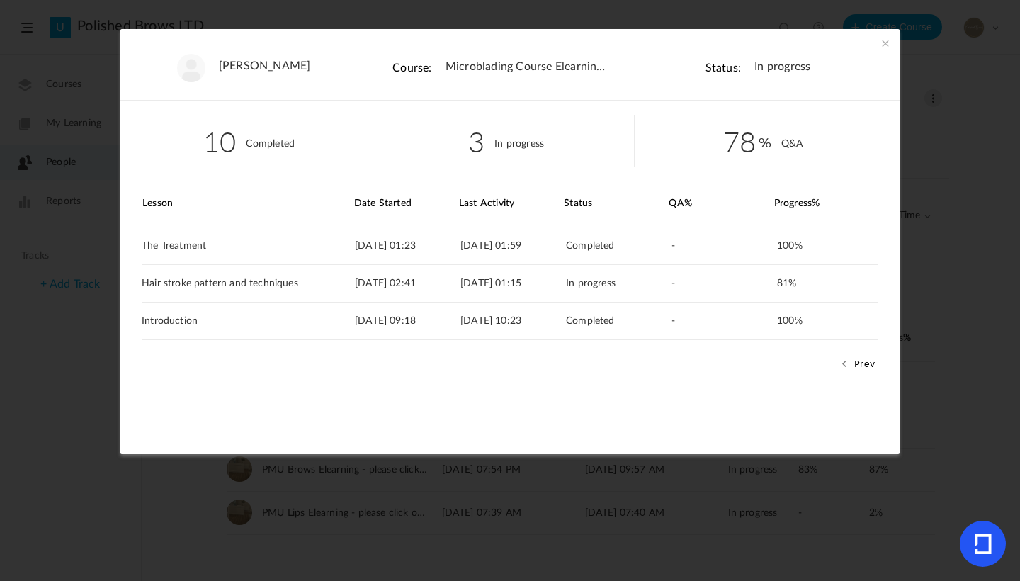
click at [880, 43] on span at bounding box center [885, 43] width 14 height 14
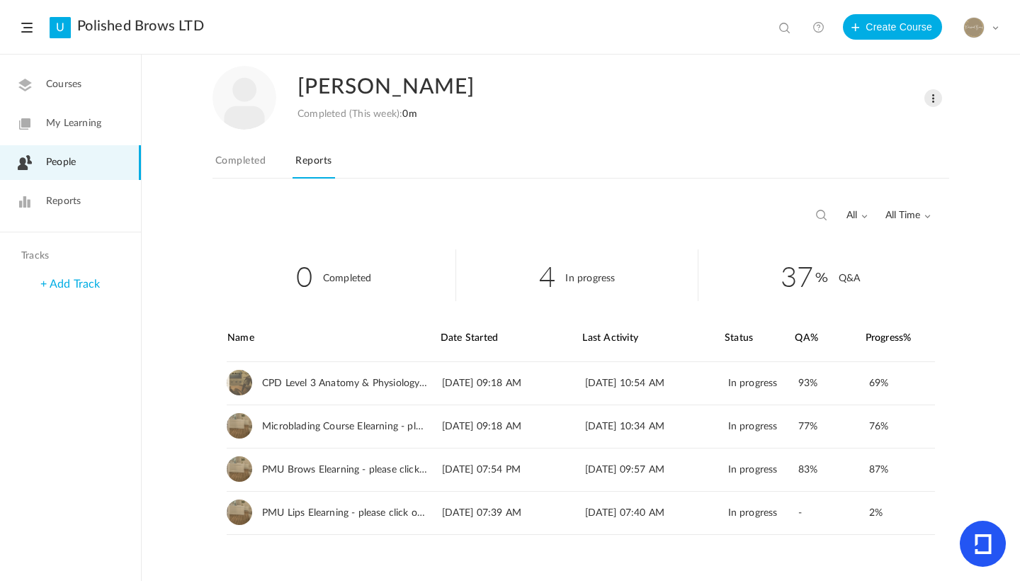
click at [69, 201] on span "Reports" at bounding box center [63, 201] width 35 height 15
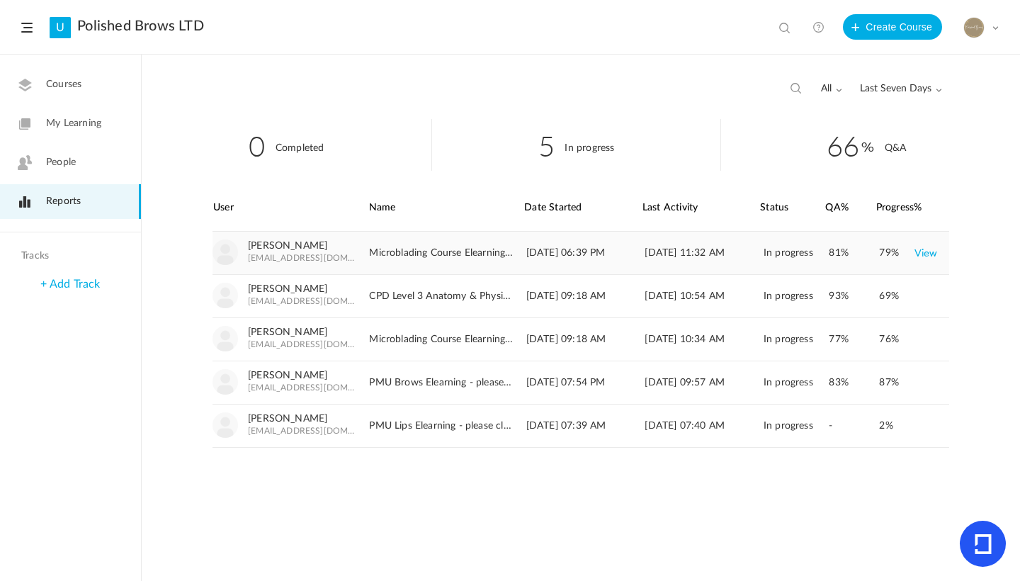
click at [932, 257] on link "View" at bounding box center [925, 252] width 23 height 25
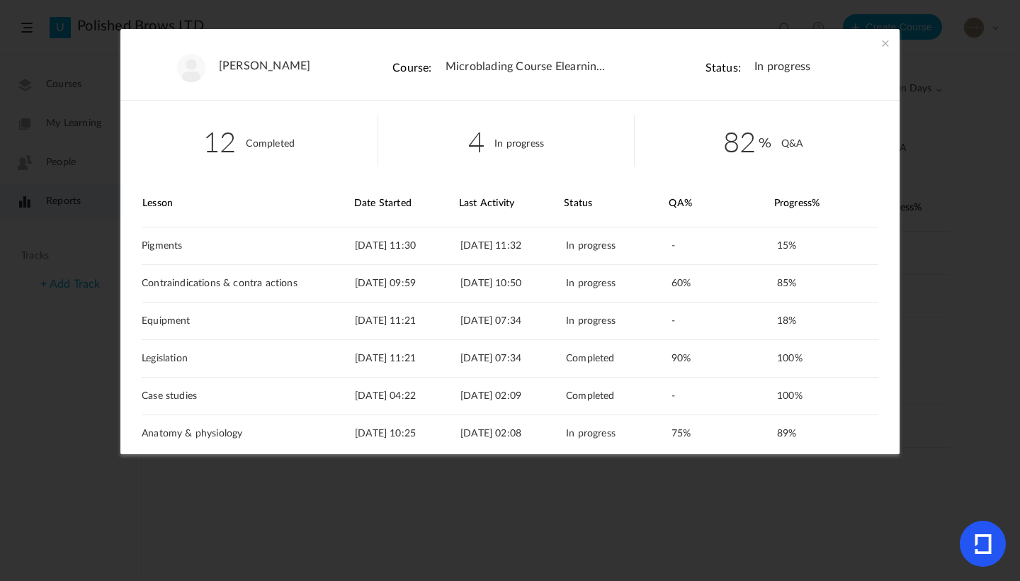
click at [880, 43] on span at bounding box center [885, 43] width 14 height 14
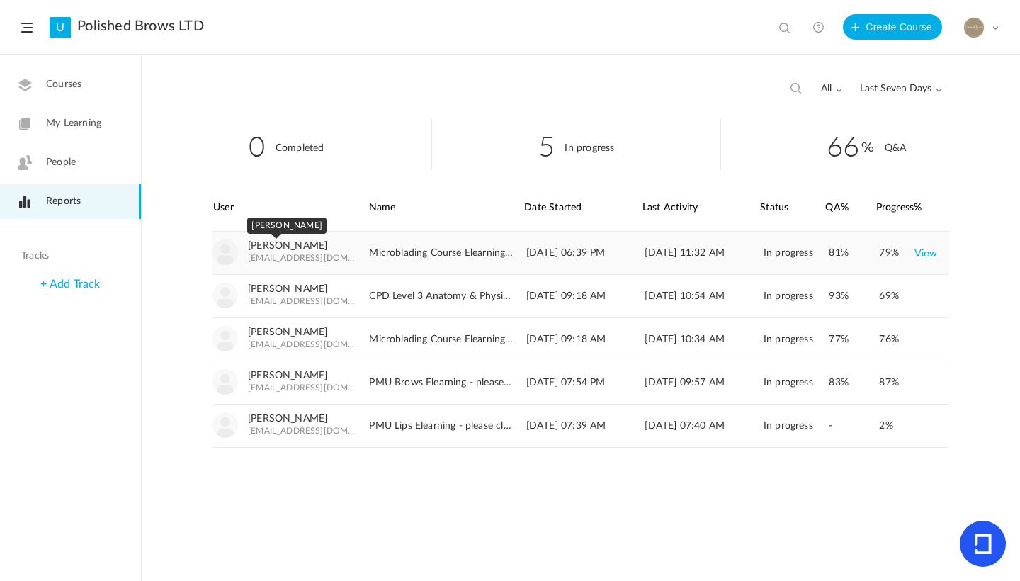
click at [294, 245] on link "[PERSON_NAME]" at bounding box center [287, 246] width 79 height 12
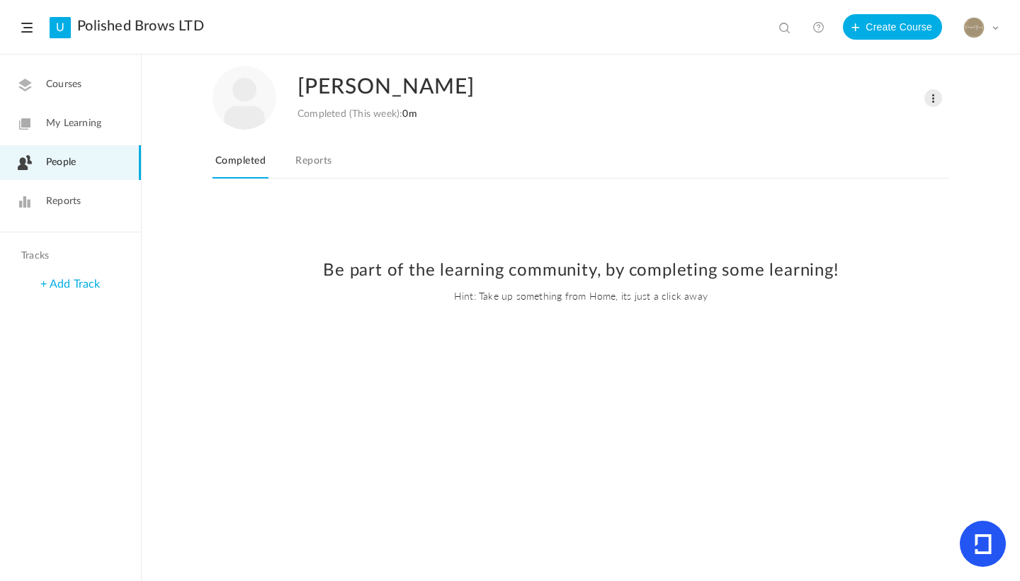
click at [319, 161] on link "Reports" at bounding box center [313, 165] width 42 height 27
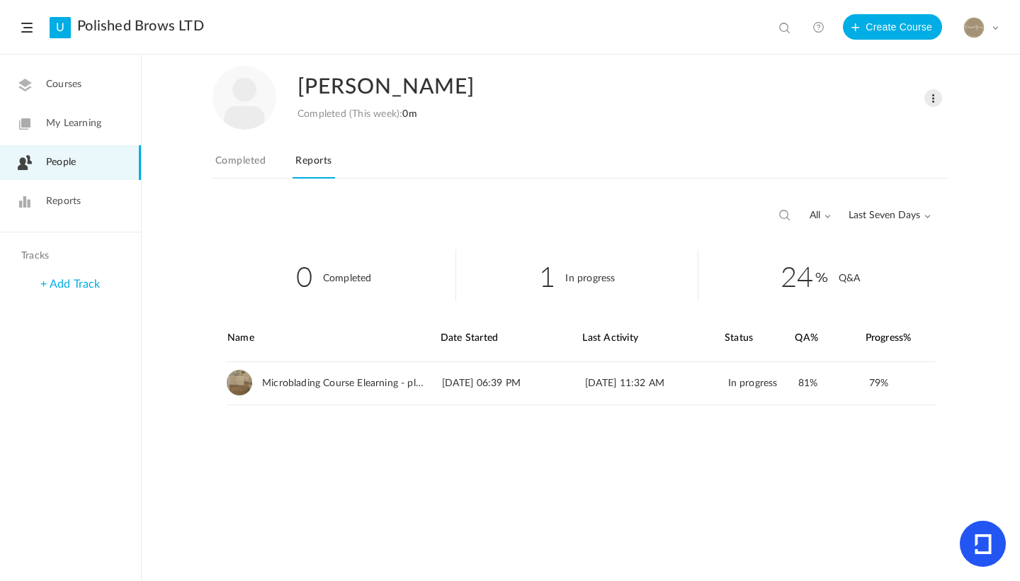
click at [896, 212] on span "Last Seven Days" at bounding box center [889, 216] width 82 height 12
click at [848, 239] on link "All Time" at bounding box center [863, 246] width 133 height 26
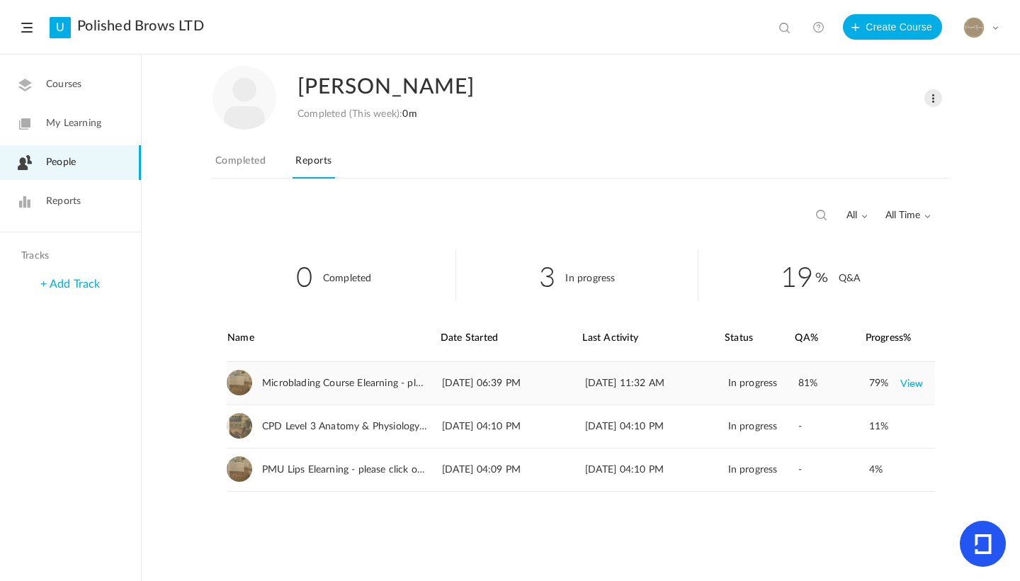
click at [914, 382] on link "View" at bounding box center [911, 382] width 23 height 25
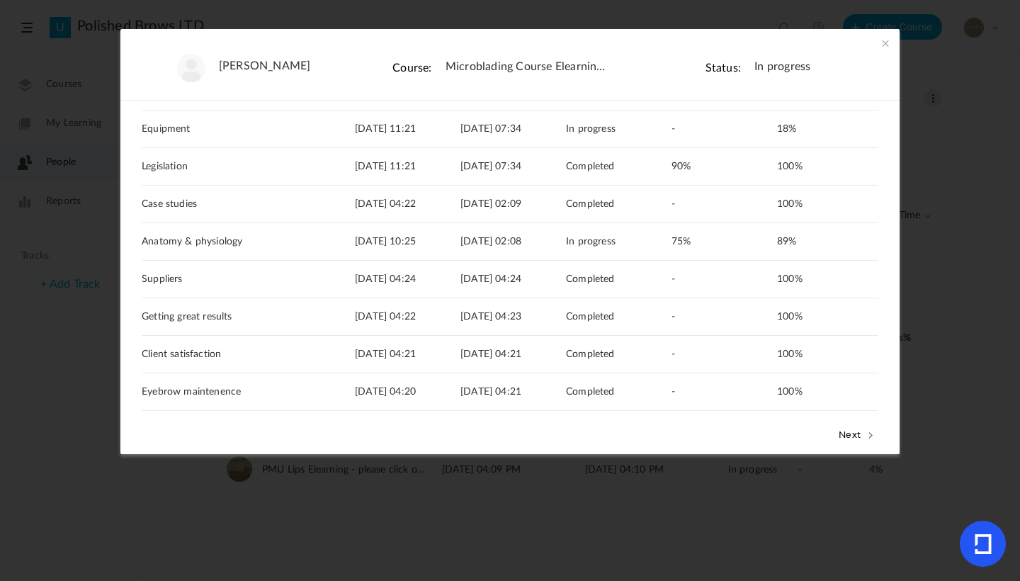
scroll to position [206, 0]
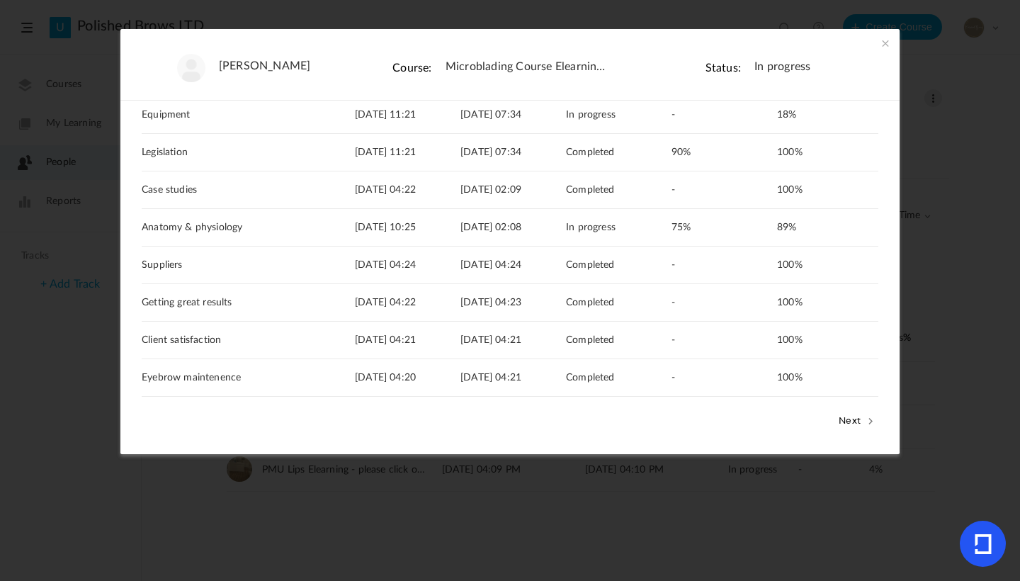
click at [853, 418] on button "Next" at bounding box center [856, 420] width 43 height 18
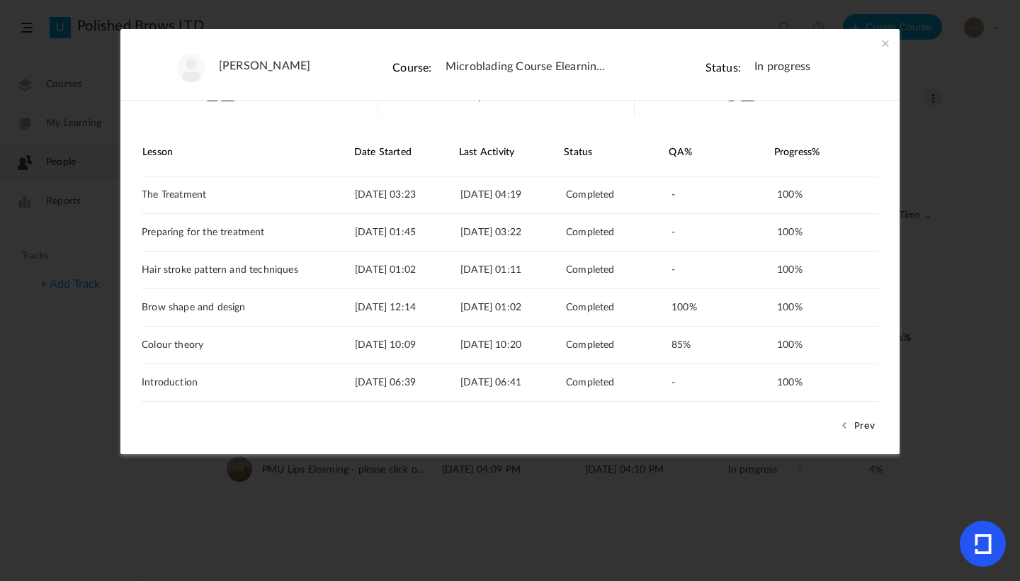
scroll to position [56, 0]
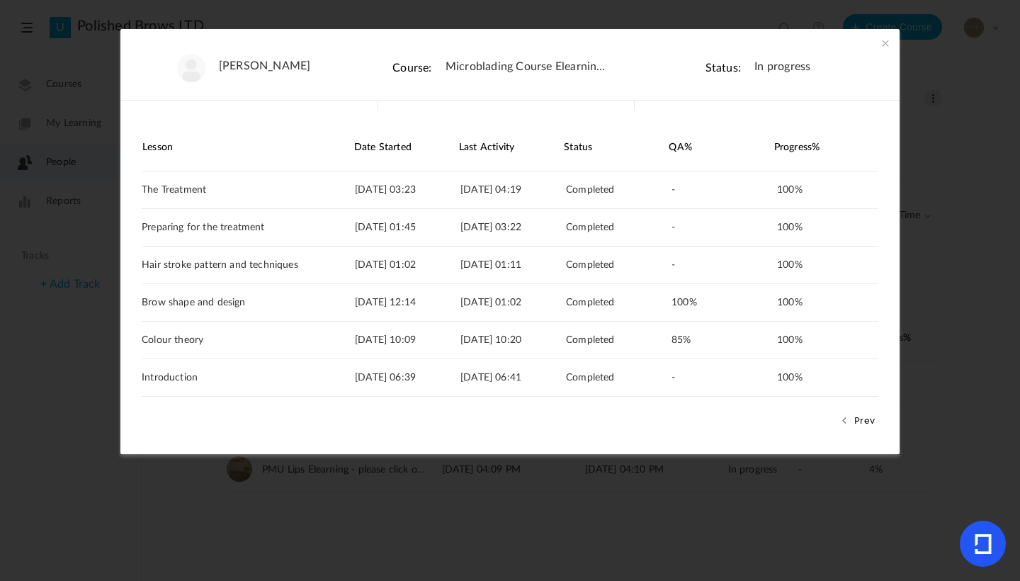
click at [881, 50] on span at bounding box center [885, 43] width 14 height 14
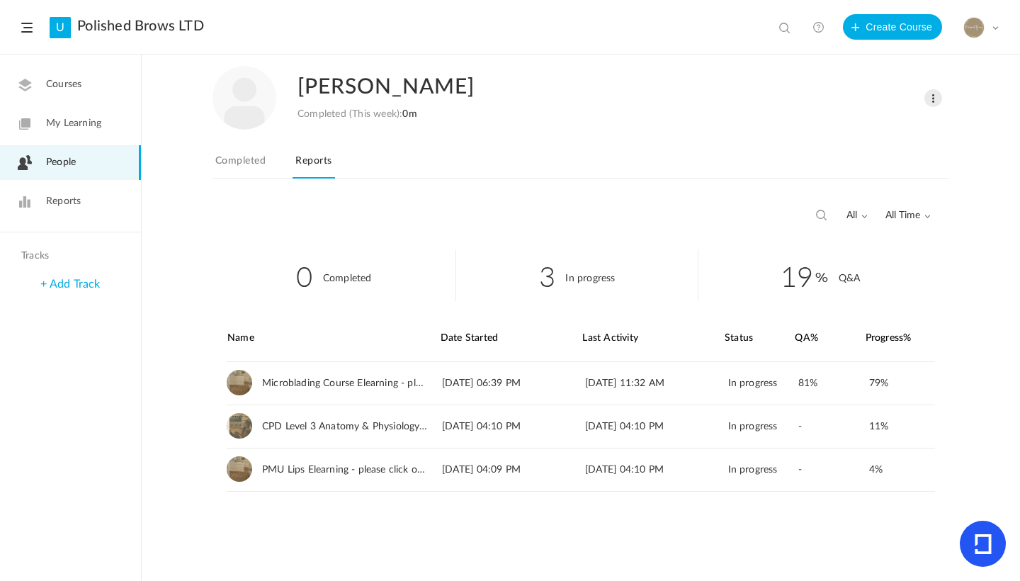
click at [985, 35] on div "My Profile University Settings Current Plan Billing Details Logout" at bounding box center [980, 27] width 35 height 21
click at [906, 169] on link "Logout" at bounding box center [931, 167] width 133 height 26
